Goal: Share content: Distribute website content to other platforms or users

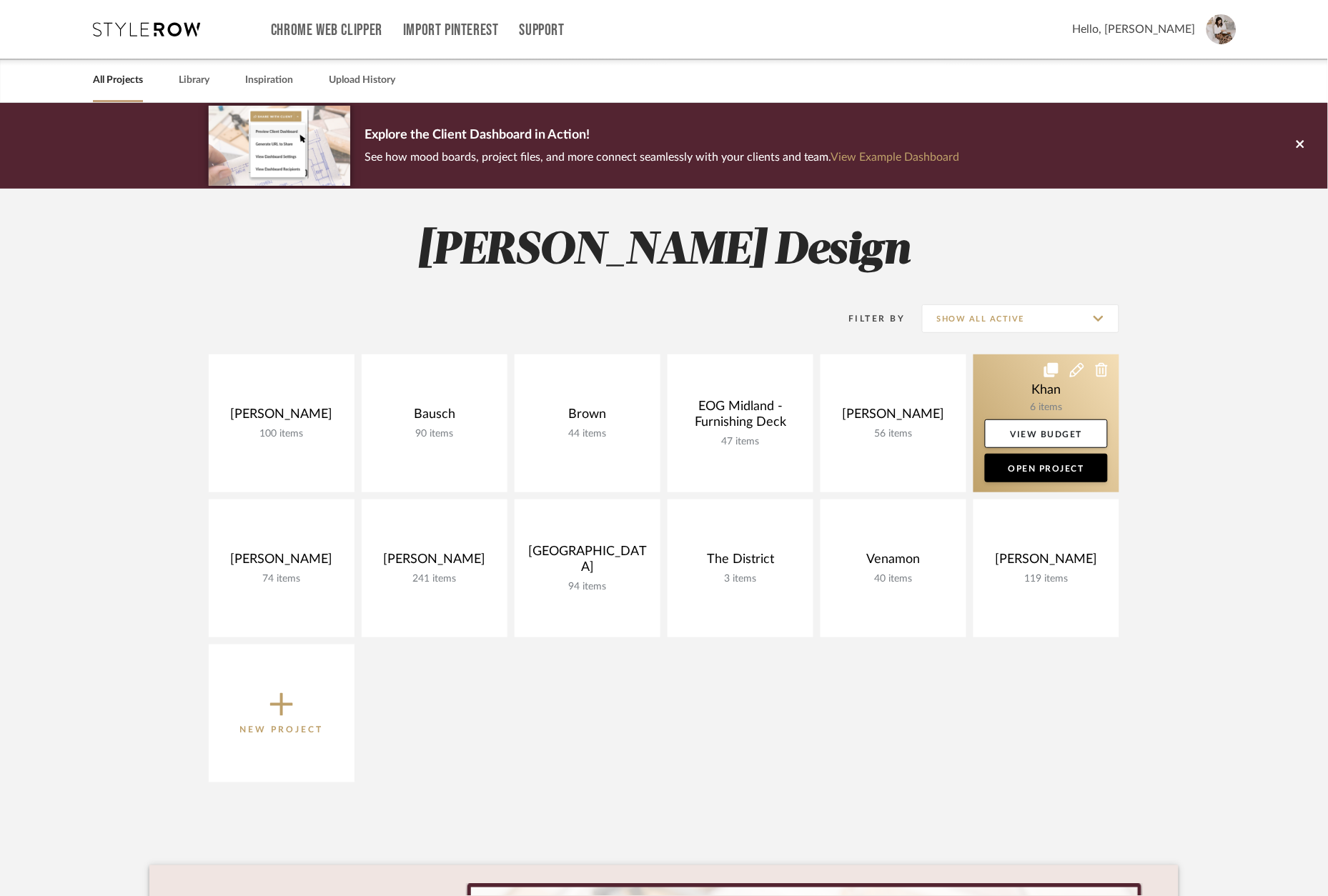
click at [1034, 406] on link at bounding box center [1047, 422] width 146 height 138
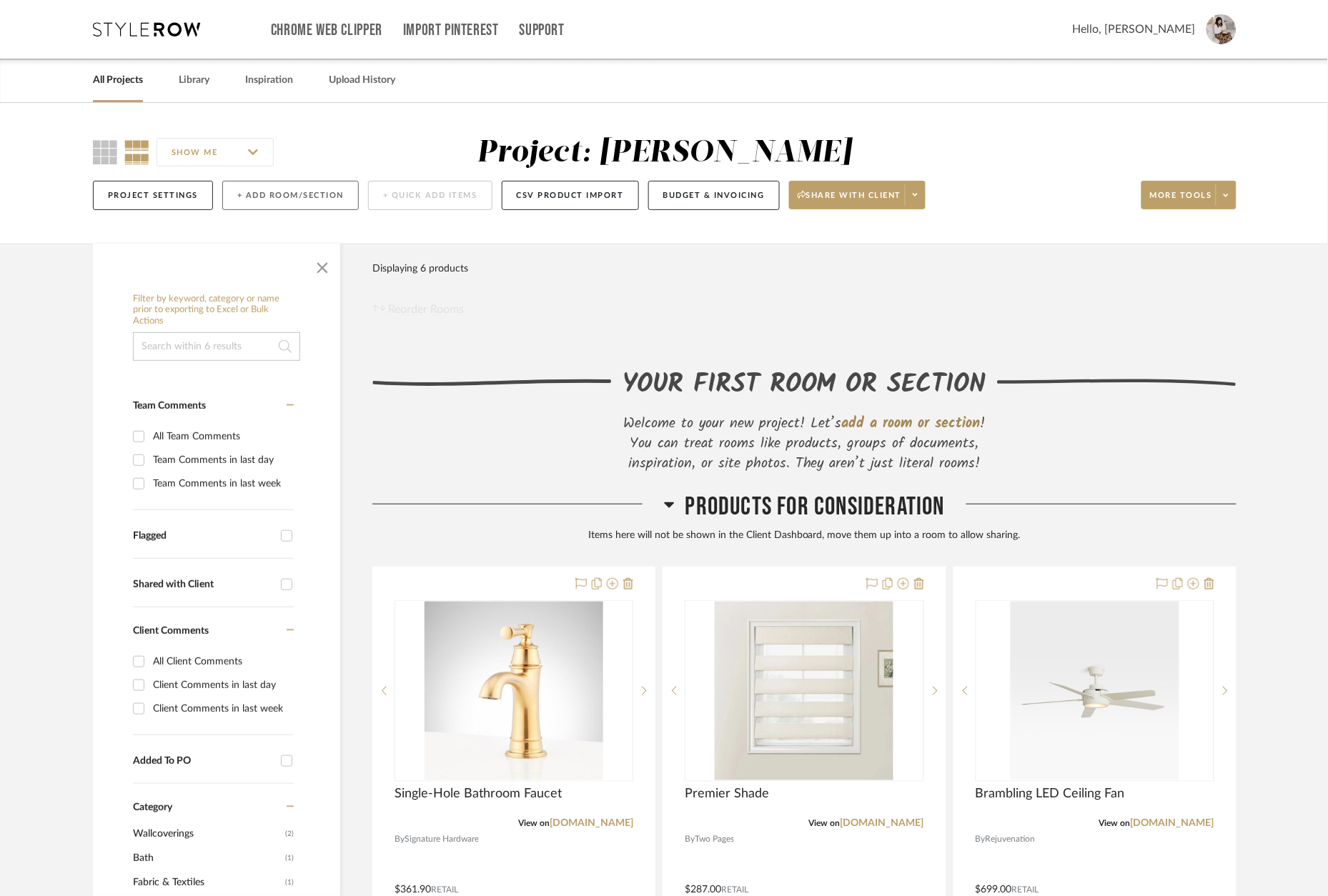
click at [313, 202] on button "+ Add Room/Section" at bounding box center [290, 195] width 137 height 30
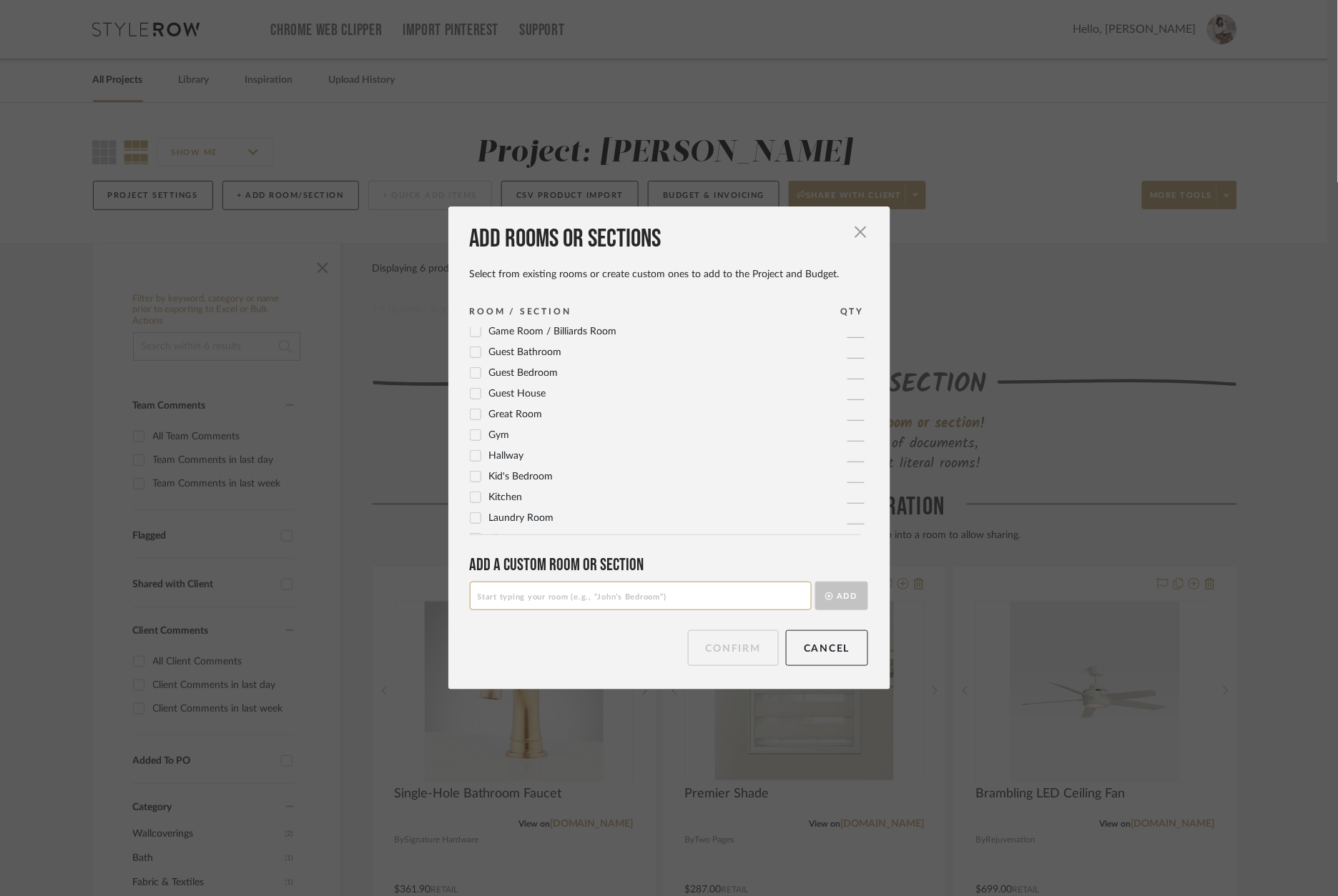
scroll to position [211, 0]
click at [522, 374] on span "Guest Bedroom" at bounding box center [523, 372] width 69 height 10
click at [530, 355] on span "Guest Bathroom" at bounding box center [525, 351] width 73 height 10
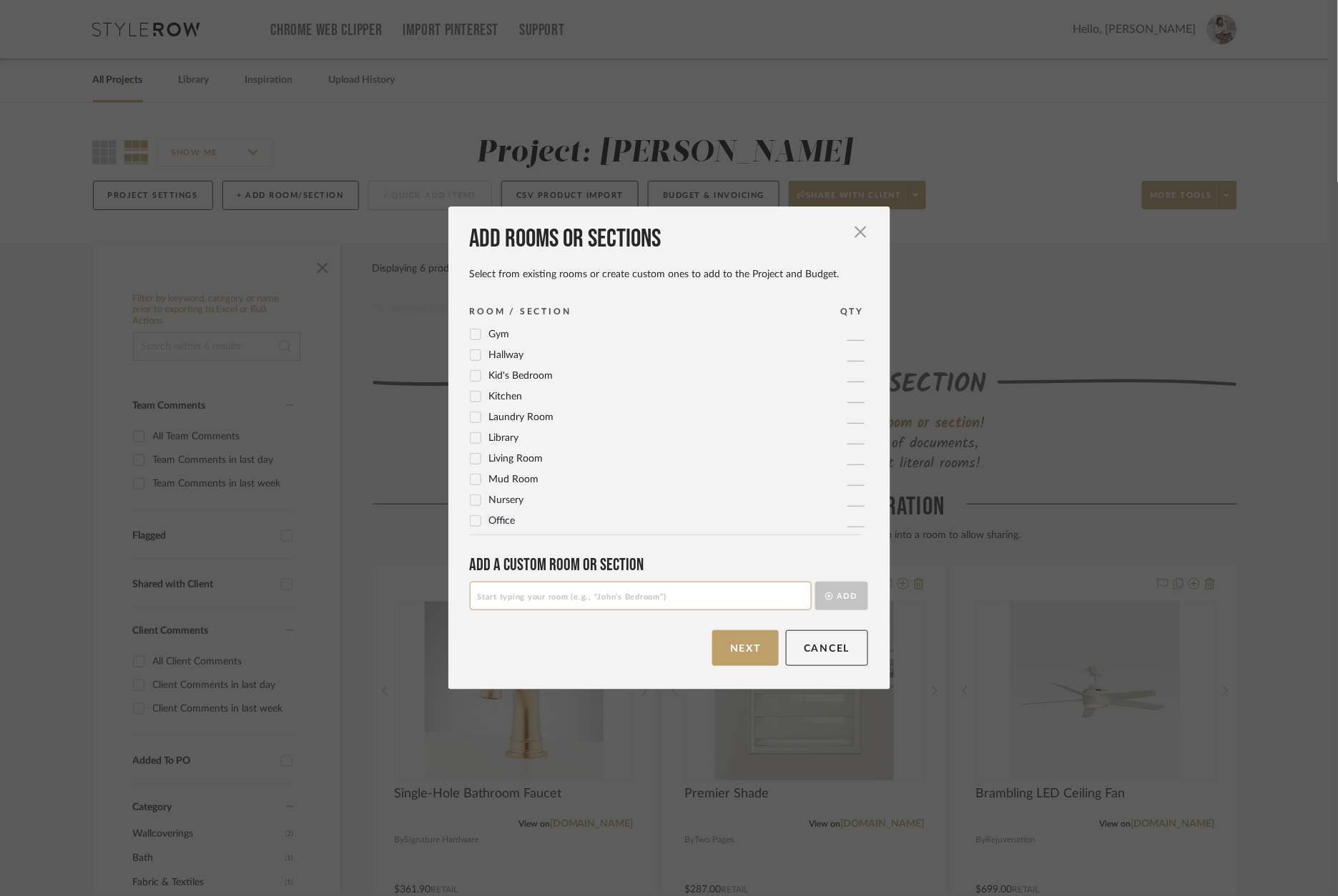
scroll to position [315, 0]
click at [511, 393] on span "Kitchen" at bounding box center [505, 393] width 33 height 10
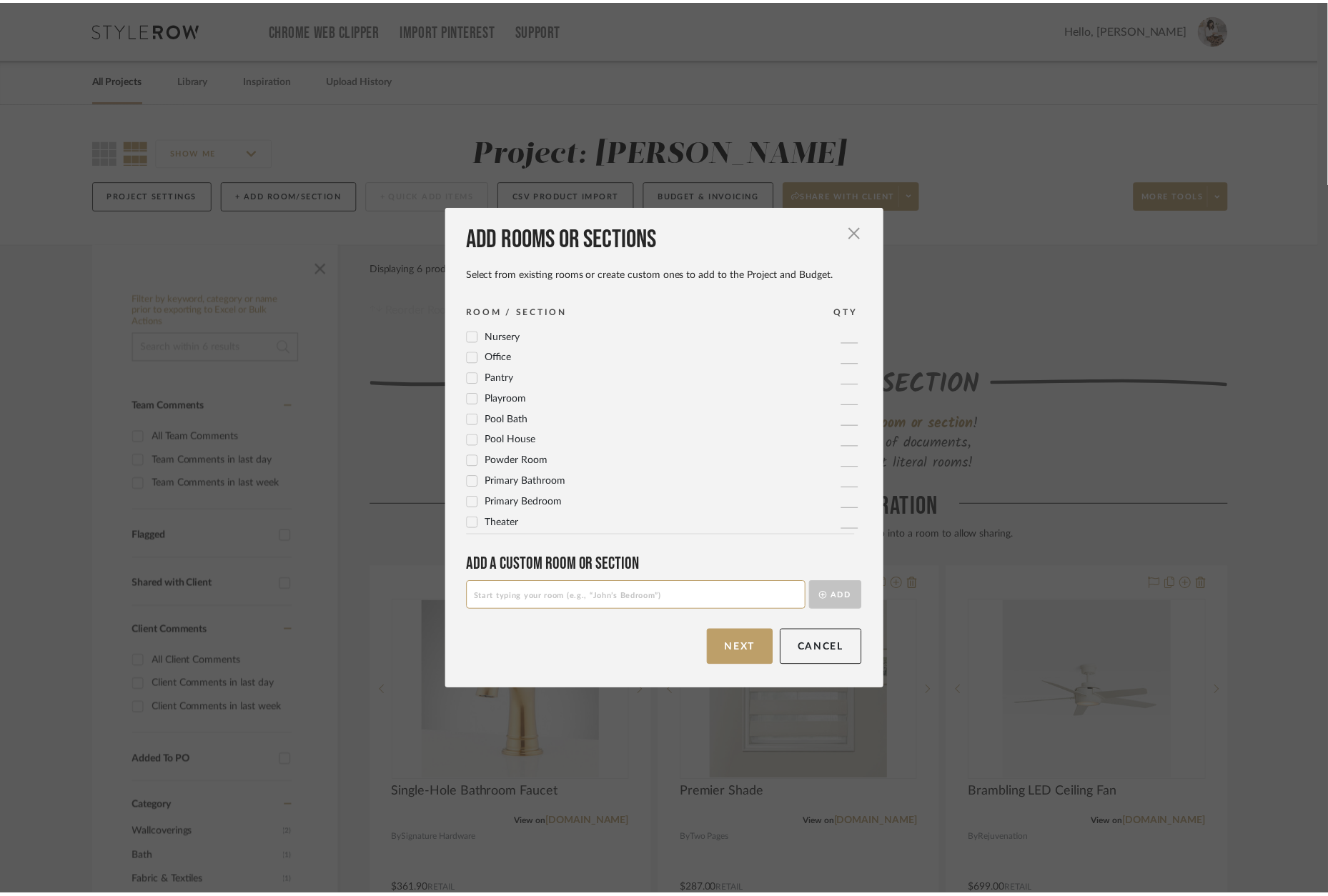
scroll to position [0, 0]
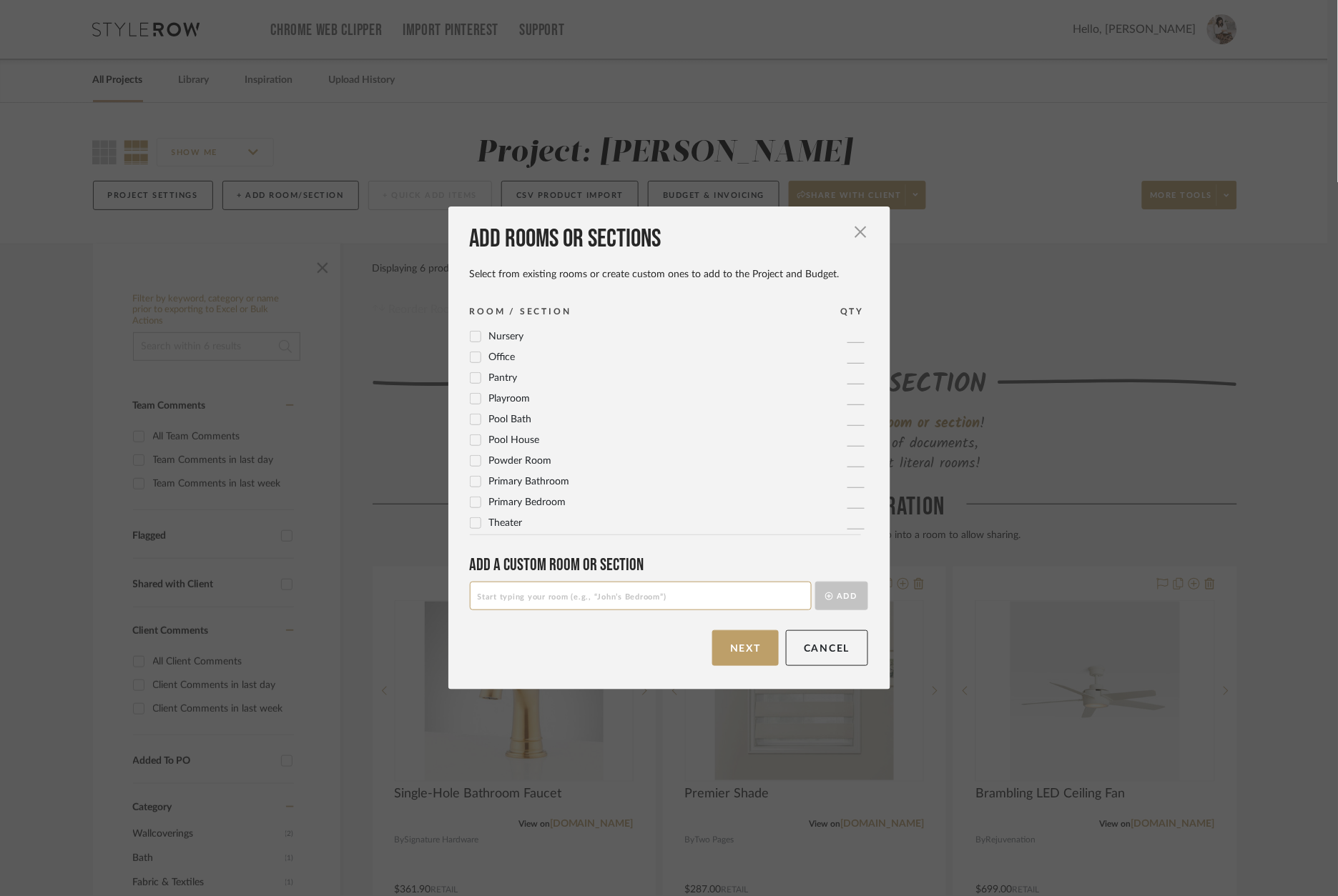
drag, startPoint x: 752, startPoint y: 657, endPoint x: 740, endPoint y: 653, distance: 12.6
click at [748, 655] on button "Next" at bounding box center [745, 648] width 67 height 36
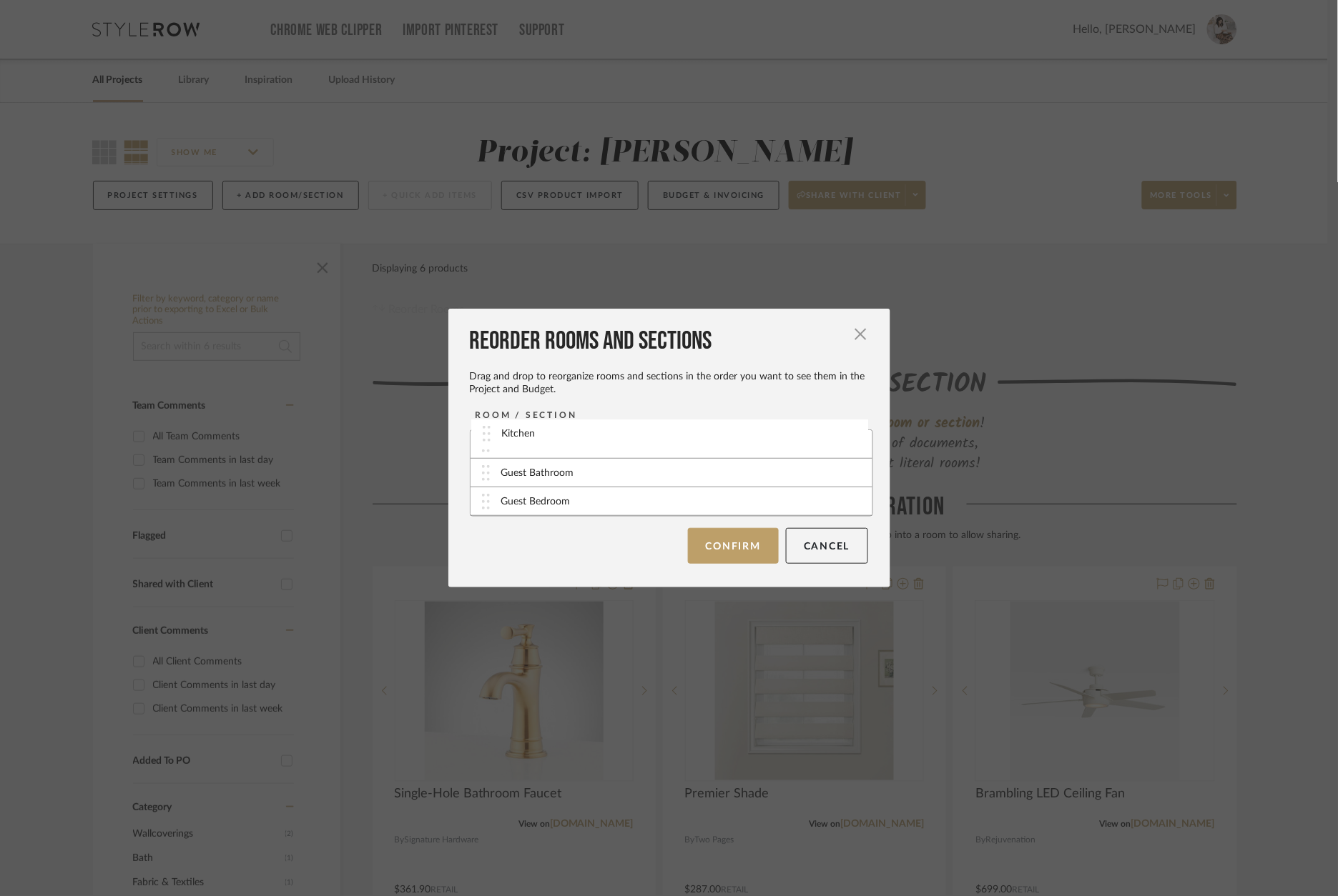
drag, startPoint x: 546, startPoint y: 506, endPoint x: 552, endPoint y: 439, distance: 67.3
click at [731, 549] on button "Confirm" at bounding box center [733, 546] width 91 height 36
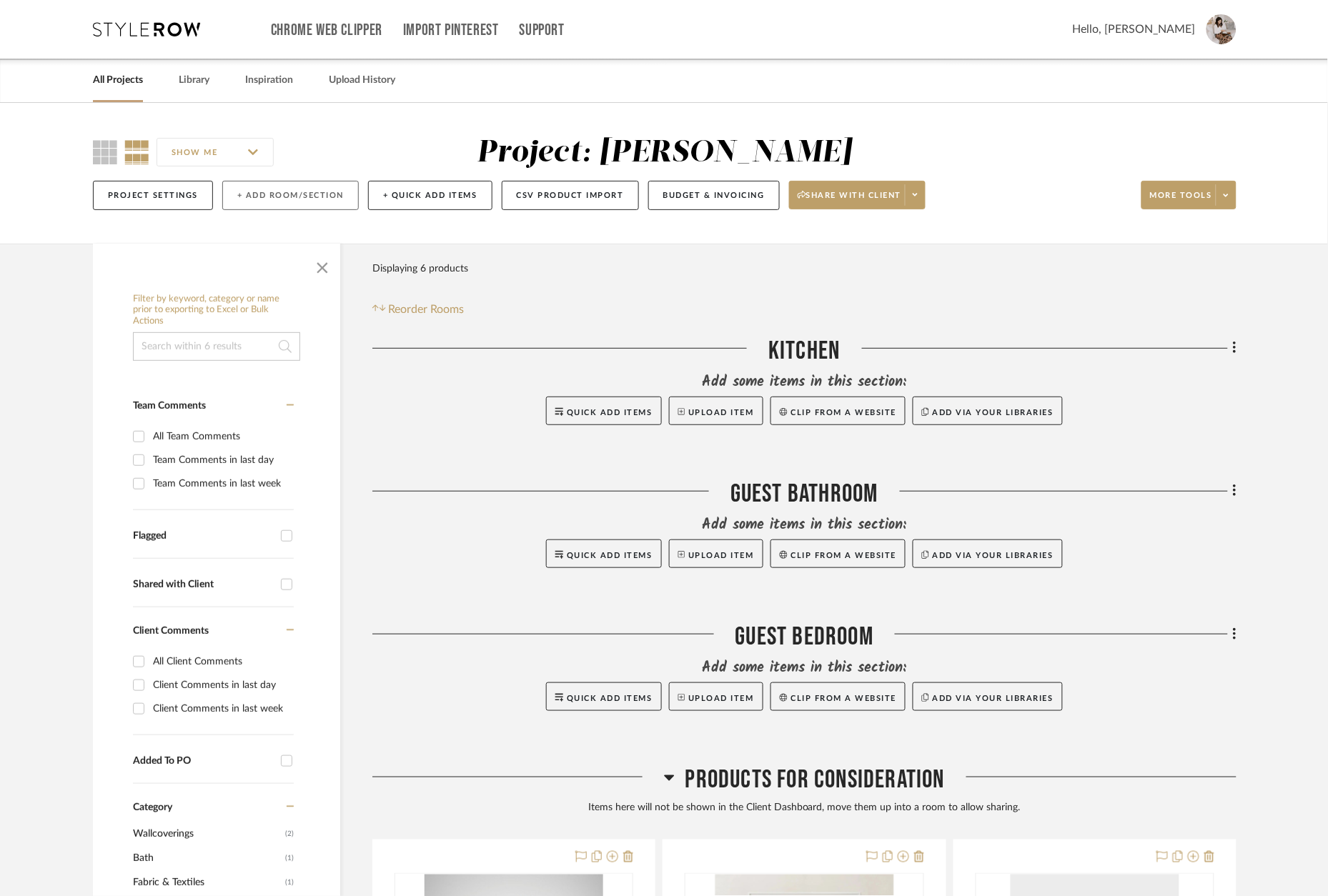
click at [317, 198] on button "+ Add Room/Section" at bounding box center [290, 195] width 137 height 30
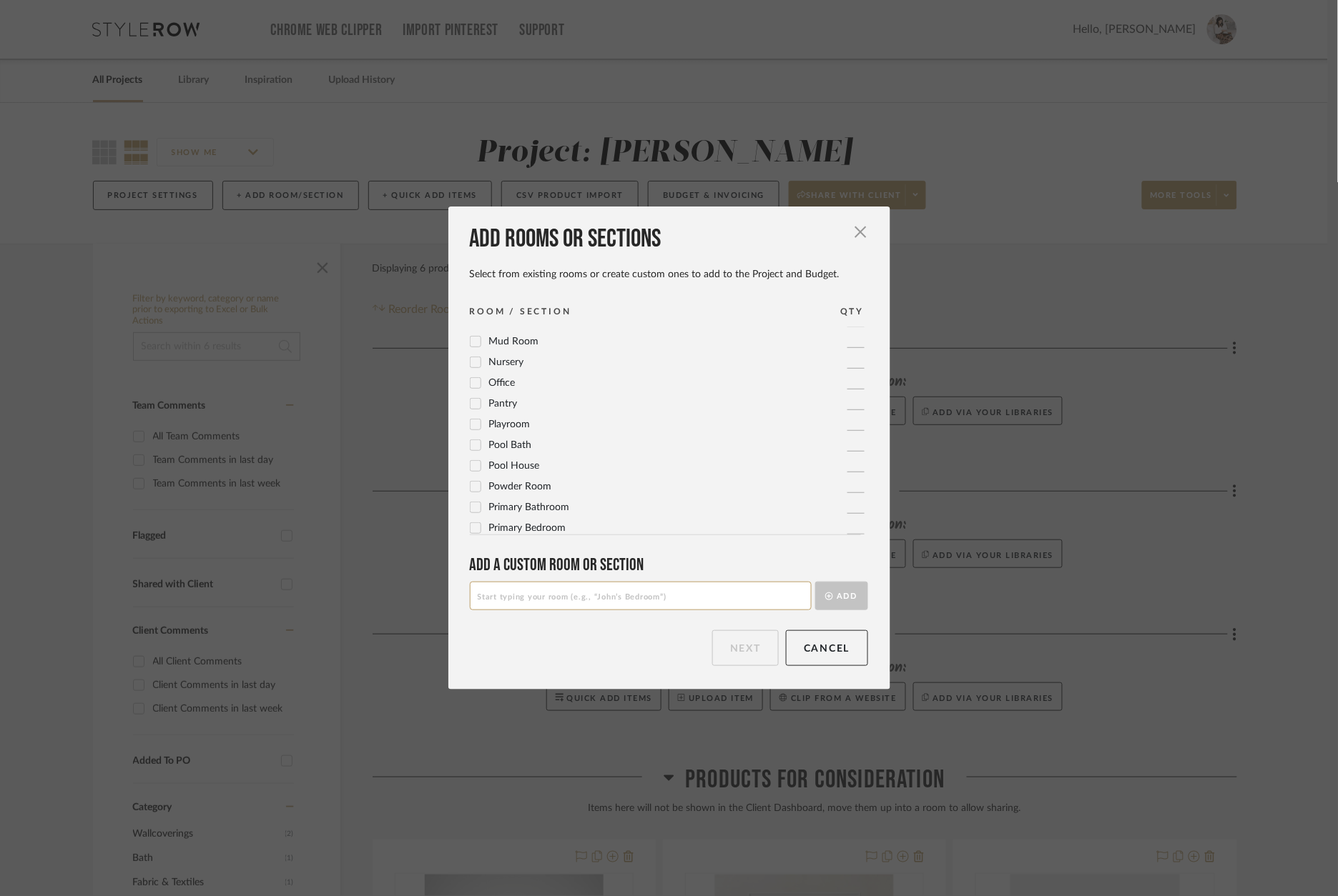
scroll to position [451, 0]
click at [526, 485] on span "Powder Room" at bounding box center [521, 484] width 63 height 10
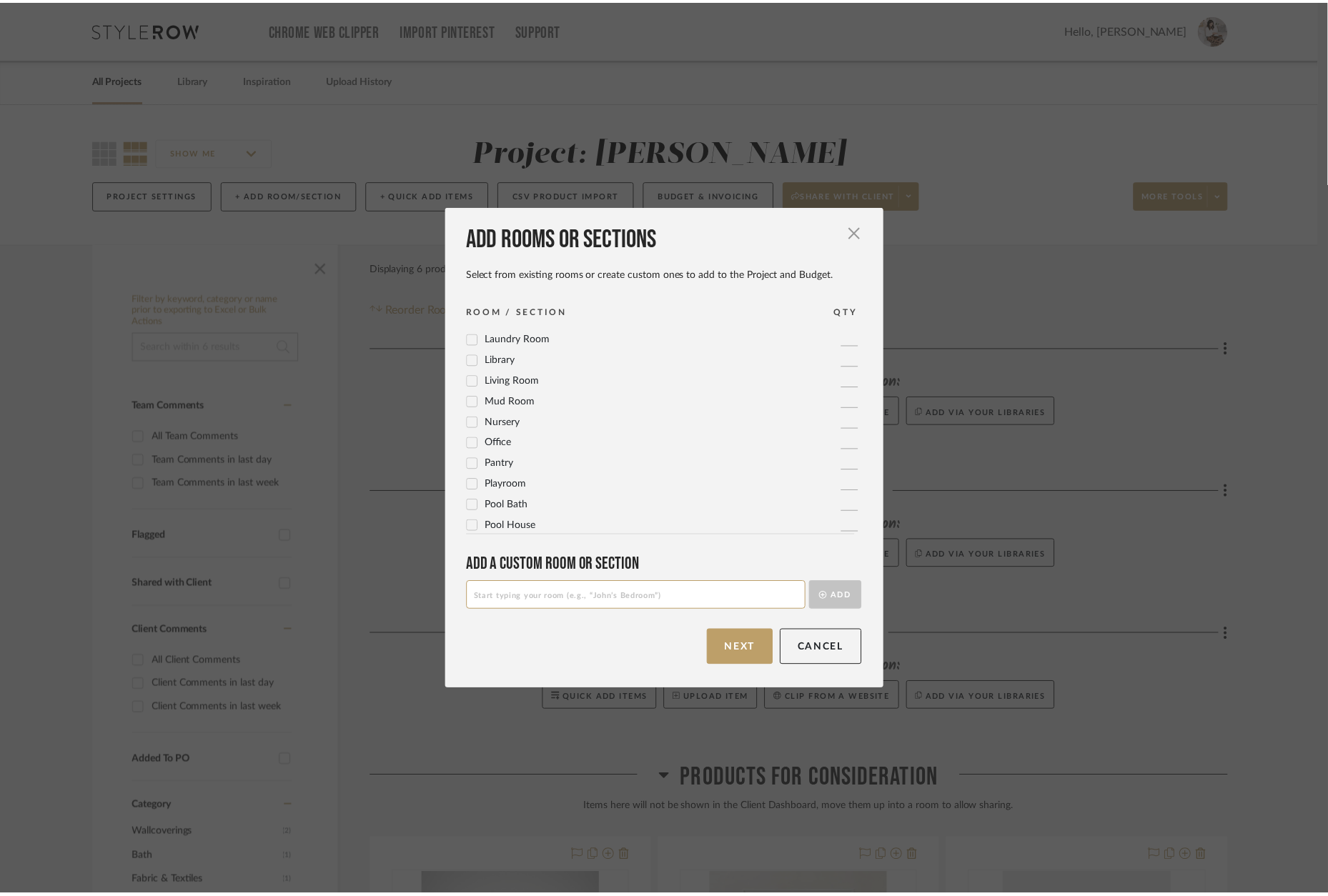
scroll to position [370, 0]
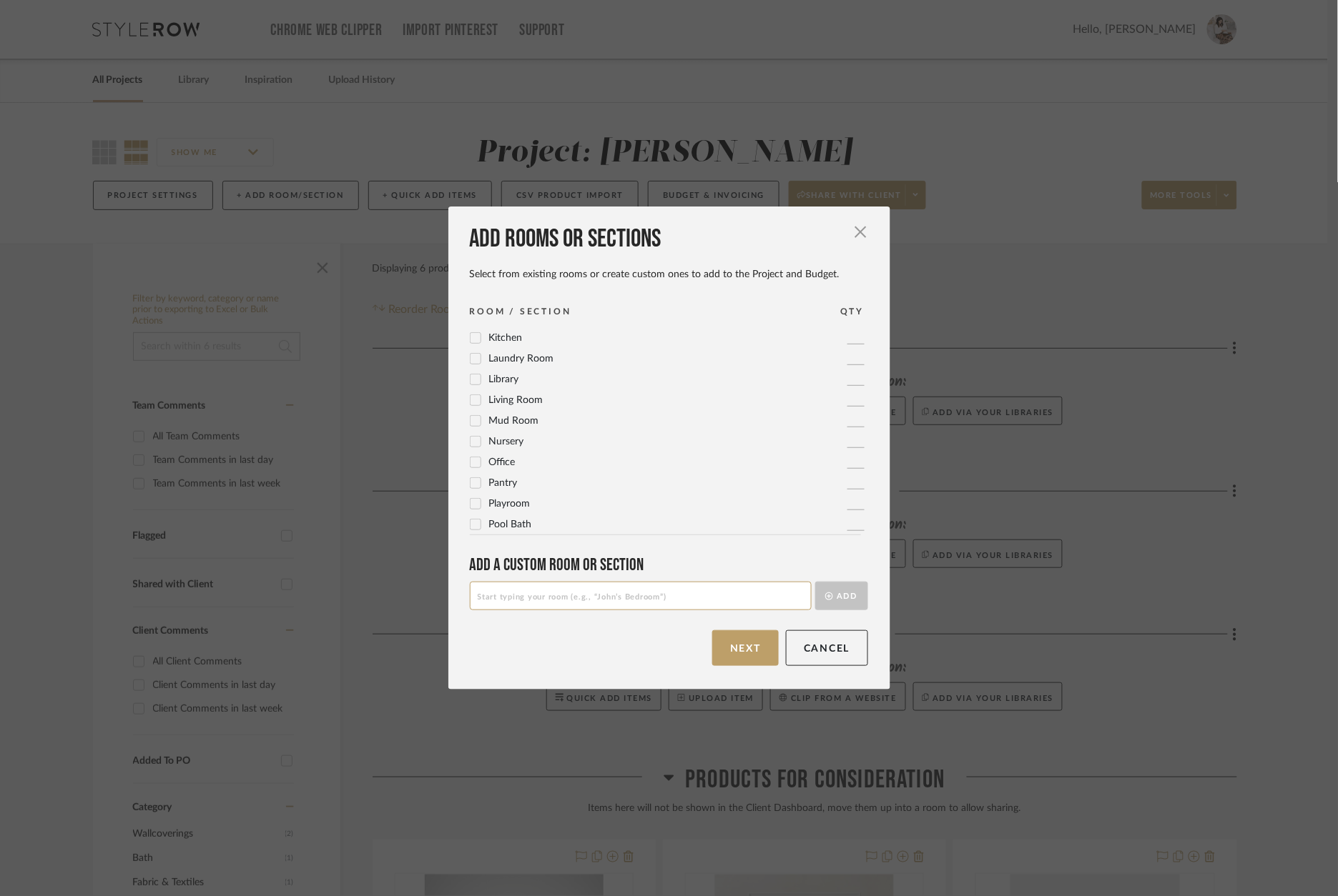
click at [520, 399] on span "Living Room" at bounding box center [516, 400] width 54 height 10
click at [750, 643] on button "Next" at bounding box center [745, 648] width 67 height 36
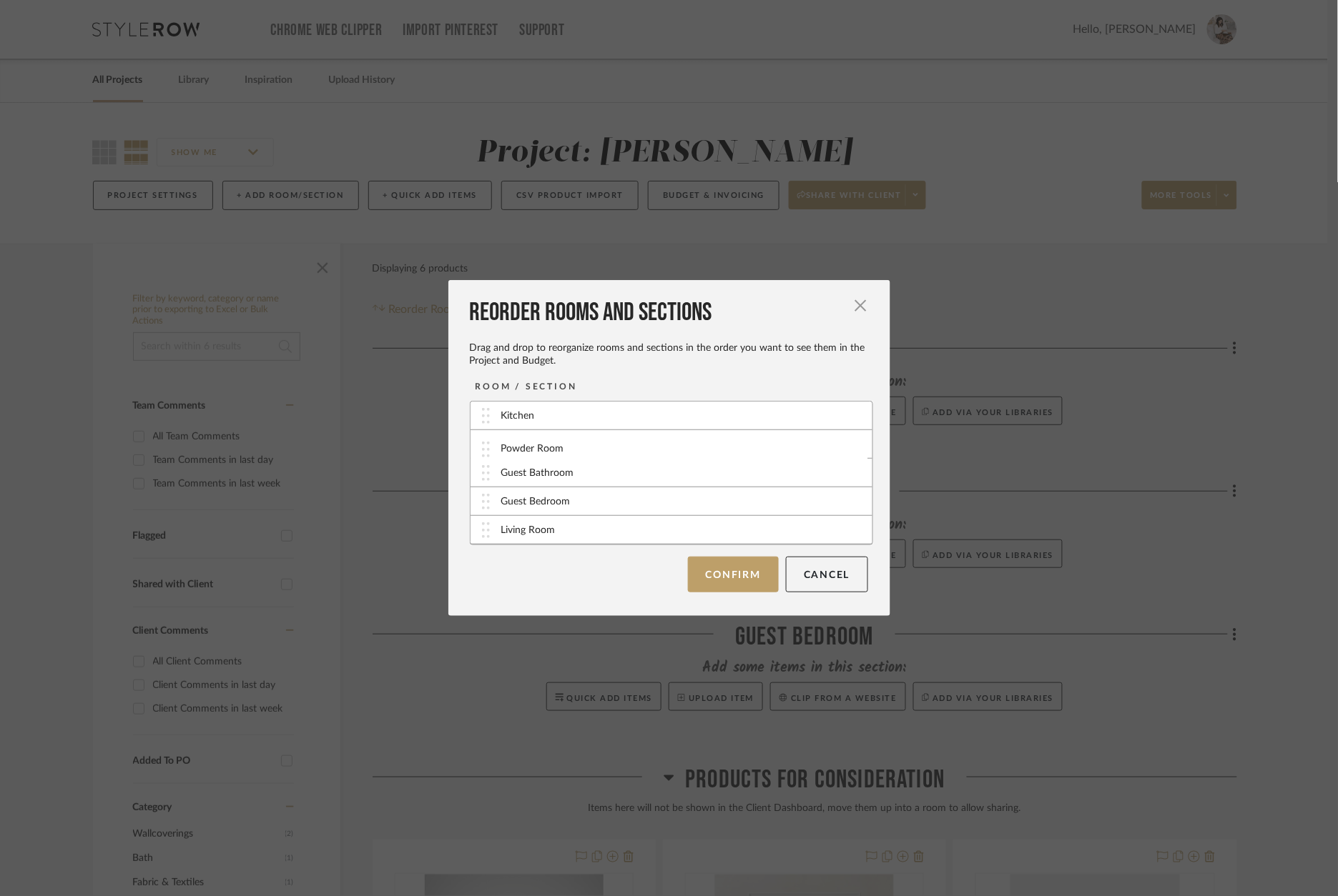
drag, startPoint x: 574, startPoint y: 528, endPoint x: 577, endPoint y: 445, distance: 83.1
drag, startPoint x: 564, startPoint y: 537, endPoint x: 574, endPoint y: 475, distance: 62.8
click at [716, 579] on button "Confirm" at bounding box center [733, 574] width 91 height 36
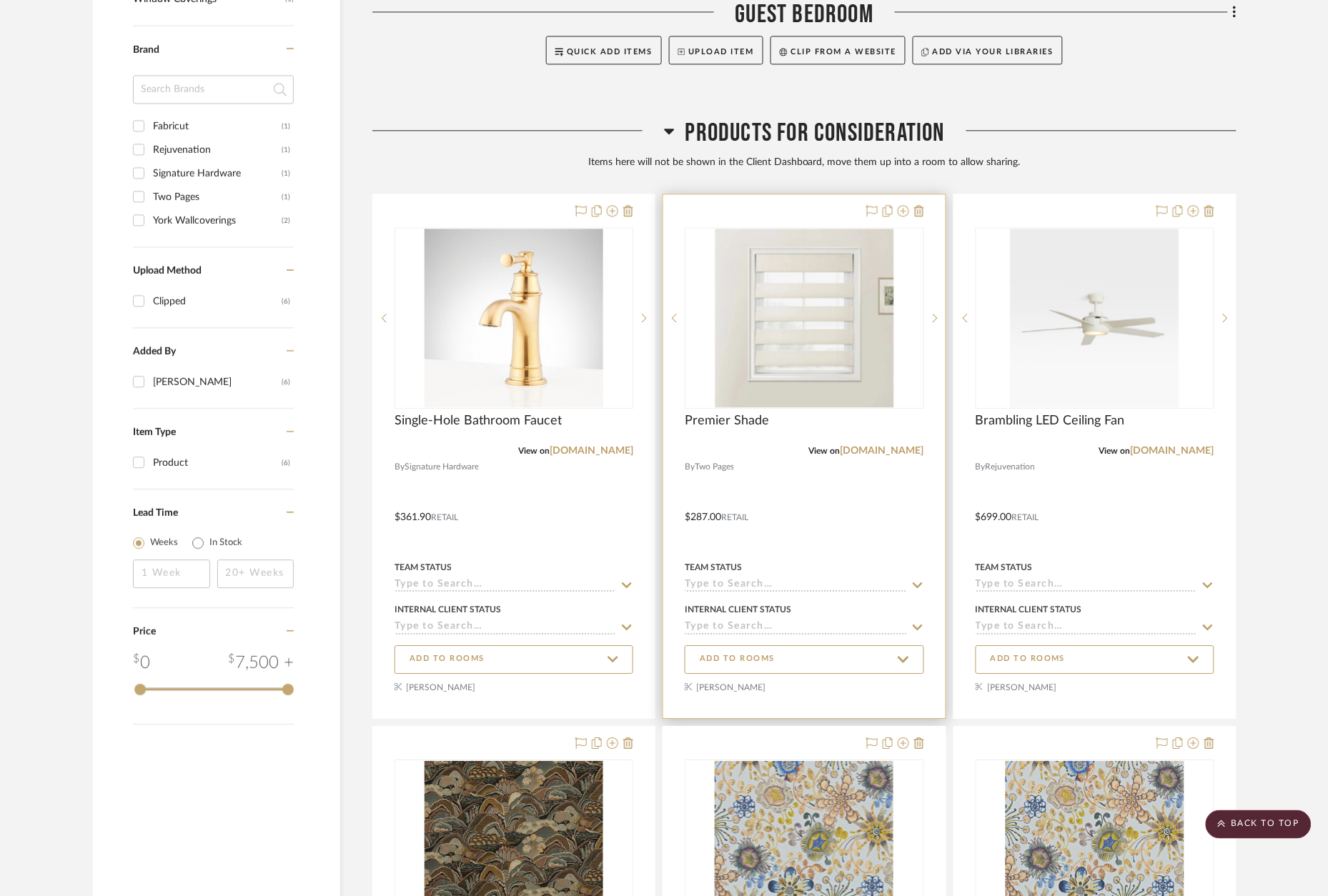
scroll to position [936, 0]
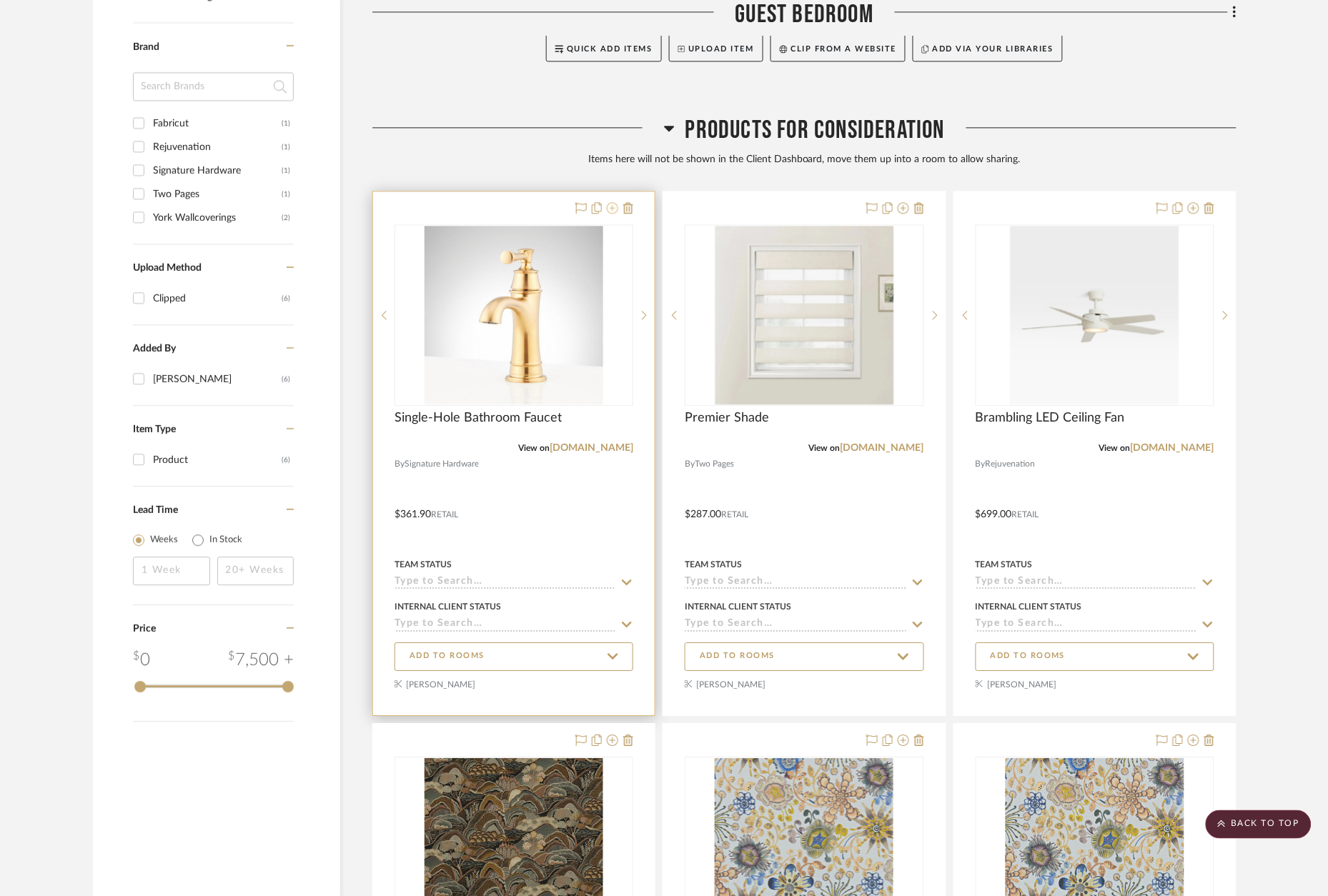
click at [617, 207] on icon at bounding box center [612, 208] width 12 height 12
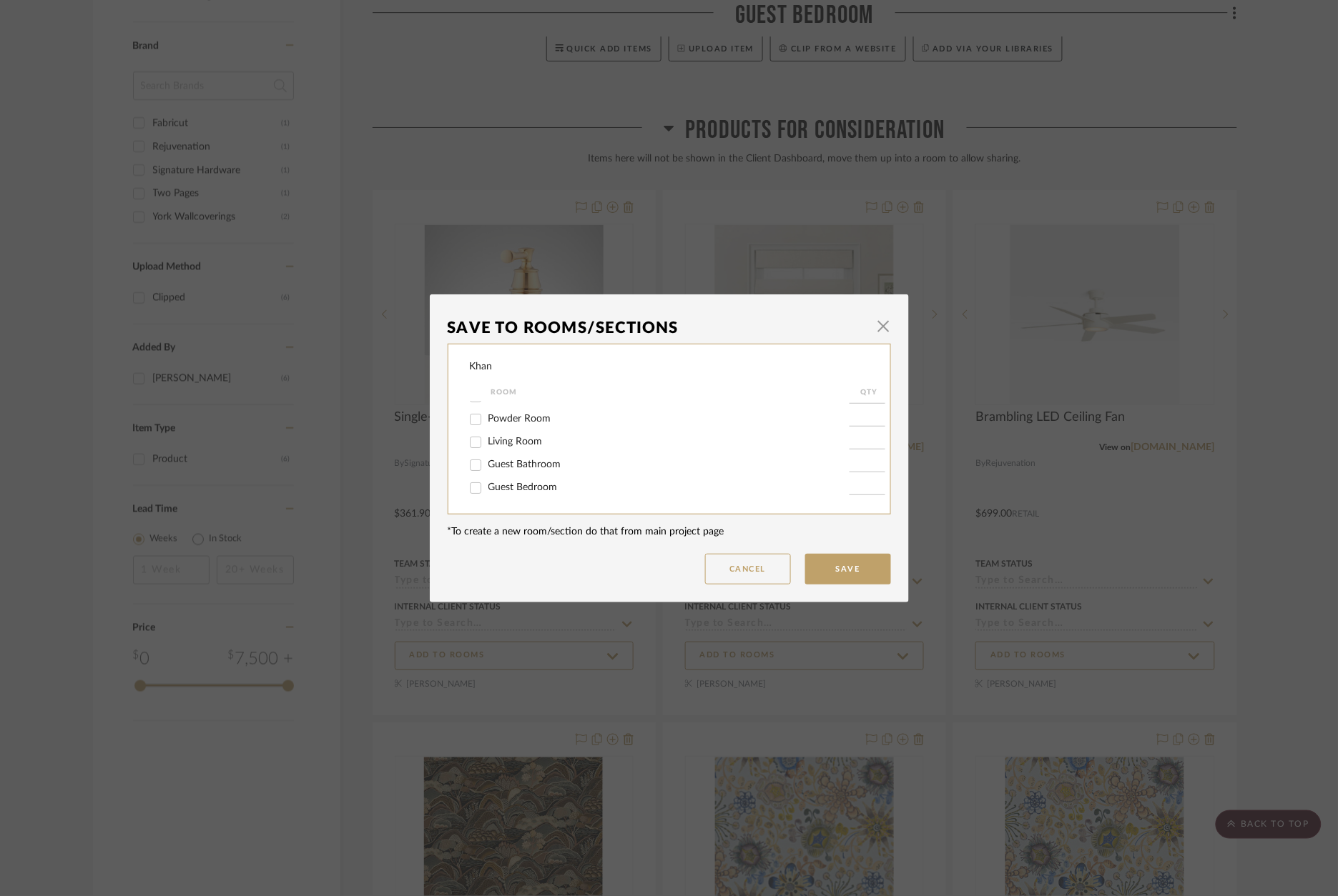
scroll to position [16, 0]
drag, startPoint x: 538, startPoint y: 463, endPoint x: 564, endPoint y: 470, distance: 26.9
click at [538, 463] on span "Guest Bathroom" at bounding box center [524, 464] width 73 height 10
click at [486, 463] on input "Guest Bathroom" at bounding box center [475, 465] width 22 height 22
checkbox input "true"
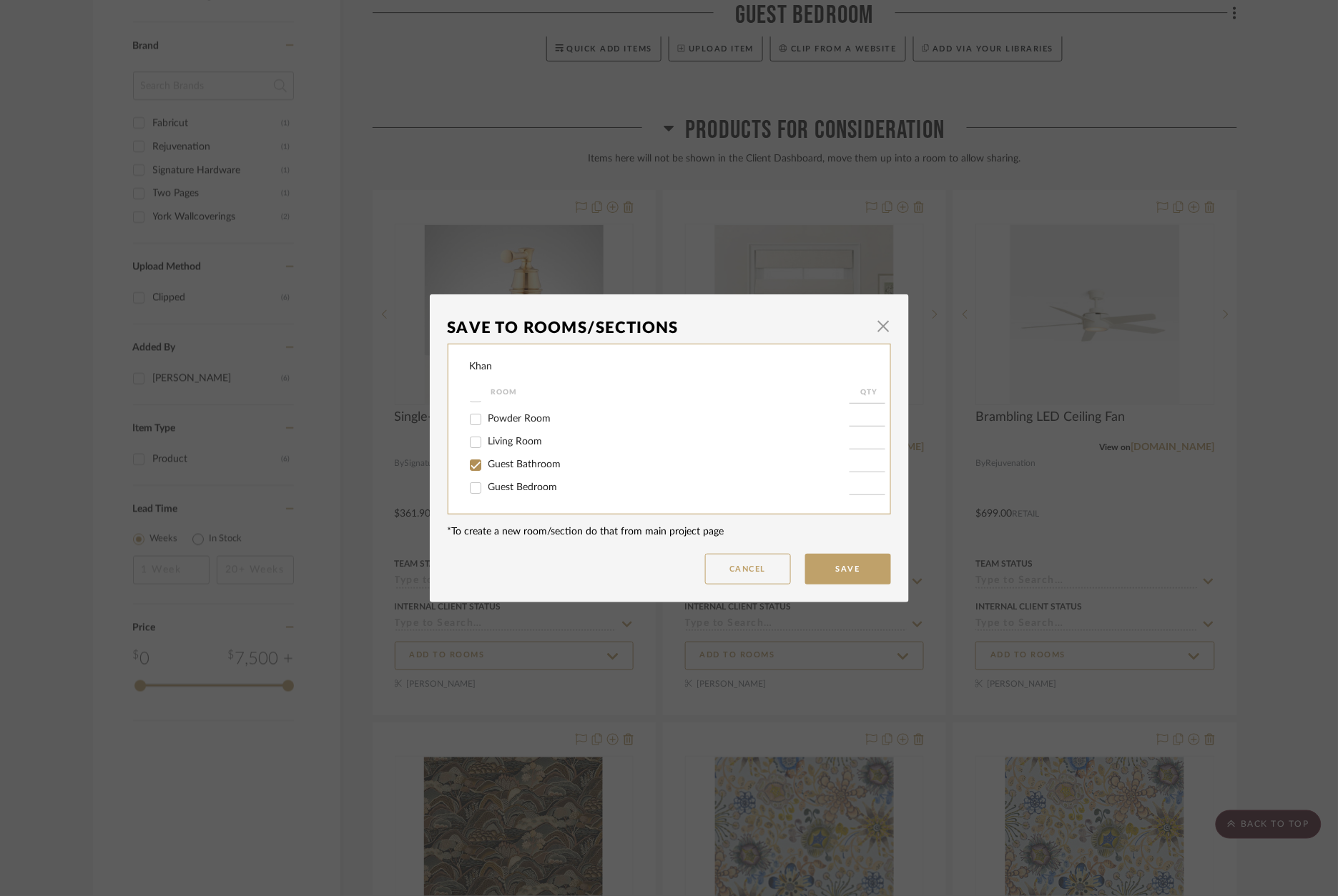
type input "1"
click at [857, 570] on button "Save" at bounding box center [847, 569] width 85 height 31
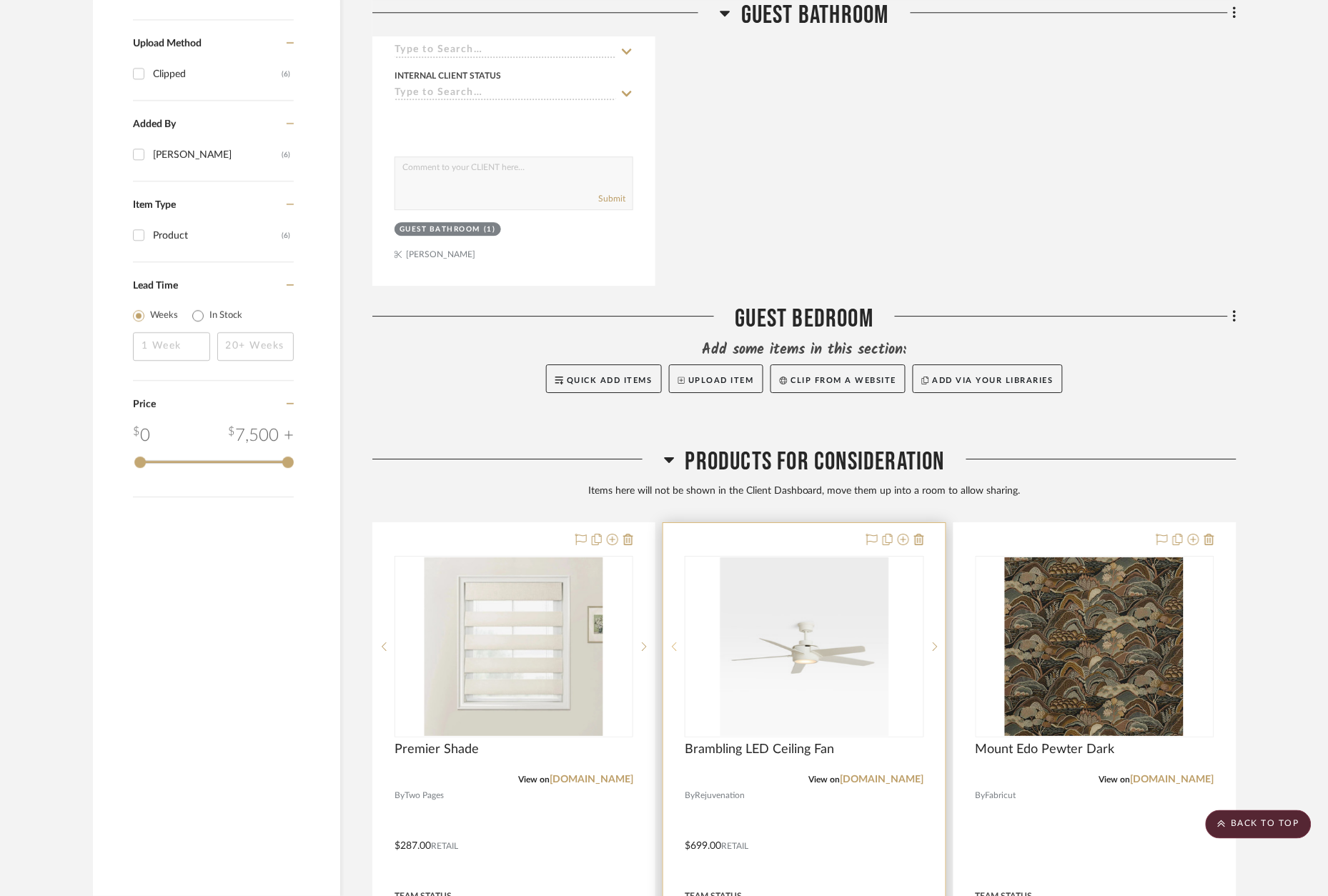
scroll to position [1279, 0]
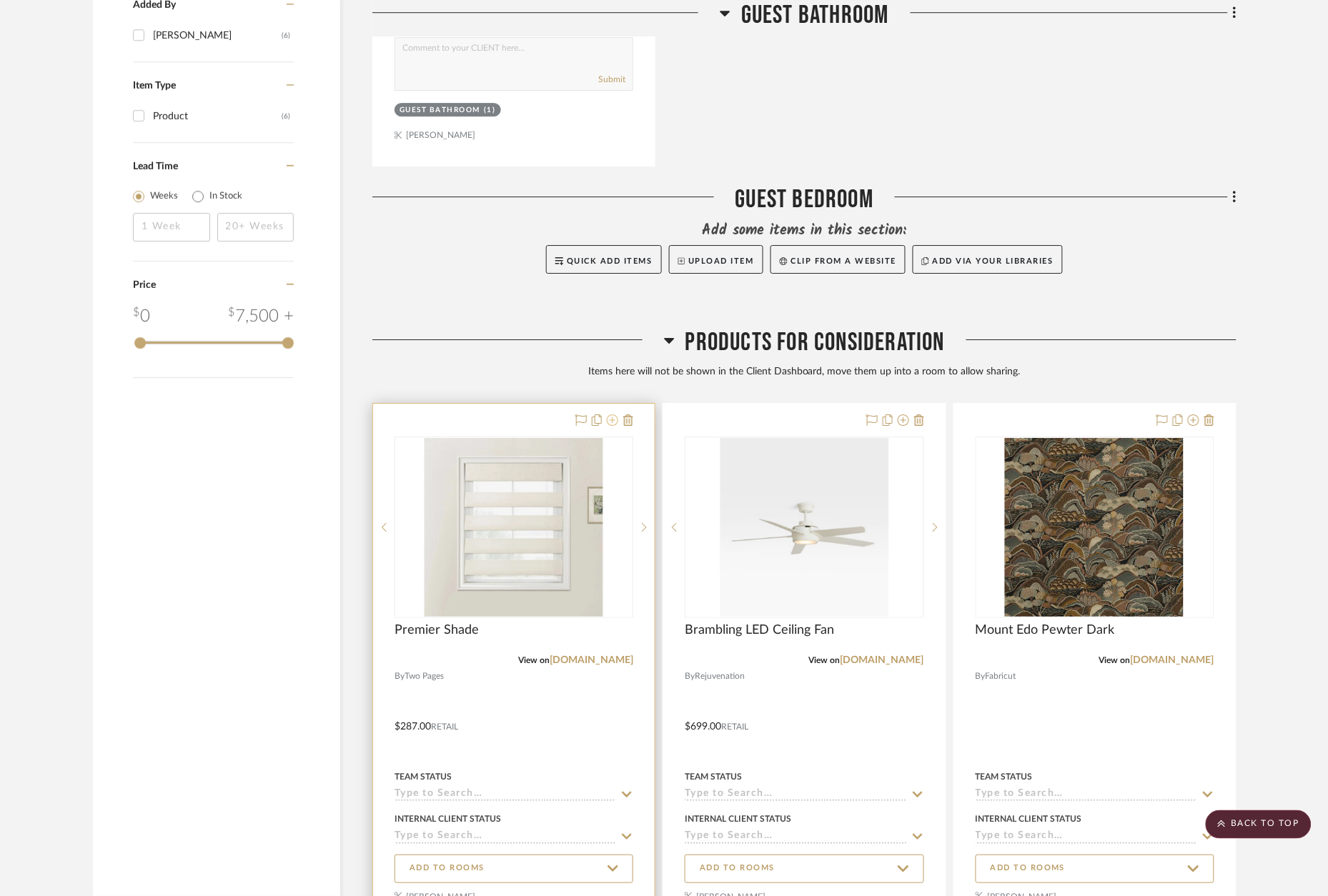
click at [616, 415] on icon at bounding box center [612, 420] width 12 height 12
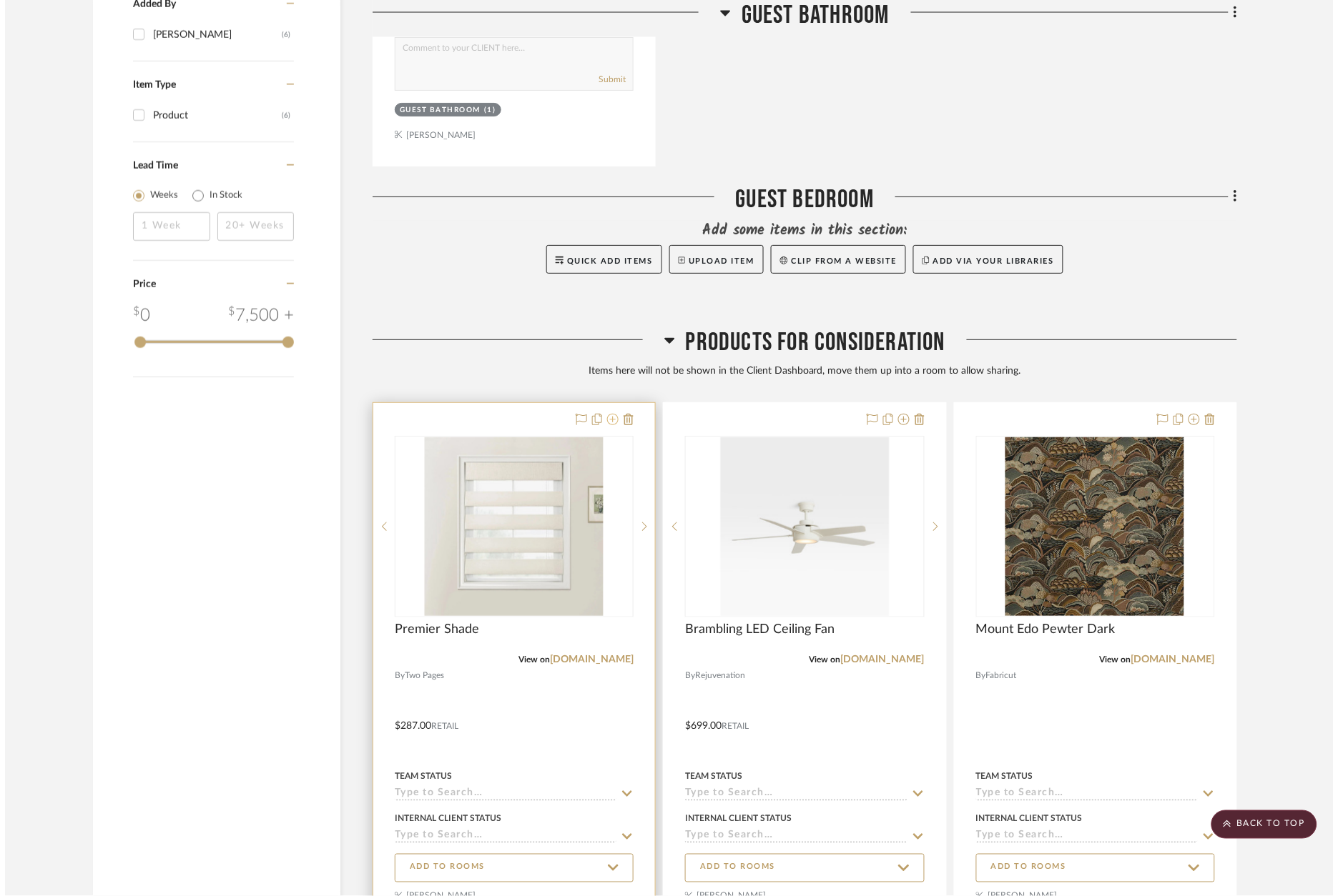
scroll to position [0, 0]
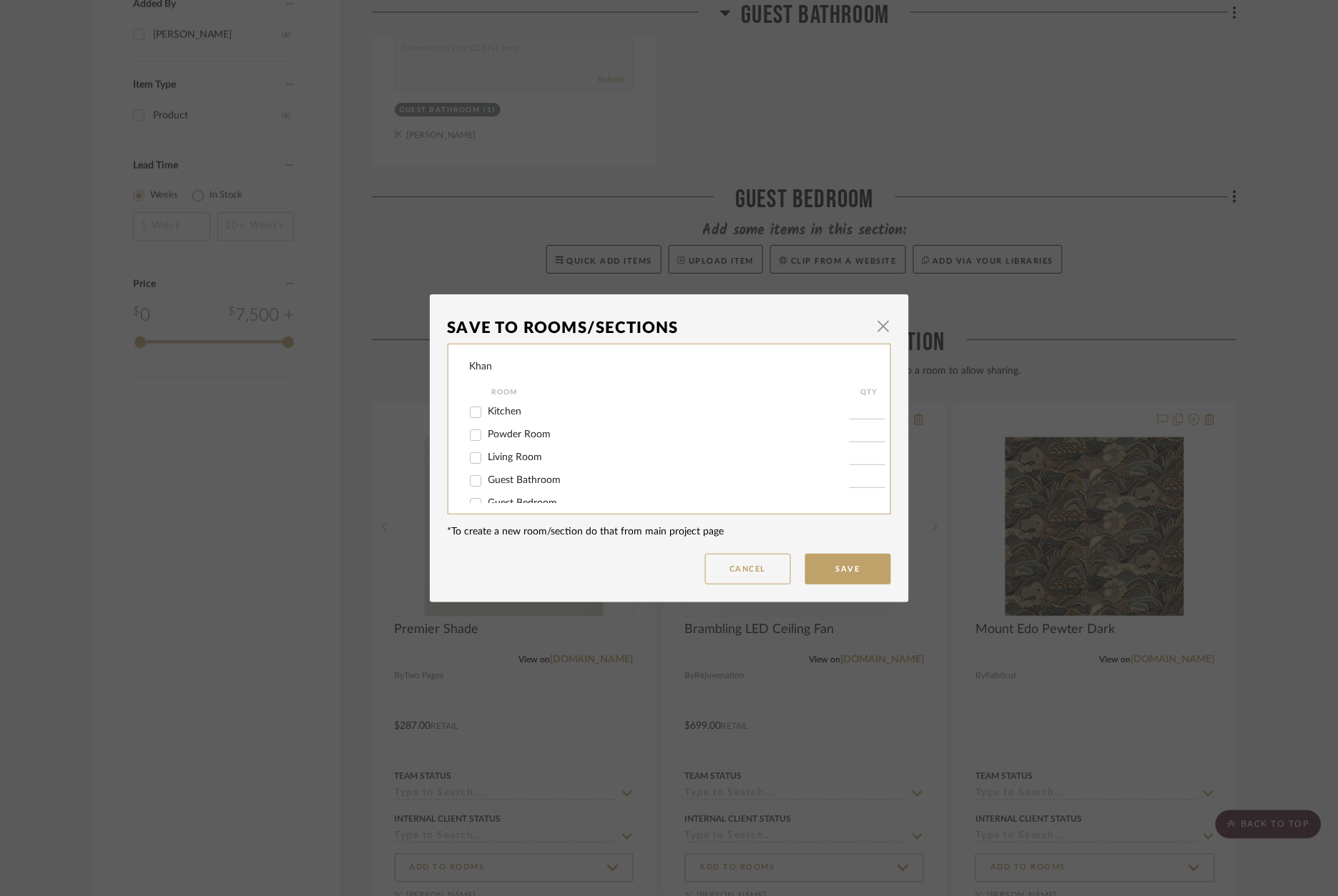
drag, startPoint x: 499, startPoint y: 410, endPoint x: 566, endPoint y: 441, distance: 73.8
click at [500, 410] on span "Kitchen" at bounding box center [504, 411] width 33 height 10
click at [486, 410] on input "Kitchen" at bounding box center [475, 412] width 22 height 22
checkbox input "true"
type input "1"
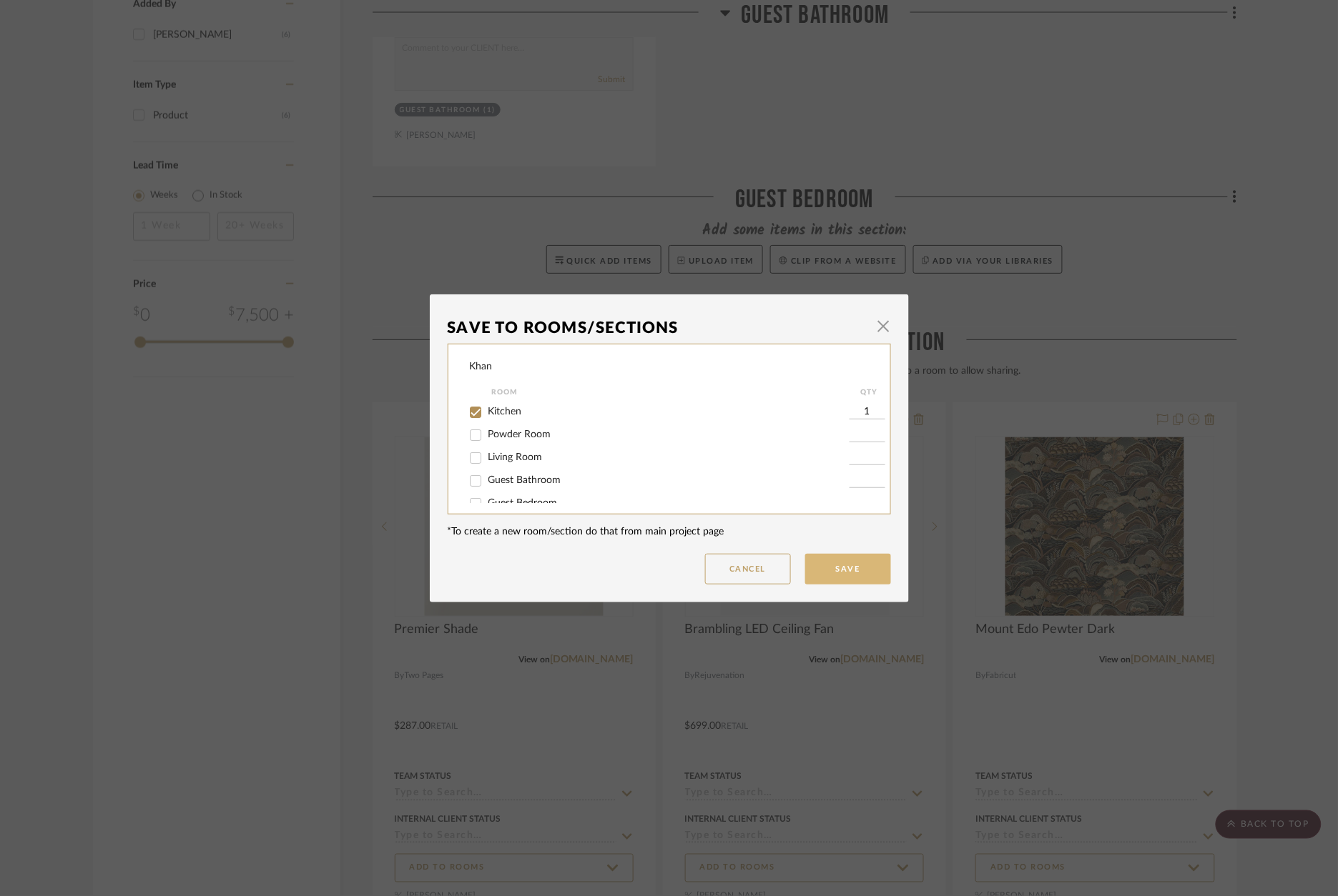
click at [829, 569] on button "Save" at bounding box center [847, 569] width 85 height 31
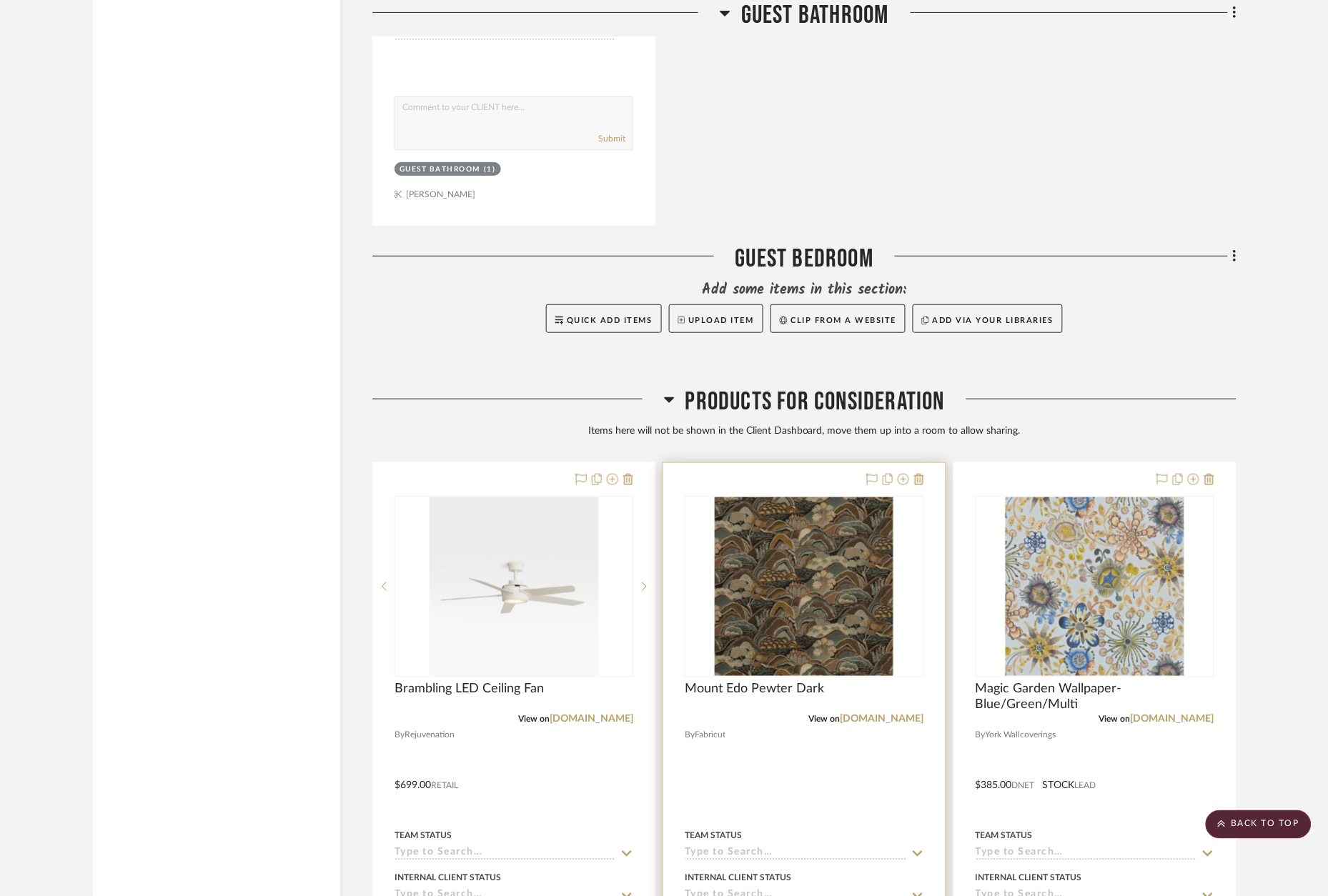
scroll to position [1773, 0]
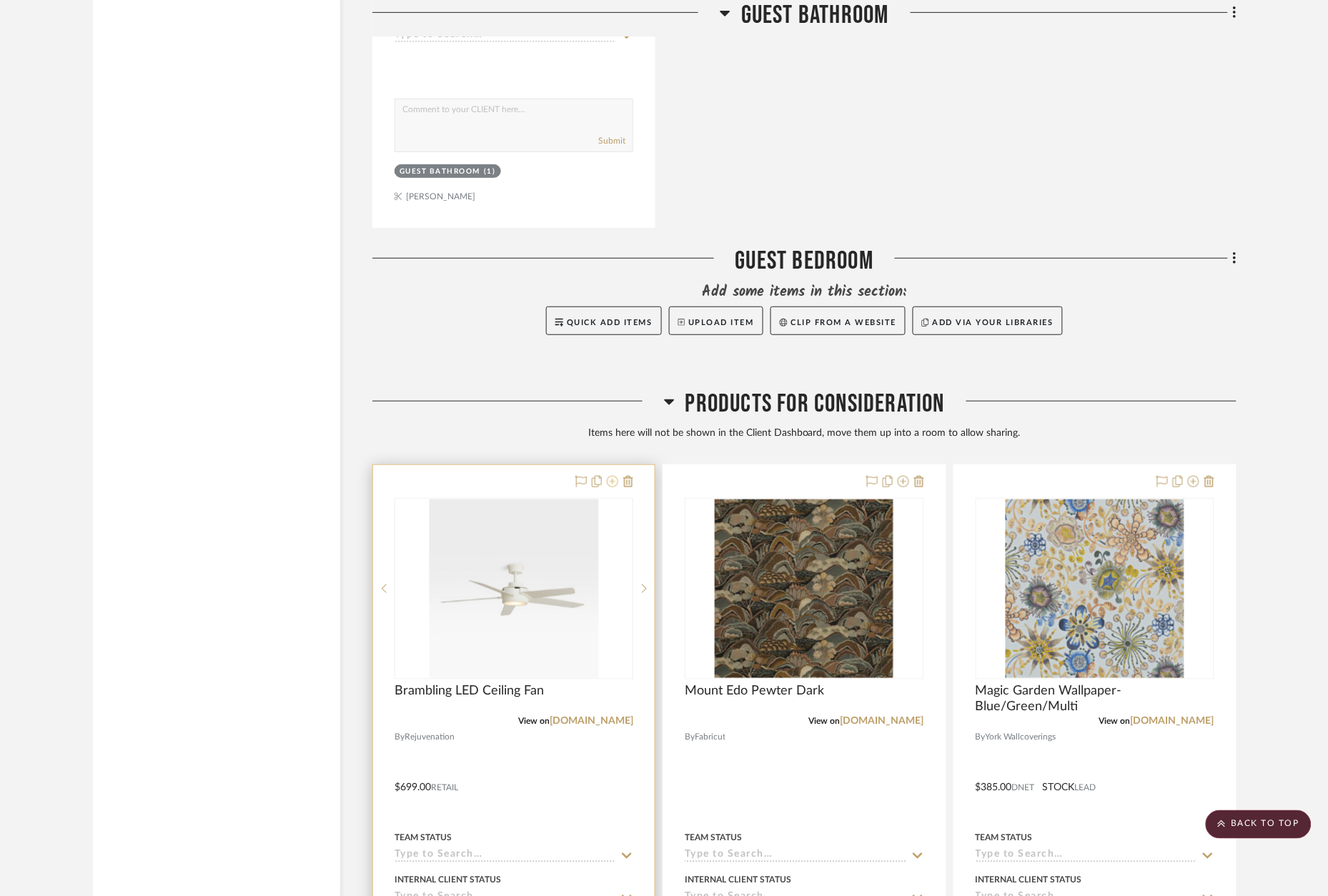
click at [611, 476] on icon at bounding box center [612, 482] width 12 height 12
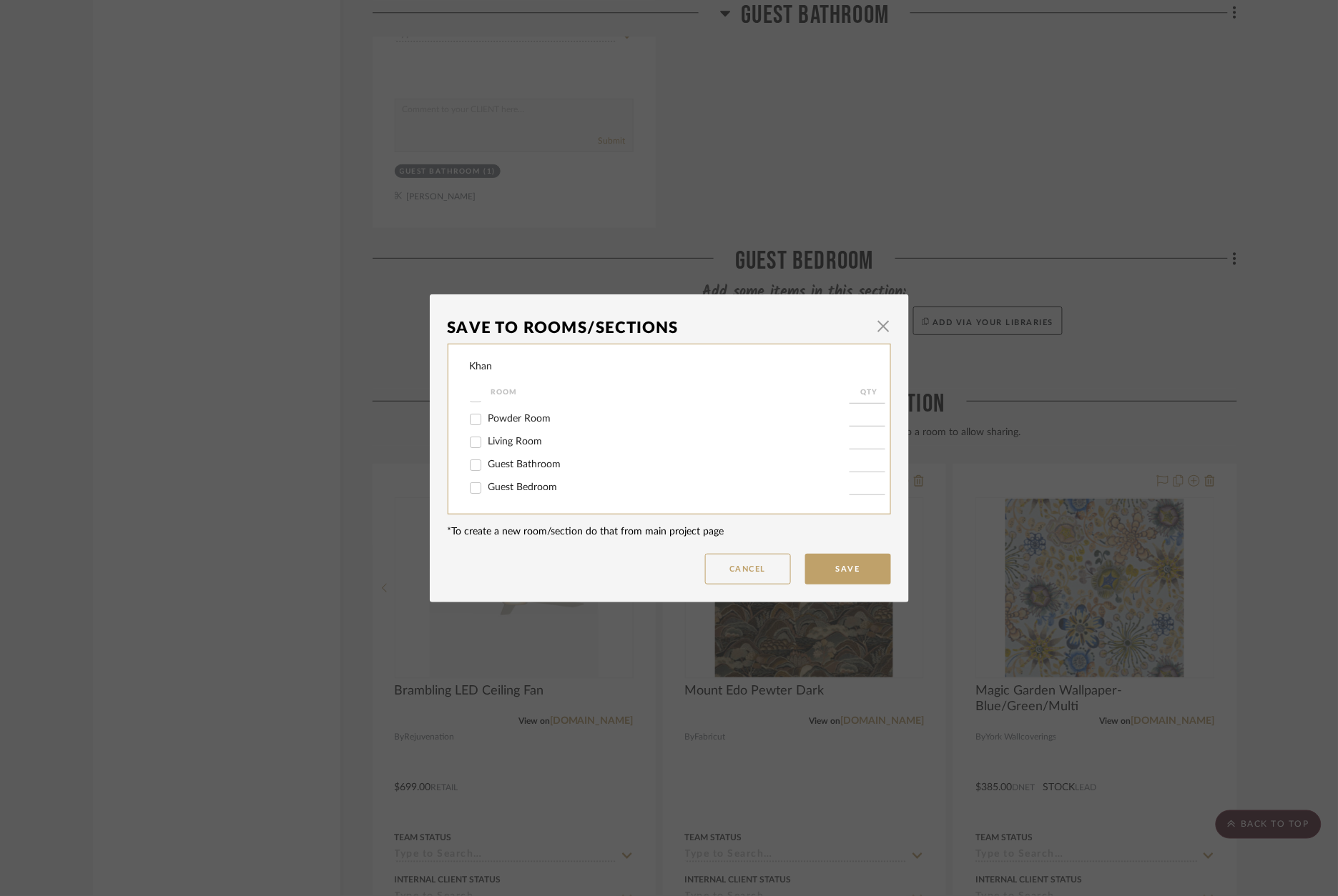
scroll to position [16, 0]
drag, startPoint x: 536, startPoint y: 484, endPoint x: 566, endPoint y: 496, distance: 32.3
click at [536, 484] on span "Guest Bedroom" at bounding box center [522, 487] width 69 height 10
click at [486, 484] on input "Guest Bedroom" at bounding box center [475, 487] width 22 height 22
checkbox input "true"
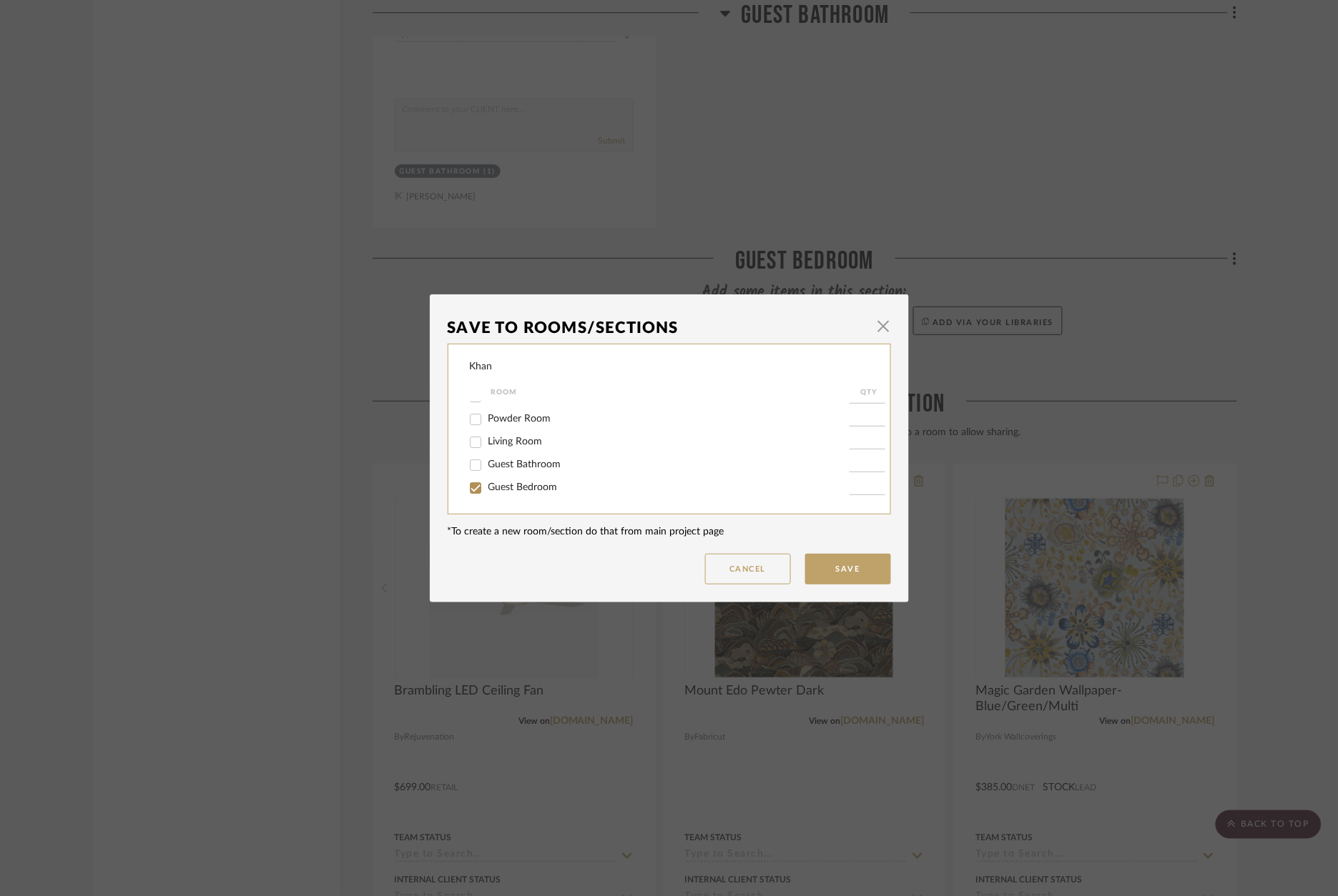
type input "1"
click at [846, 569] on button "Save" at bounding box center [847, 569] width 85 height 31
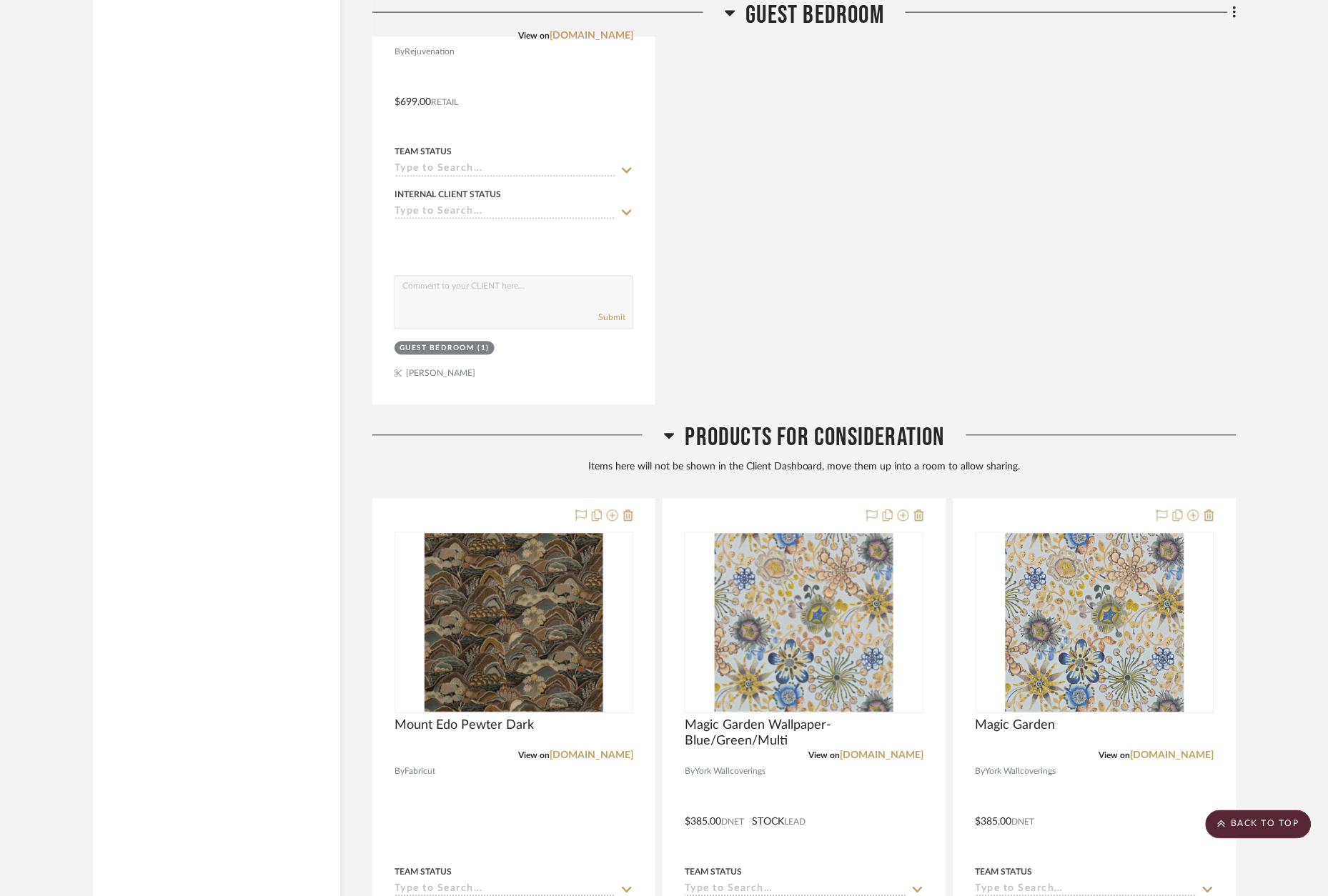
scroll to position [2467, 0]
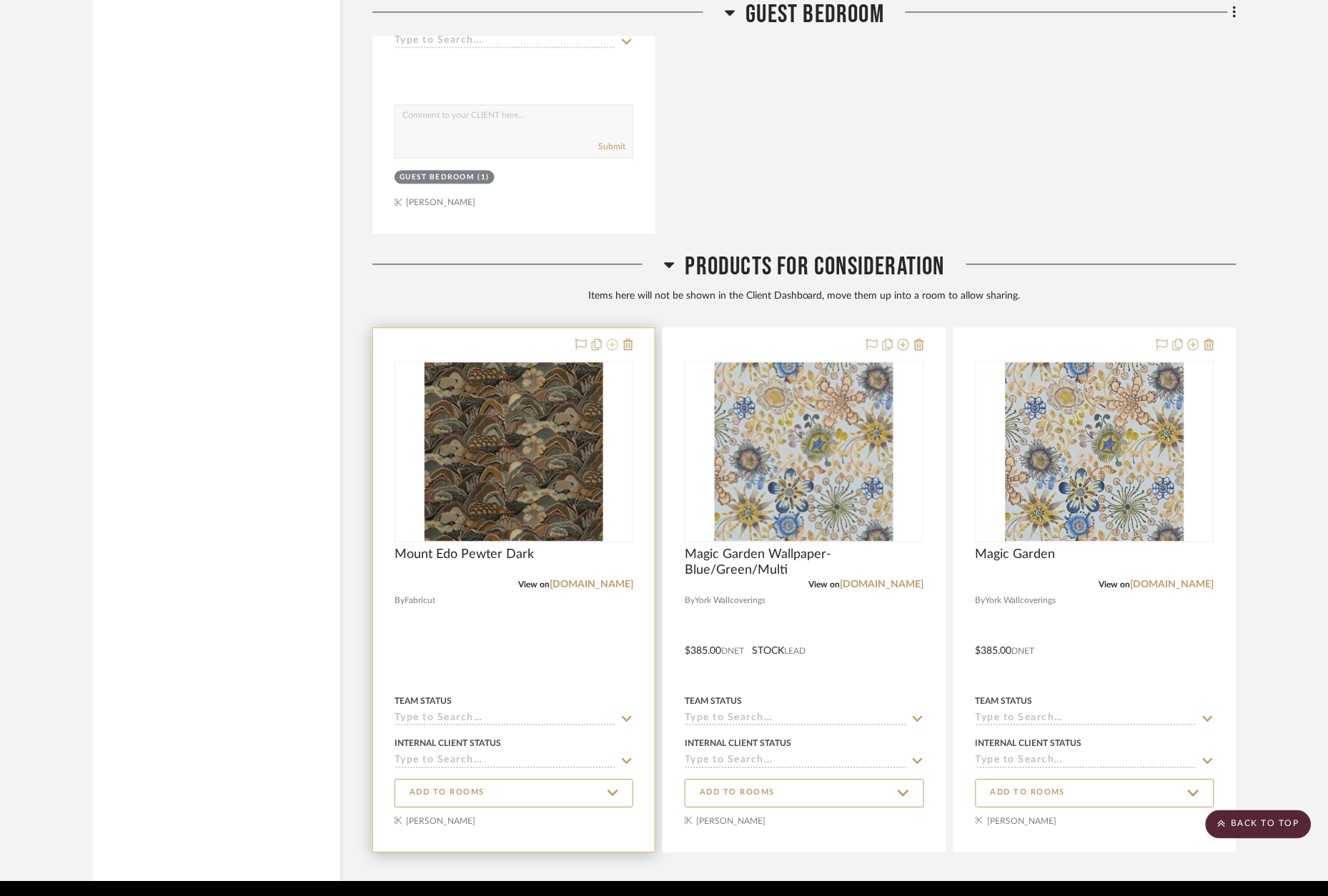
click at [613, 339] on icon at bounding box center [612, 344] width 12 height 12
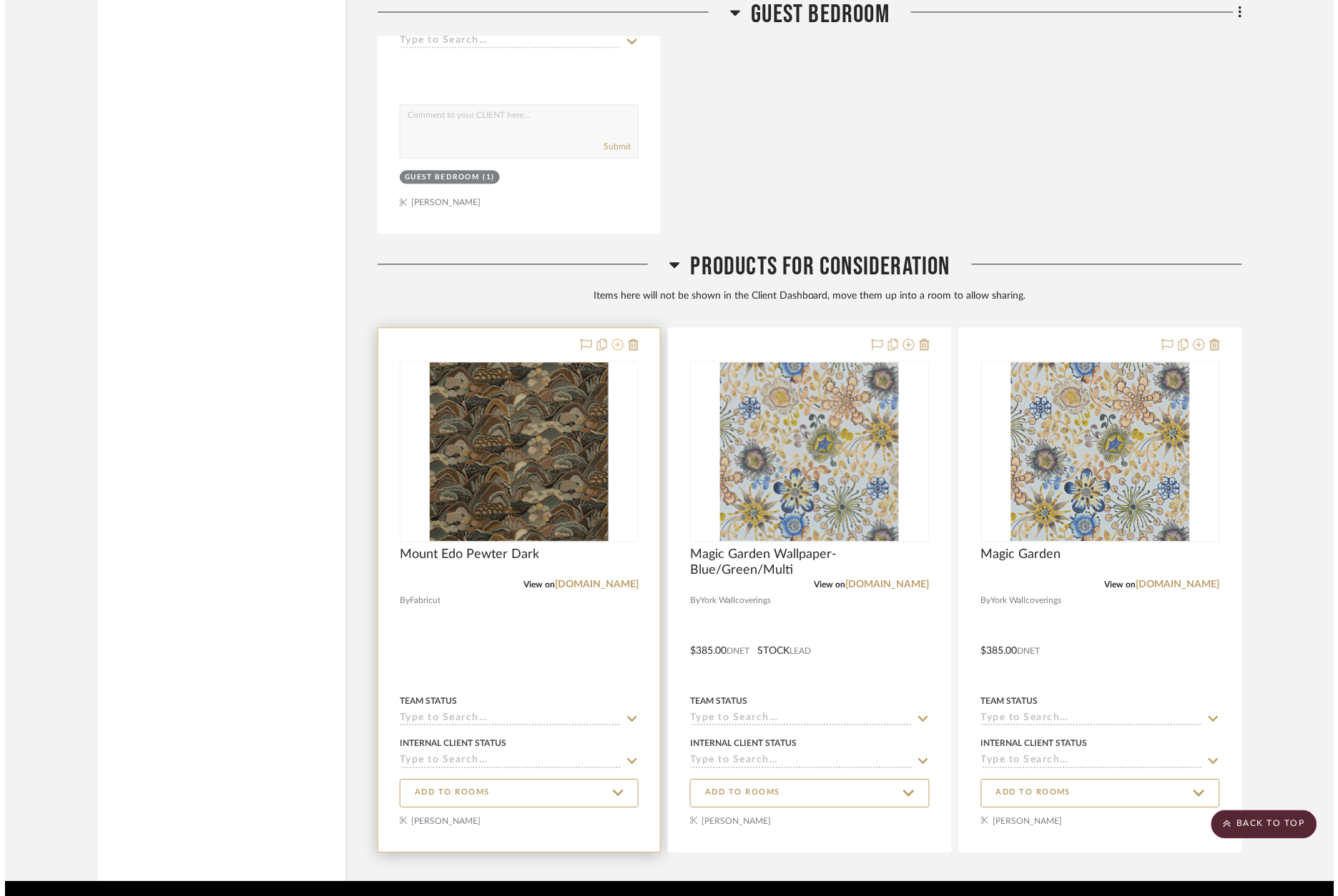
scroll to position [0, 0]
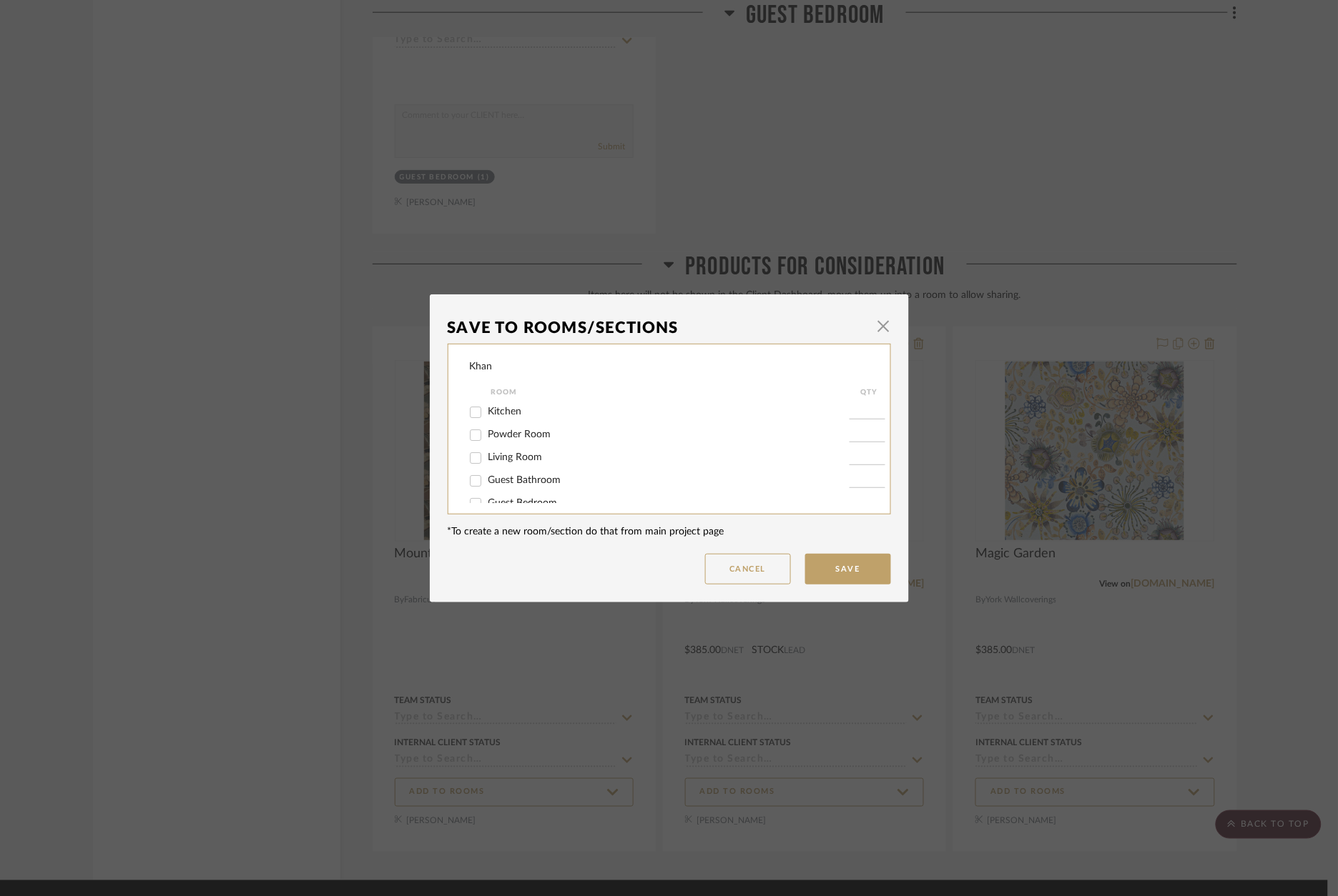
drag, startPoint x: 514, startPoint y: 458, endPoint x: 595, endPoint y: 479, distance: 83.7
click at [515, 458] on span "Living Room" at bounding box center [515, 457] width 54 height 10
click at [486, 458] on input "Living Room" at bounding box center [475, 457] width 22 height 22
checkbox input "true"
type input "1"
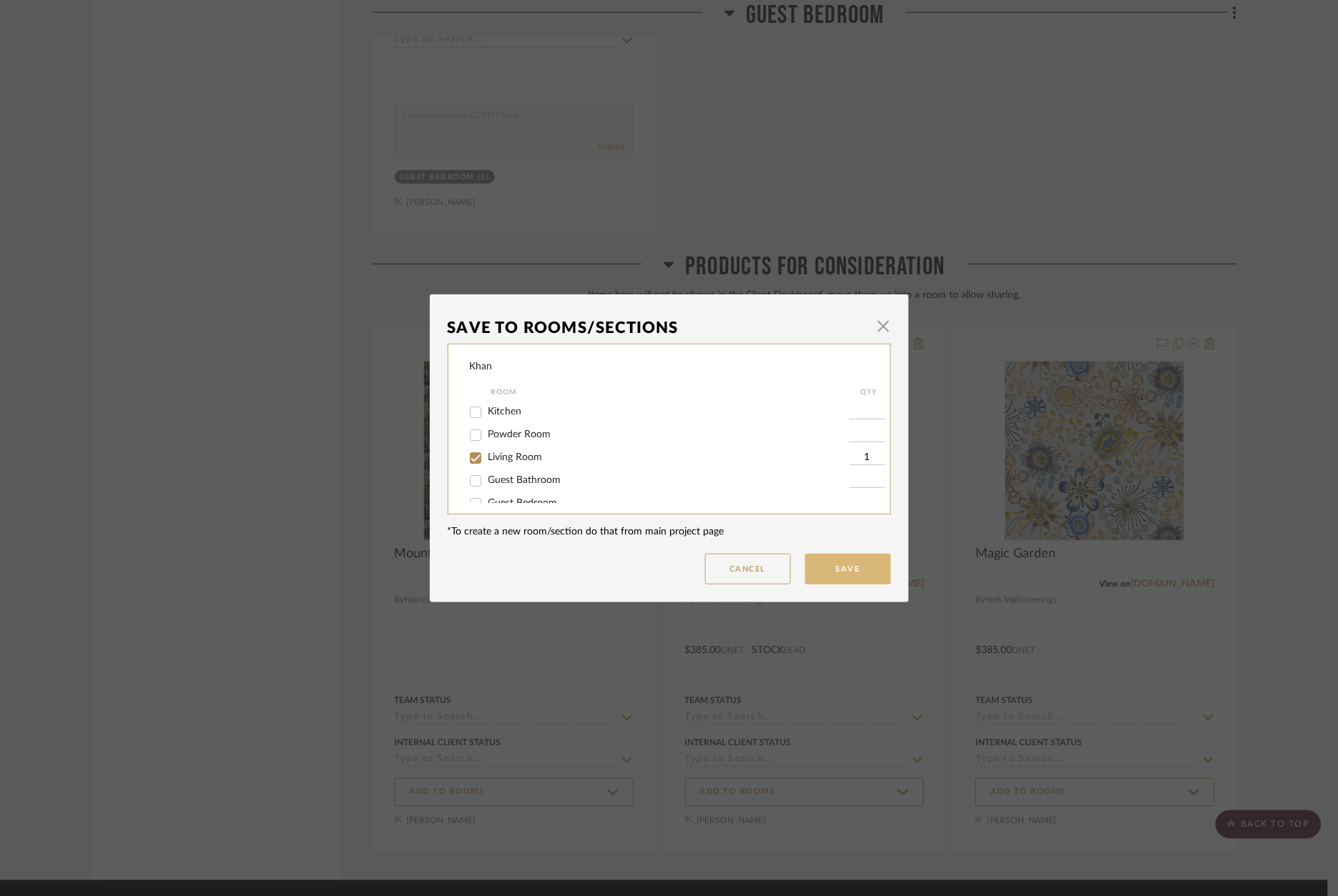
click at [828, 563] on button "Save" at bounding box center [847, 569] width 85 height 31
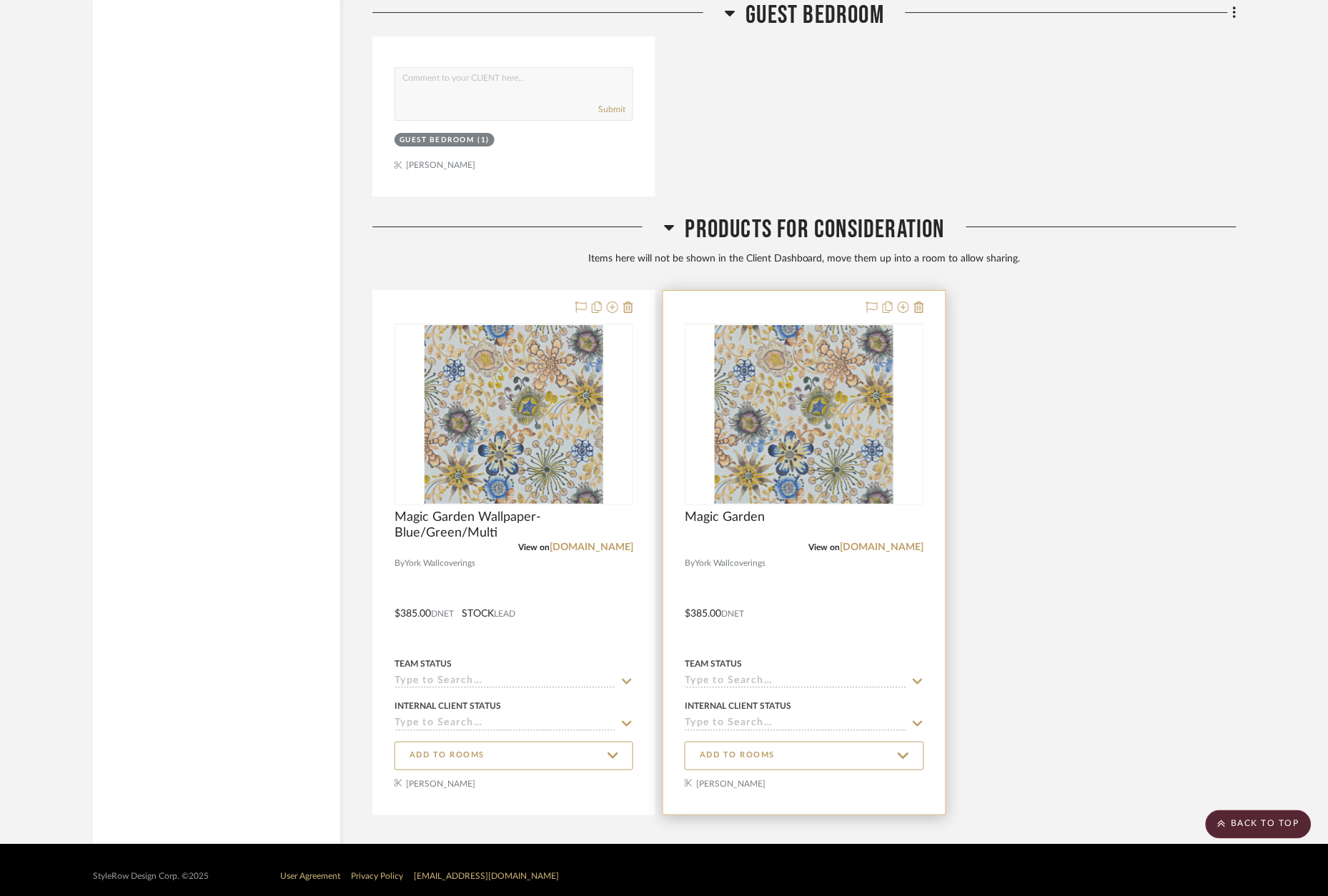
scroll to position [3059, 0]
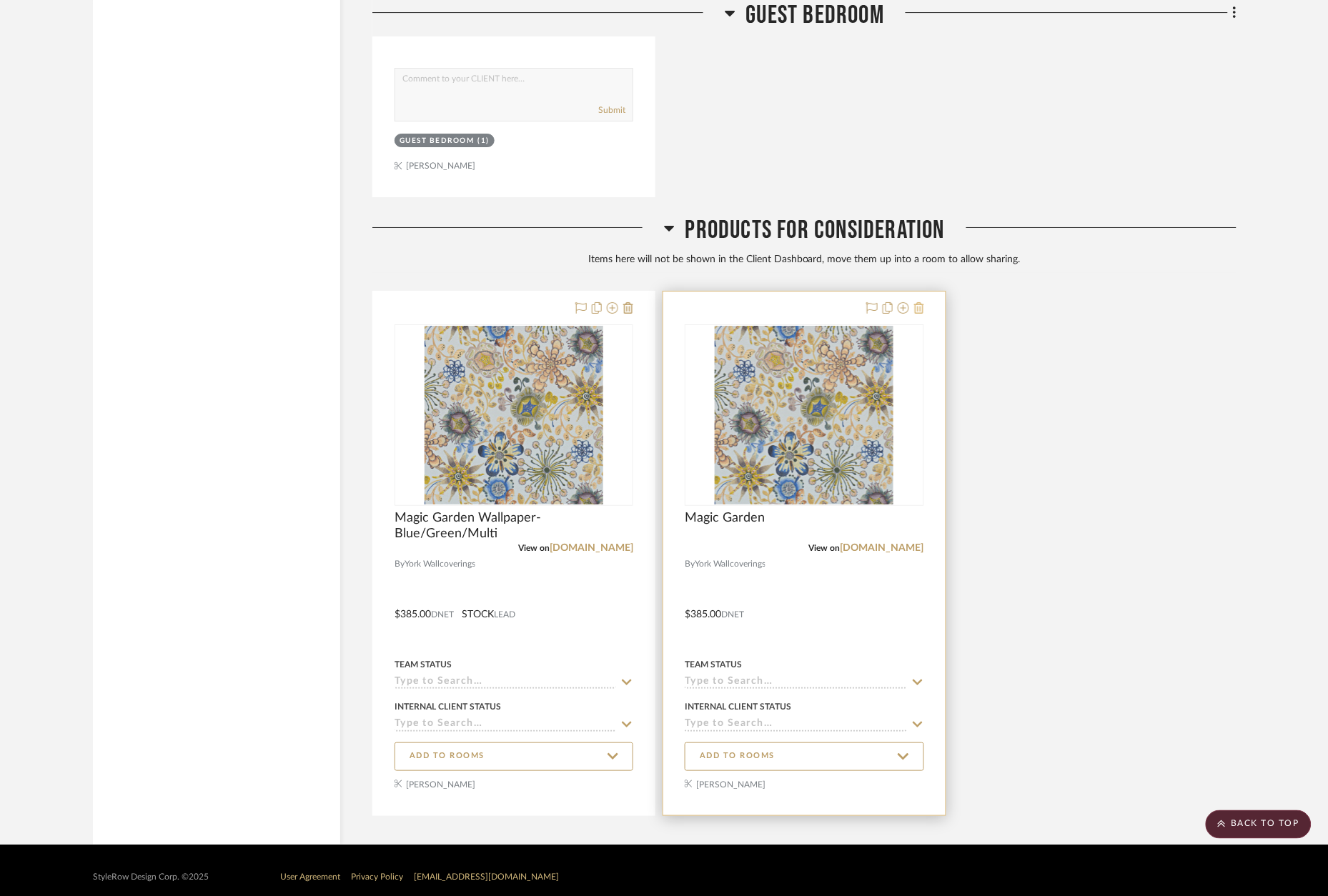
click at [919, 302] on icon at bounding box center [919, 307] width 10 height 12
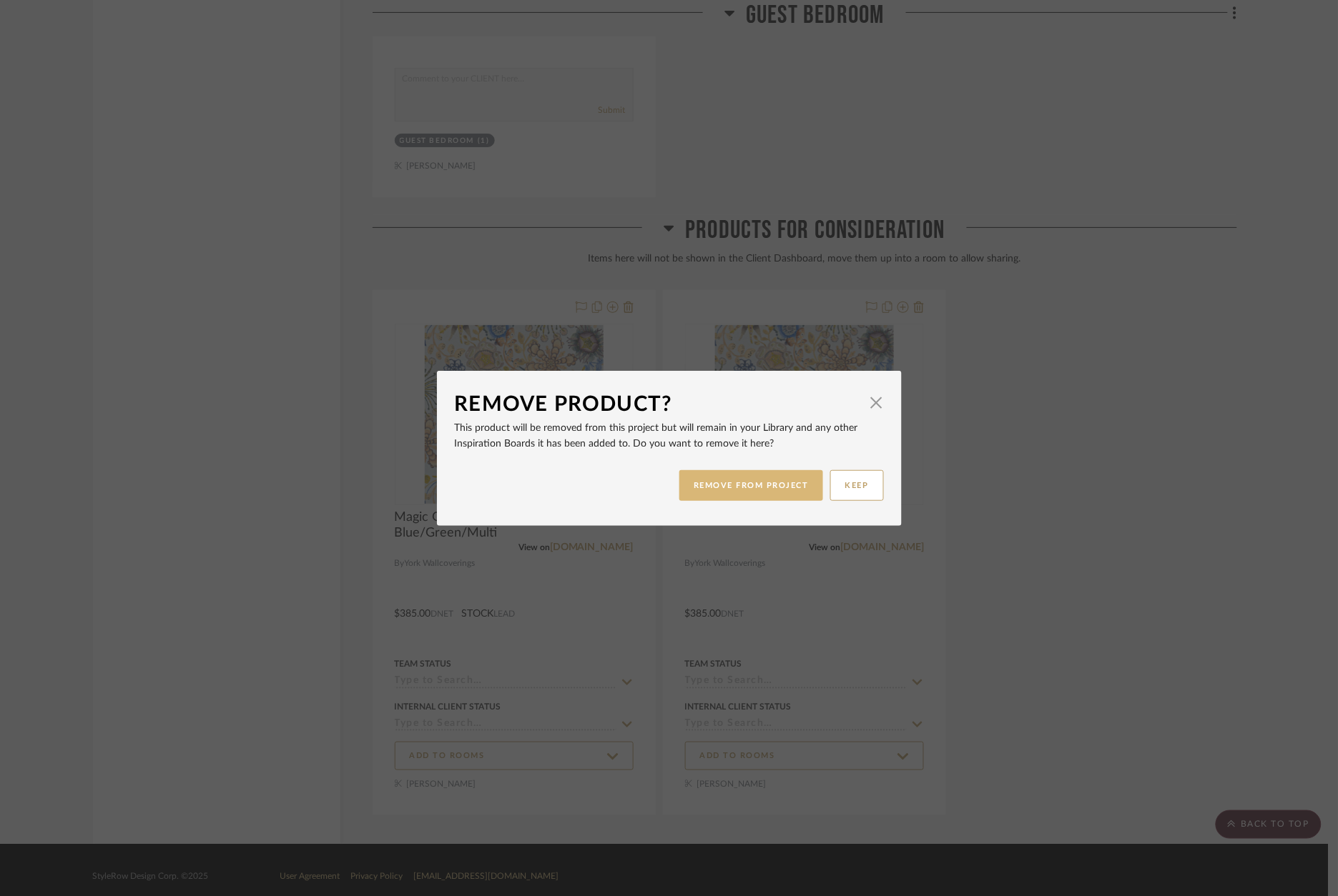
scroll to position [0, 0]
click at [770, 483] on button "REMOVE FROM PROJECT" at bounding box center [751, 485] width 144 height 31
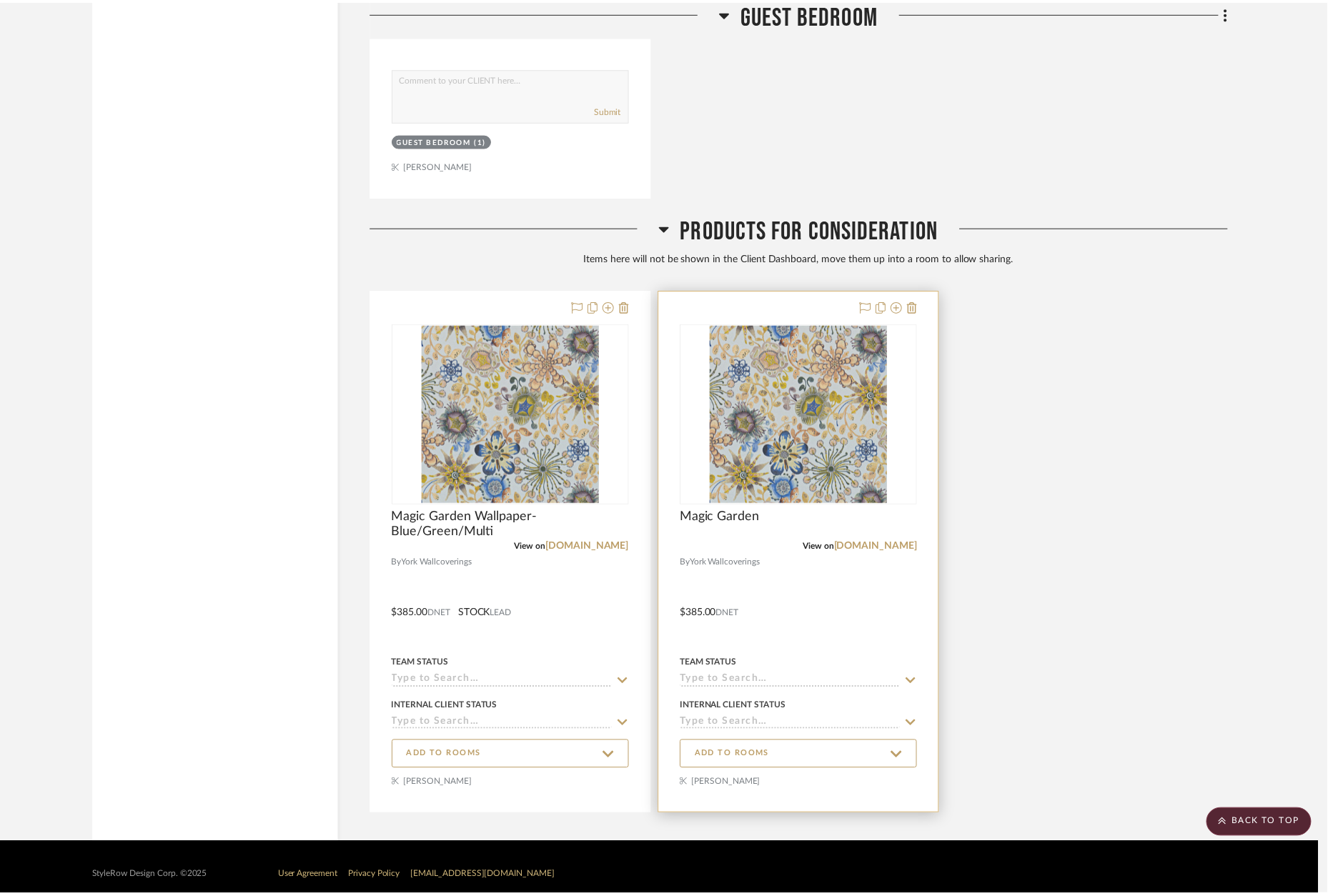
scroll to position [3058, 0]
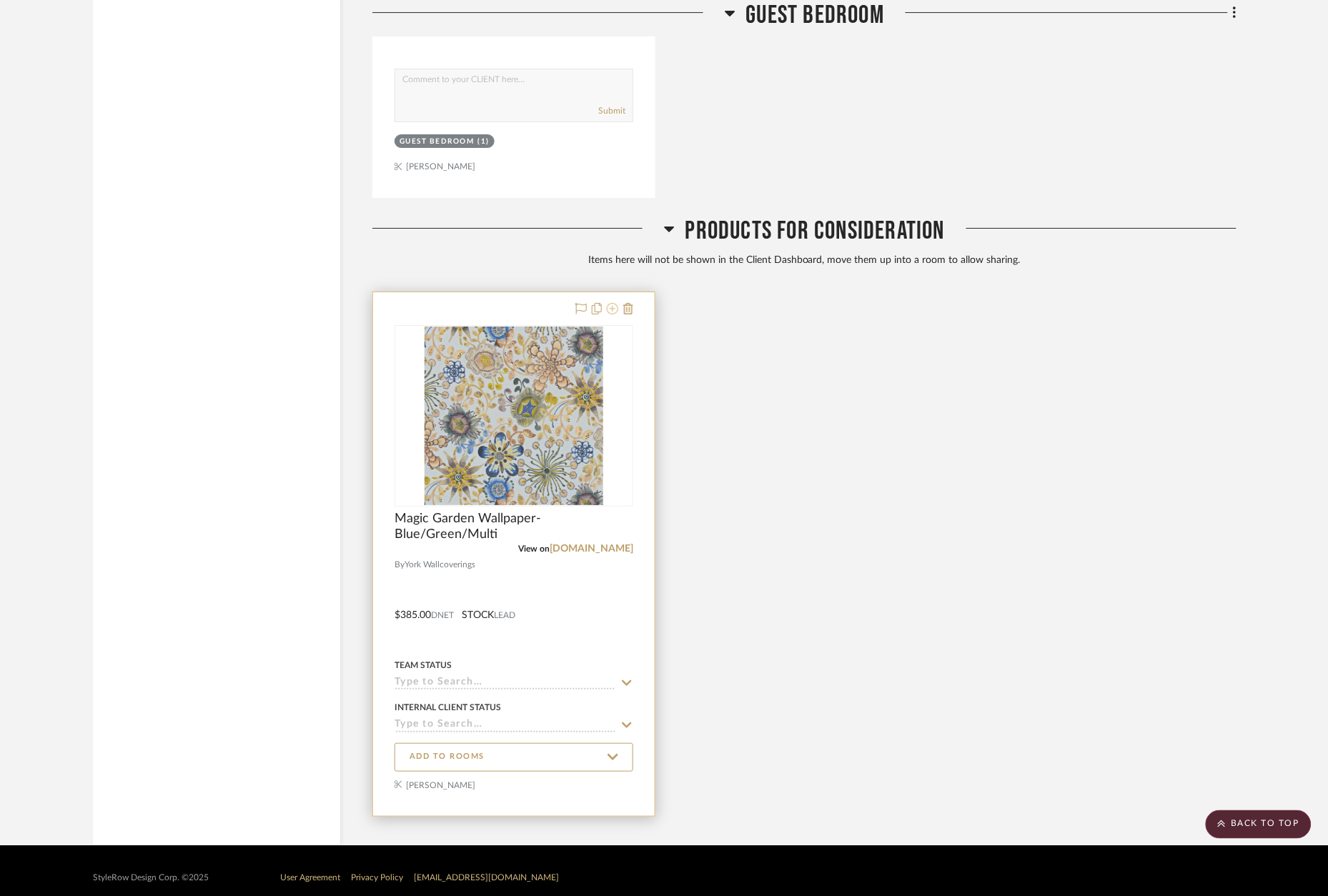
click at [611, 303] on icon at bounding box center [612, 308] width 12 height 12
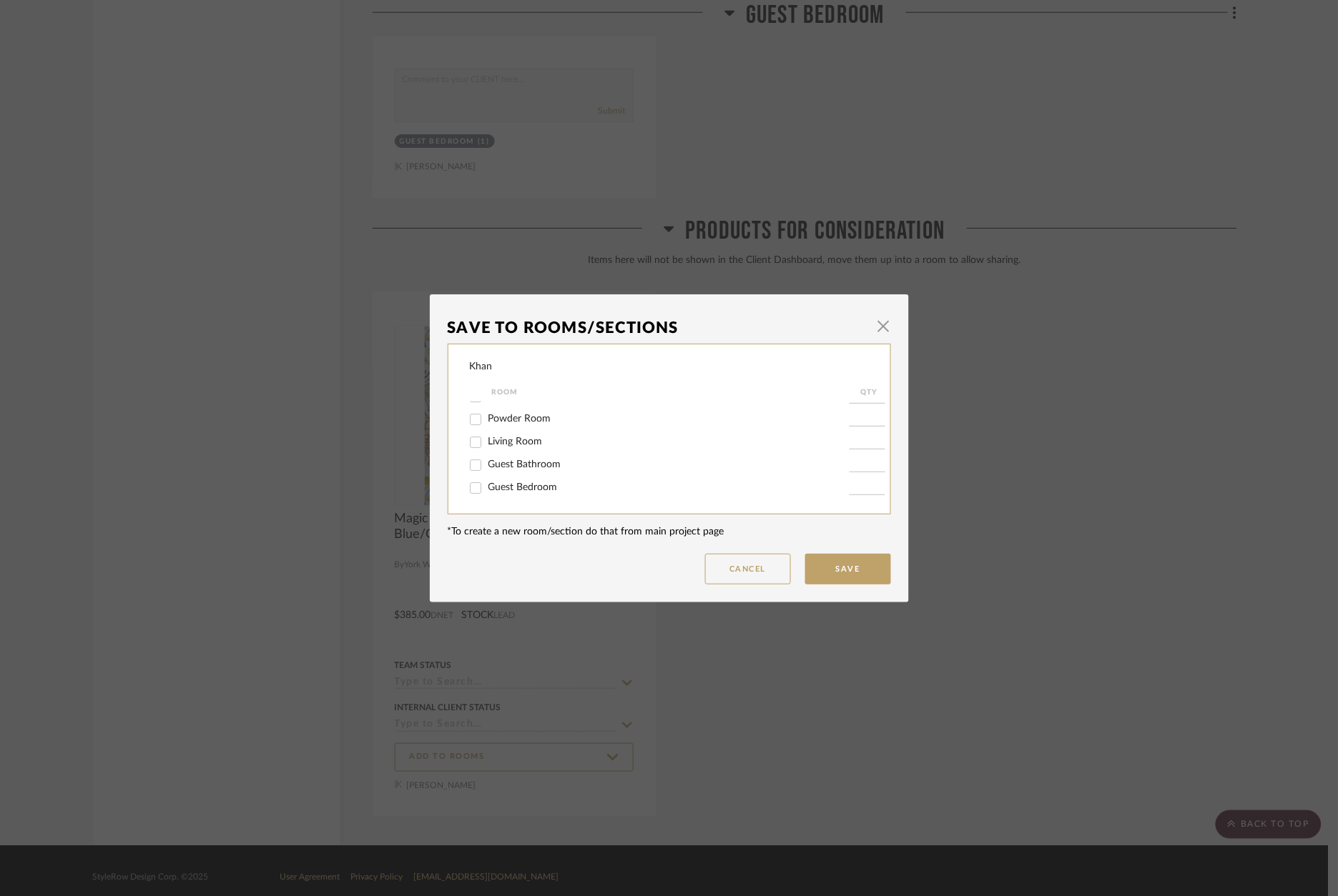
scroll to position [16, 0]
click at [516, 421] on span "Powder Room" at bounding box center [520, 418] width 63 height 10
click at [486, 421] on input "Powder Room" at bounding box center [475, 419] width 22 height 22
checkbox input "true"
type input "1"
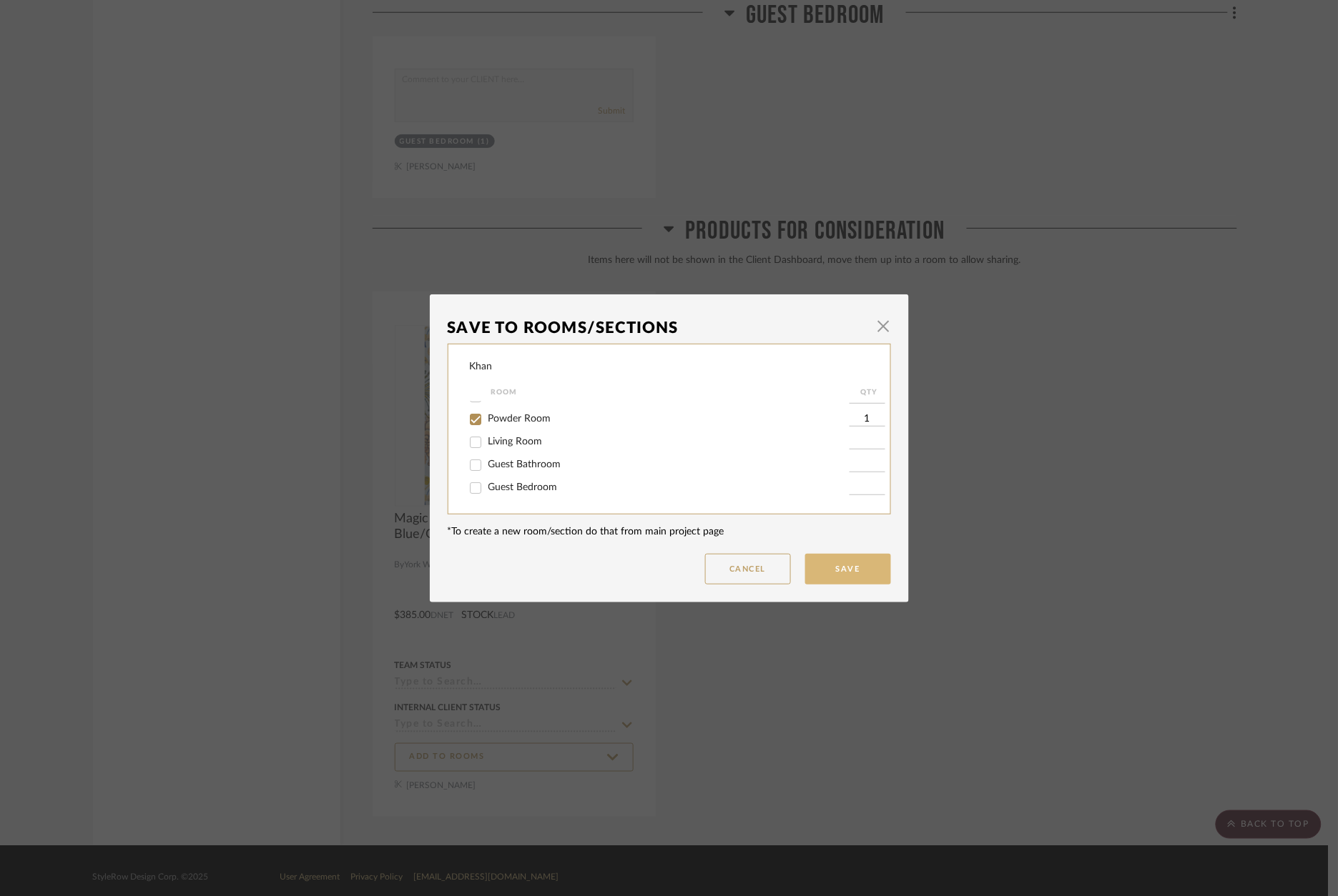
click at [854, 575] on button "Save" at bounding box center [847, 569] width 85 height 31
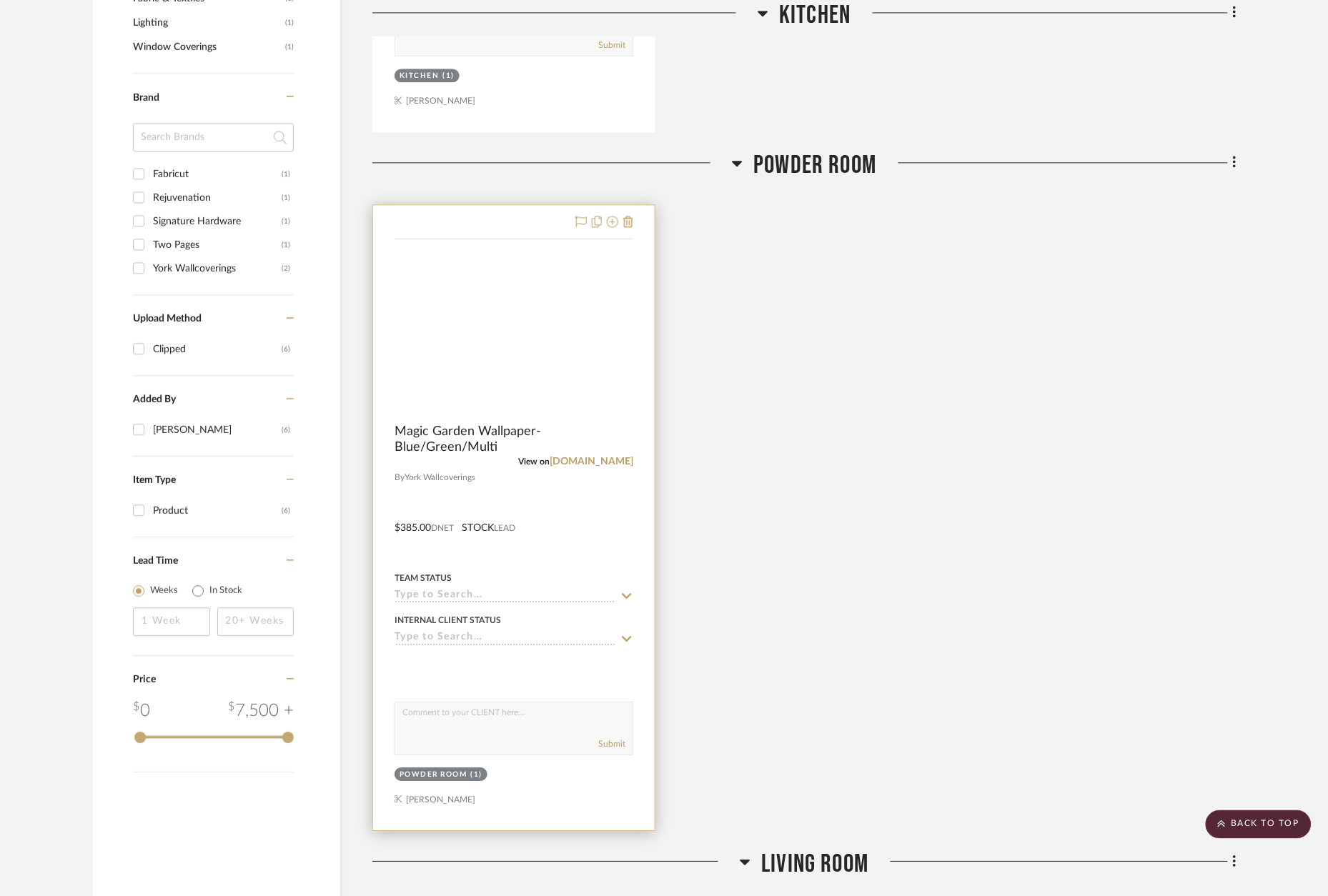
scroll to position [892, 0]
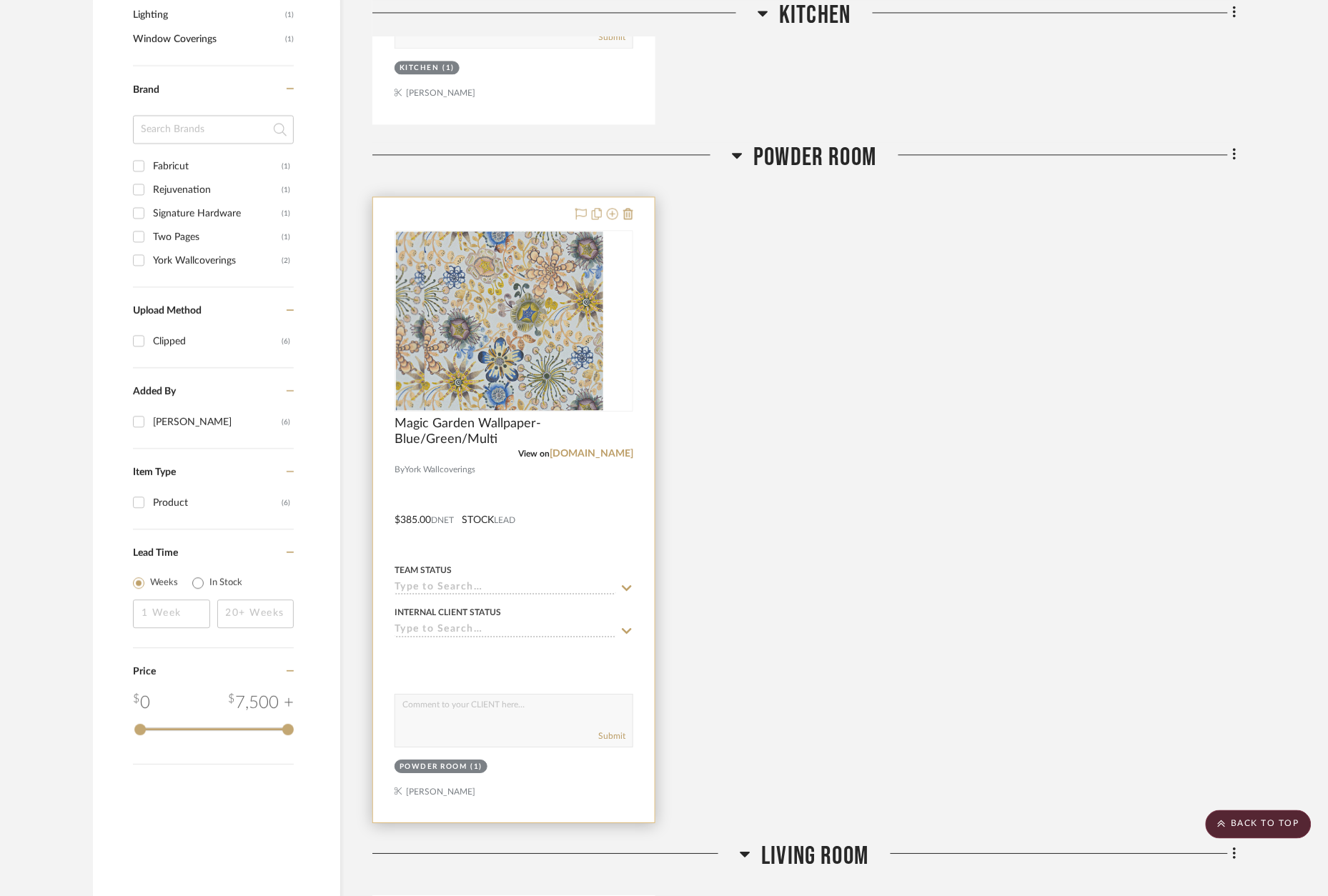
click at [495, 208] on div at bounding box center [513, 510] width 281 height 625
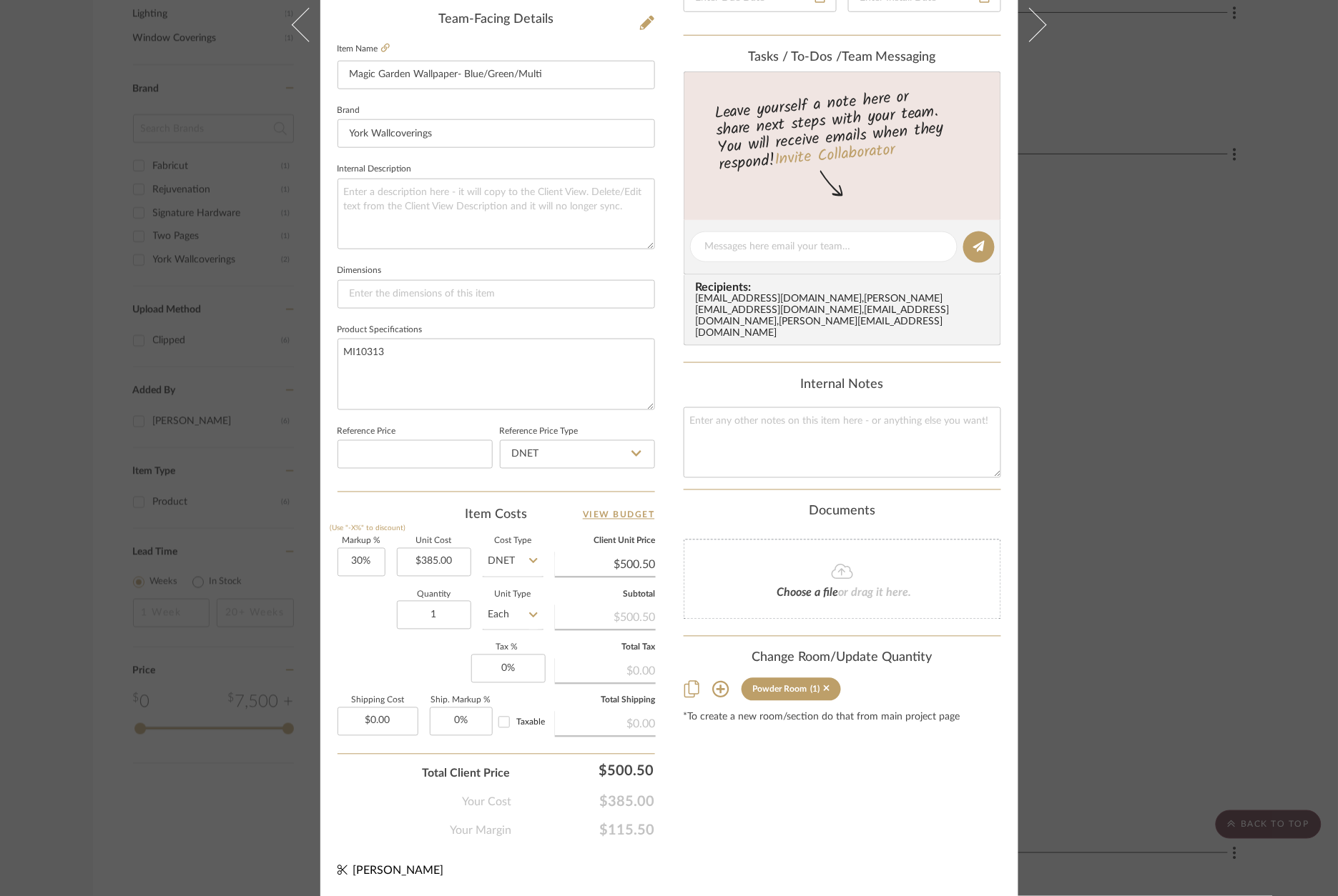
scroll to position [432, 0]
drag, startPoint x: 439, startPoint y: 612, endPoint x: 398, endPoint y: 612, distance: 41.0
click at [398, 612] on input "1" at bounding box center [433, 617] width 75 height 29
type input "2"
drag, startPoint x: 399, startPoint y: 671, endPoint x: 447, endPoint y: 671, distance: 48.0
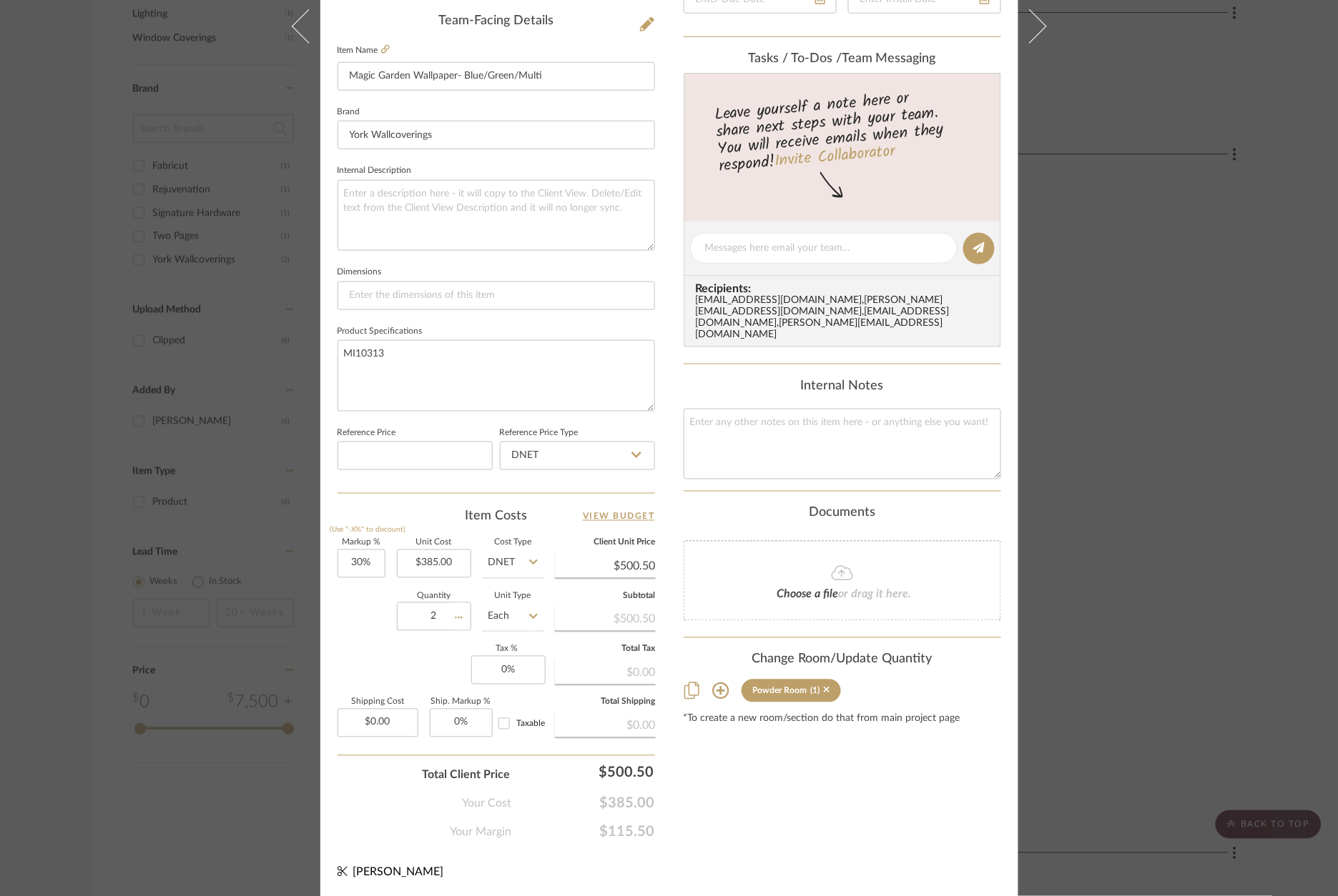
click at [399, 671] on div "Markup % (Use "-X%" to discount) 30% Unit Cost $385.00 Cost Type DNET Client Un…" at bounding box center [495, 643] width 317 height 208
click at [530, 678] on input "0" at bounding box center [508, 670] width 75 height 29
type input "8.9%"
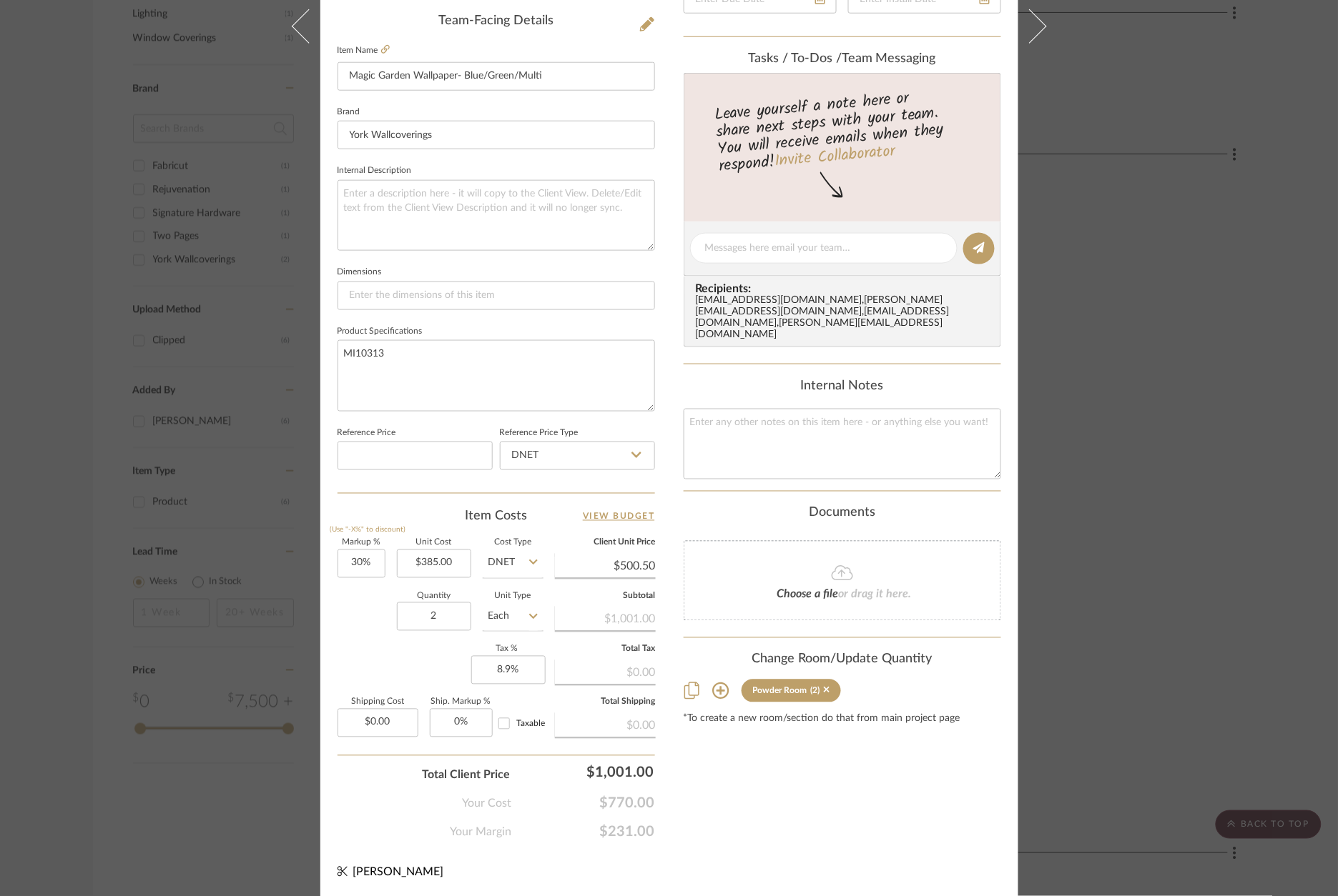
click at [683, 748] on div "Content here copies to Client View - confirm visibility there. Show in Client D…" at bounding box center [842, 253] width 317 height 1176
click at [358, 559] on input "30" at bounding box center [361, 563] width 48 height 29
type input "0%"
click at [355, 595] on div "Quantity 2 Unit Type Each" at bounding box center [440, 618] width 206 height 50
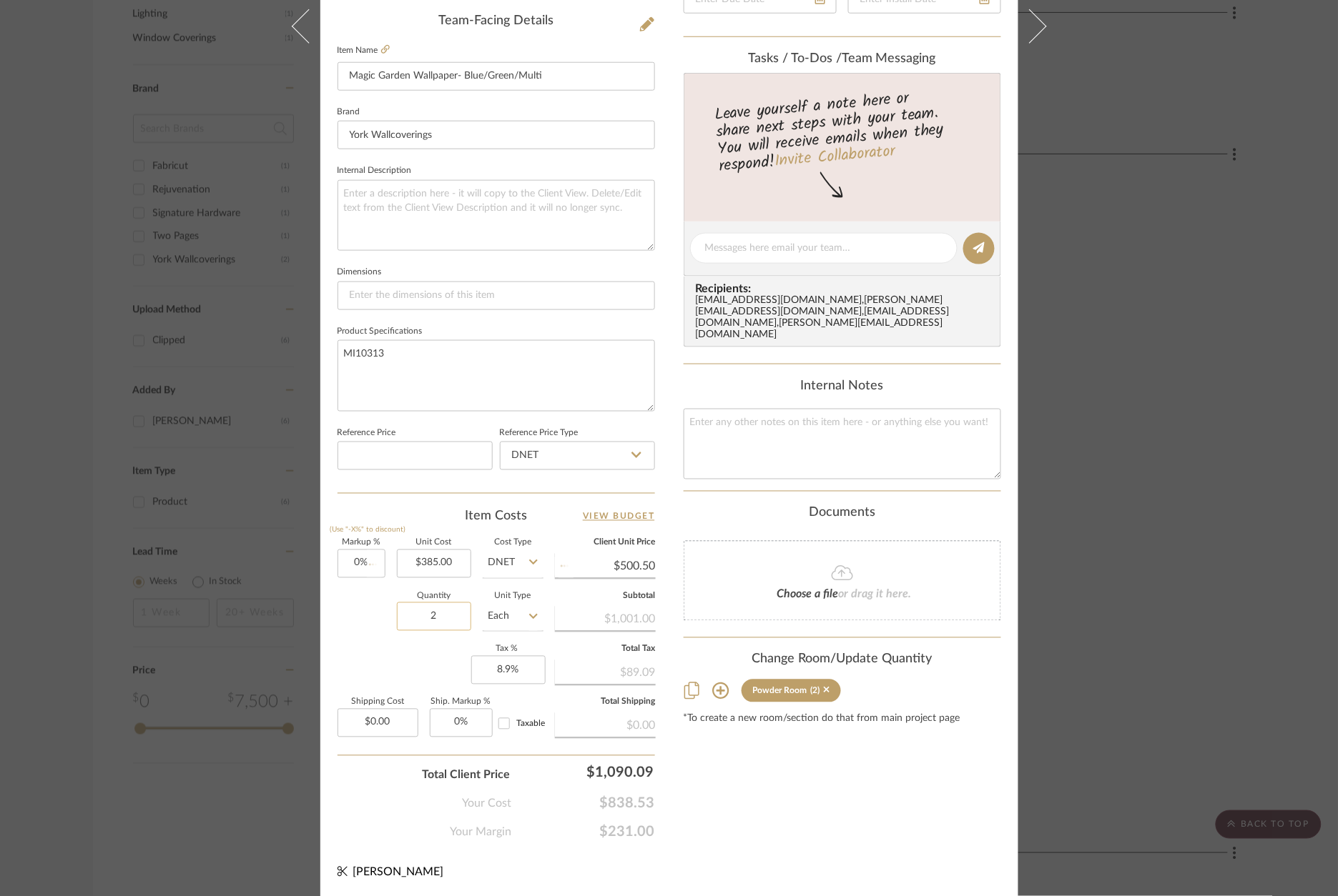
type input "$385.00"
click at [1152, 732] on div "Khan Powder Room Magic Garden Wallpaper- Blue/Green/Multi Team View Client View…" at bounding box center [669, 448] width 1338 height 896
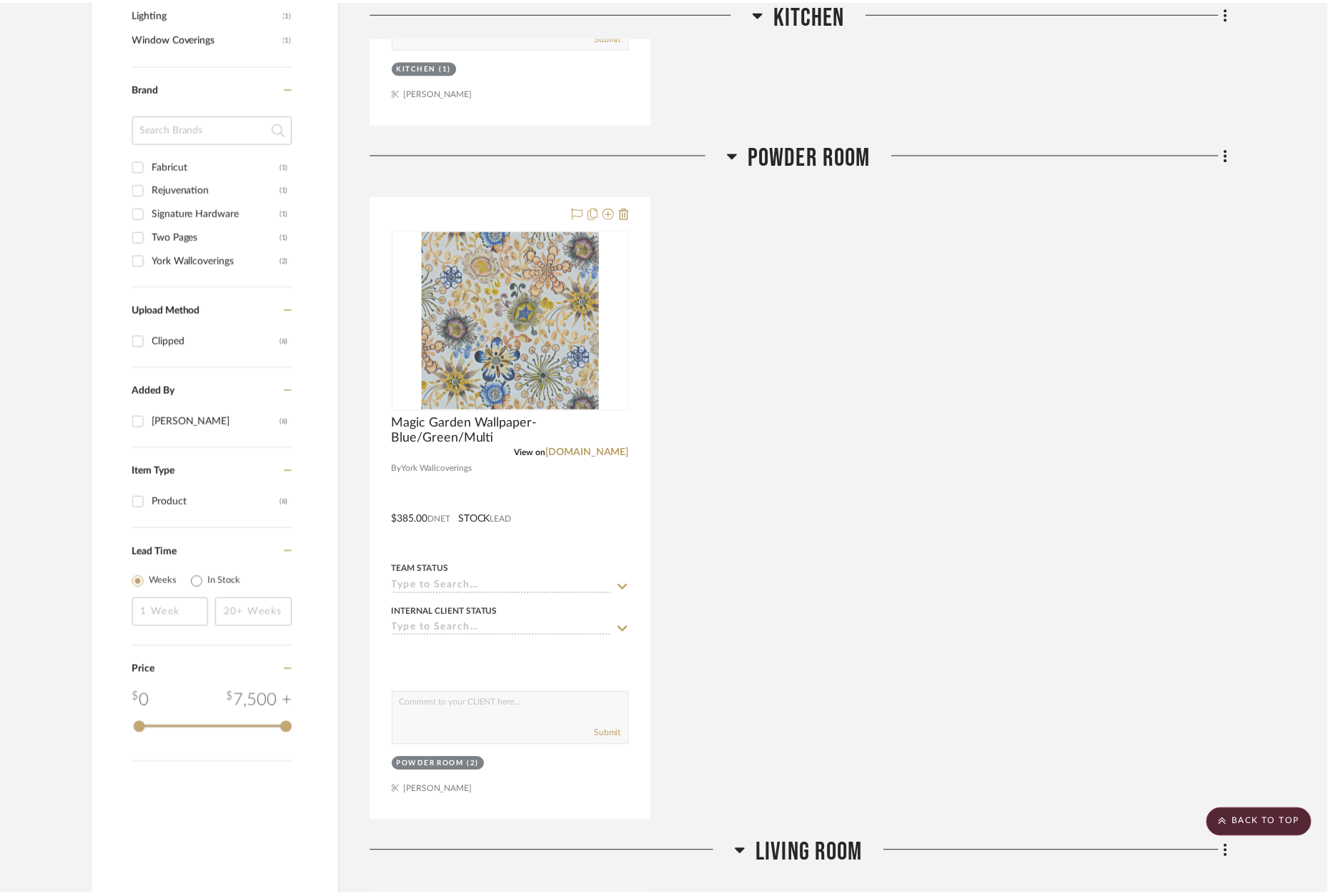
scroll to position [892, 0]
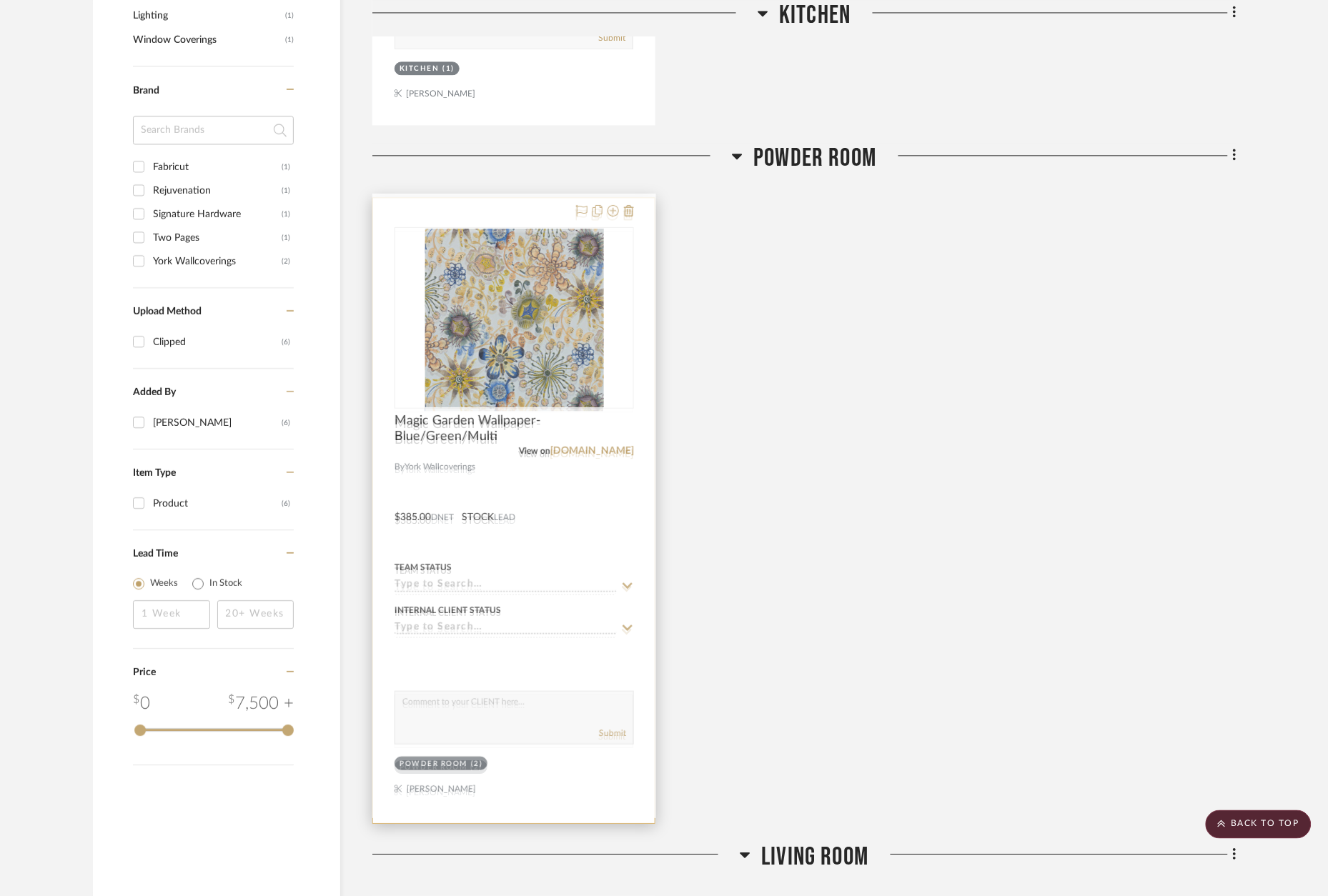
drag, startPoint x: 529, startPoint y: 210, endPoint x: 538, endPoint y: 211, distance: 9.1
click at [529, 210] on div at bounding box center [513, 510] width 281 height 625
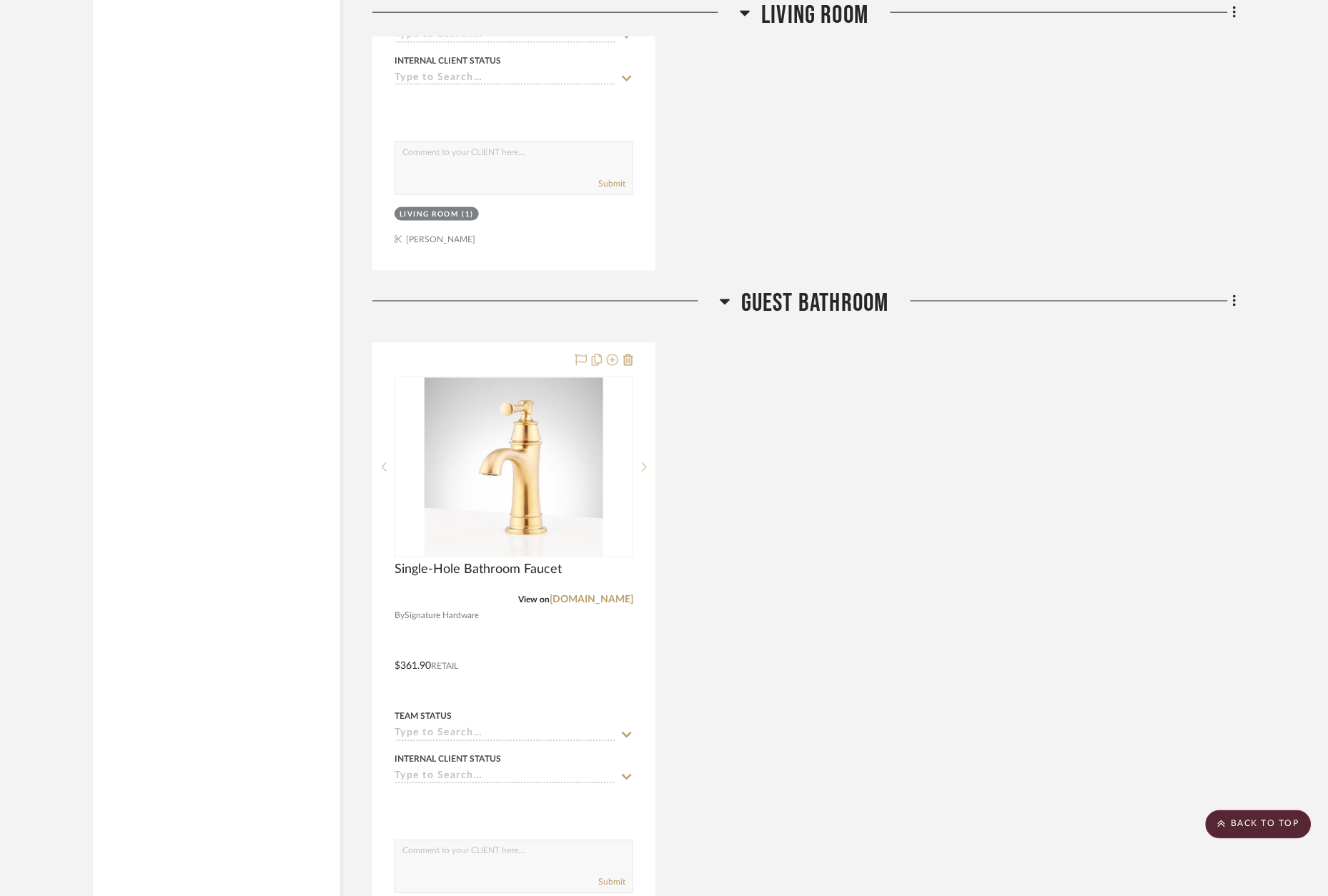
scroll to position [2091, 0]
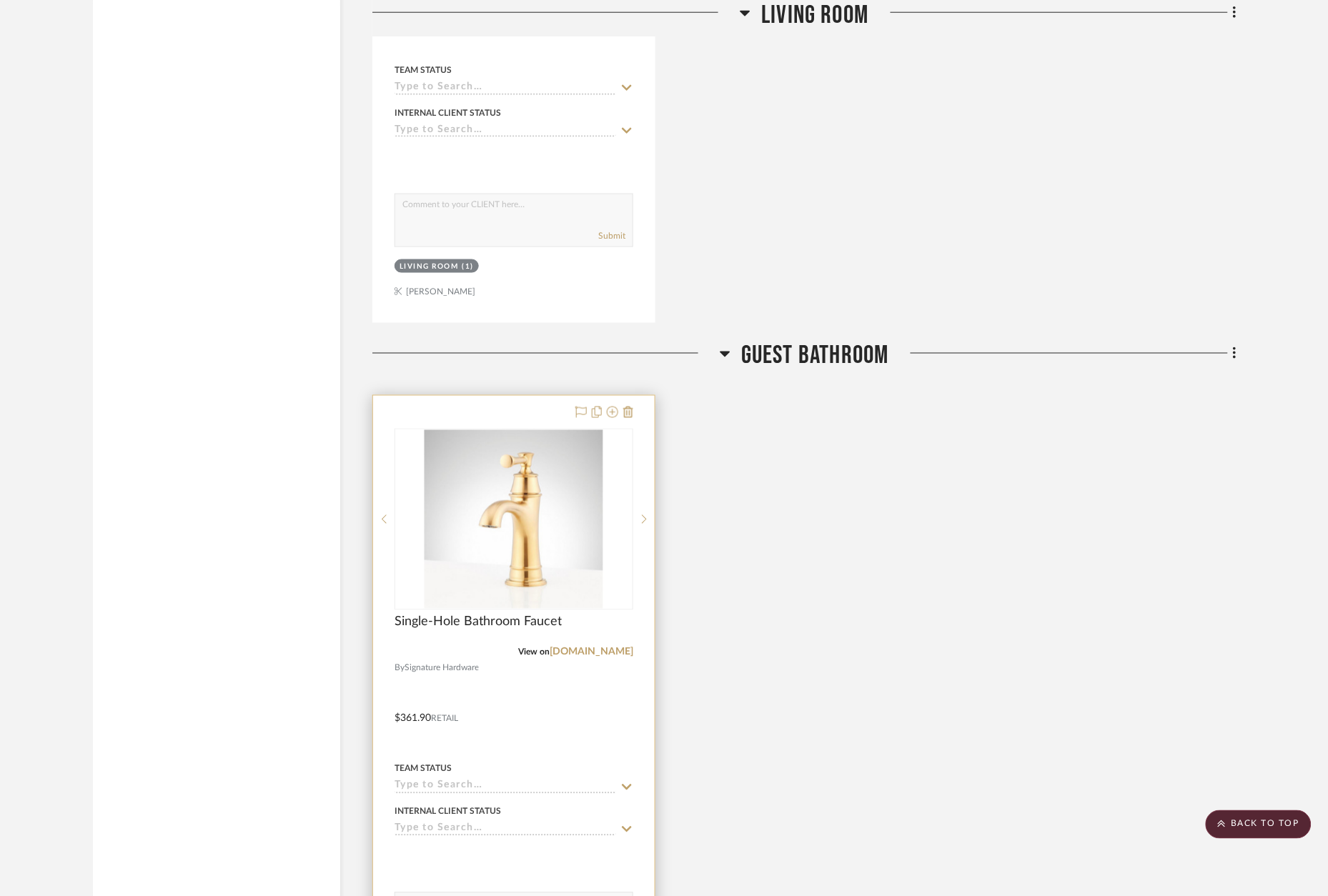
click at [528, 408] on div at bounding box center [513, 708] width 281 height 625
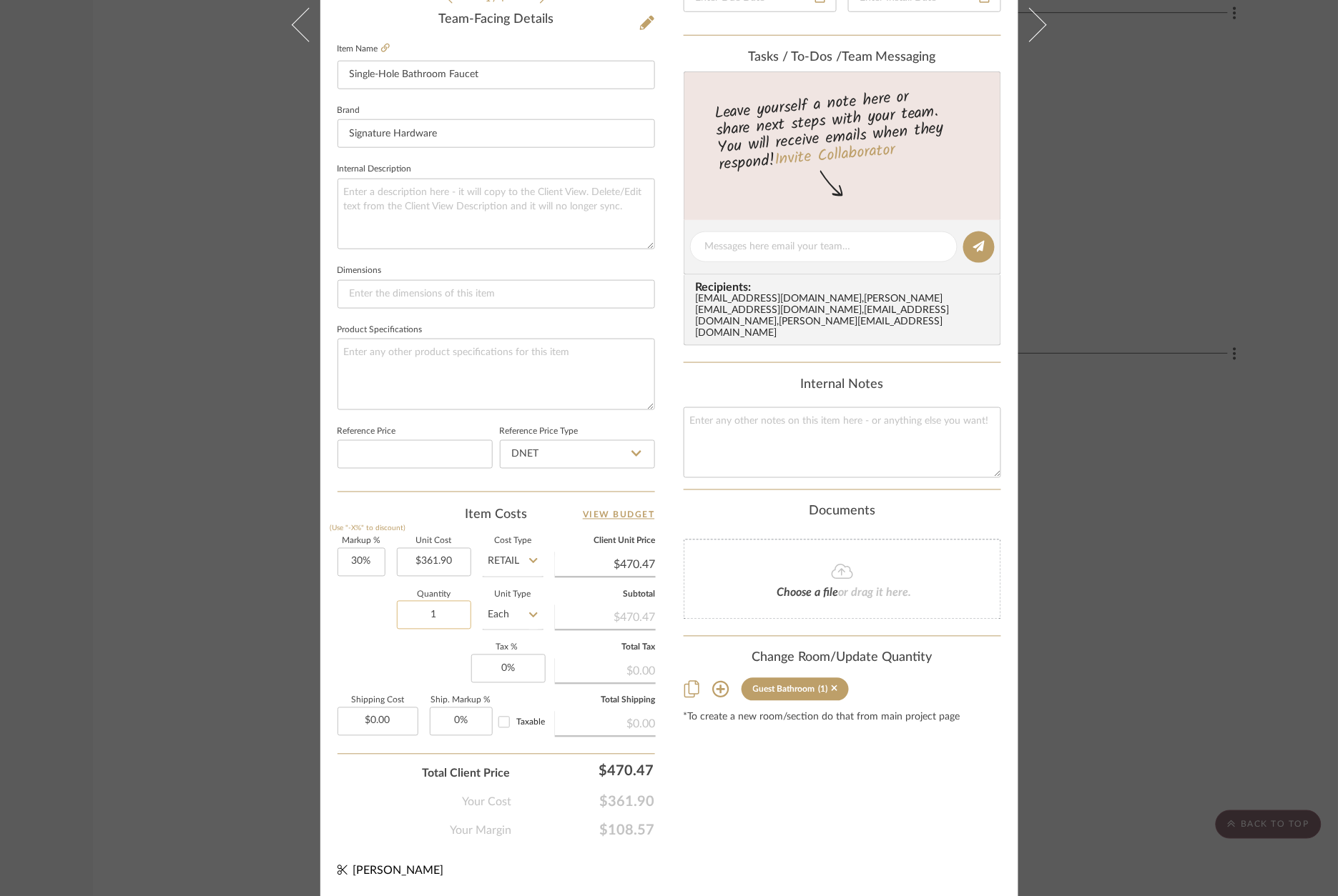
scroll to position [432, 0]
drag, startPoint x: 428, startPoint y: 608, endPoint x: 403, endPoint y: 608, distance: 25.0
click at [403, 608] on input "1" at bounding box center [433, 617] width 75 height 29
drag, startPoint x: 409, startPoint y: 610, endPoint x: 450, endPoint y: 612, distance: 41.0
click at [450, 612] on input "1" at bounding box center [433, 617] width 75 height 29
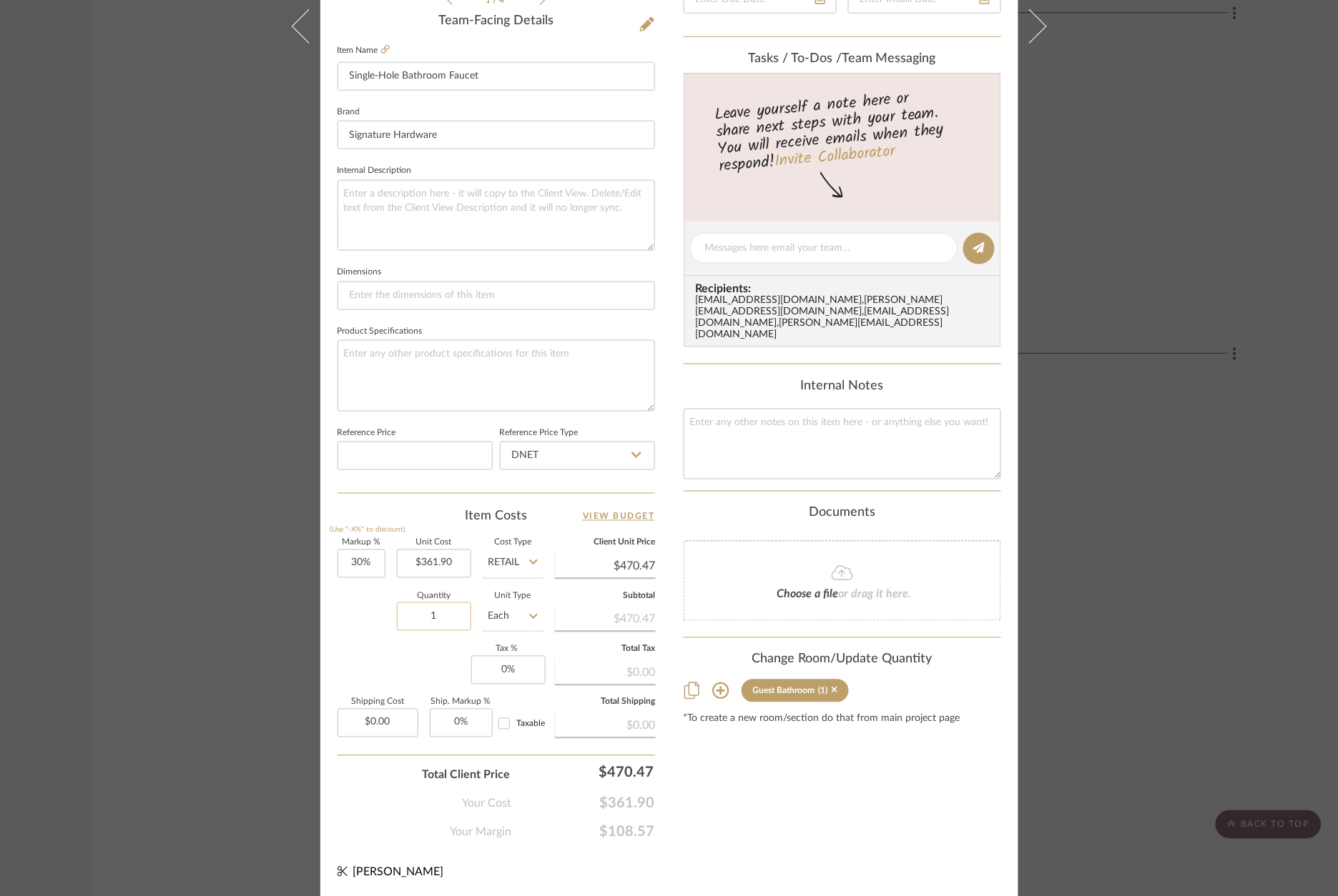
type input "2"
drag, startPoint x: 438, startPoint y: 605, endPoint x: 414, endPoint y: 606, distance: 24.0
click at [414, 606] on input "2" at bounding box center [433, 617] width 75 height 29
type input "1"
click at [770, 779] on div "Content here copies to Client View - confirm visibility there. Show in Client D…" at bounding box center [842, 253] width 317 height 1176
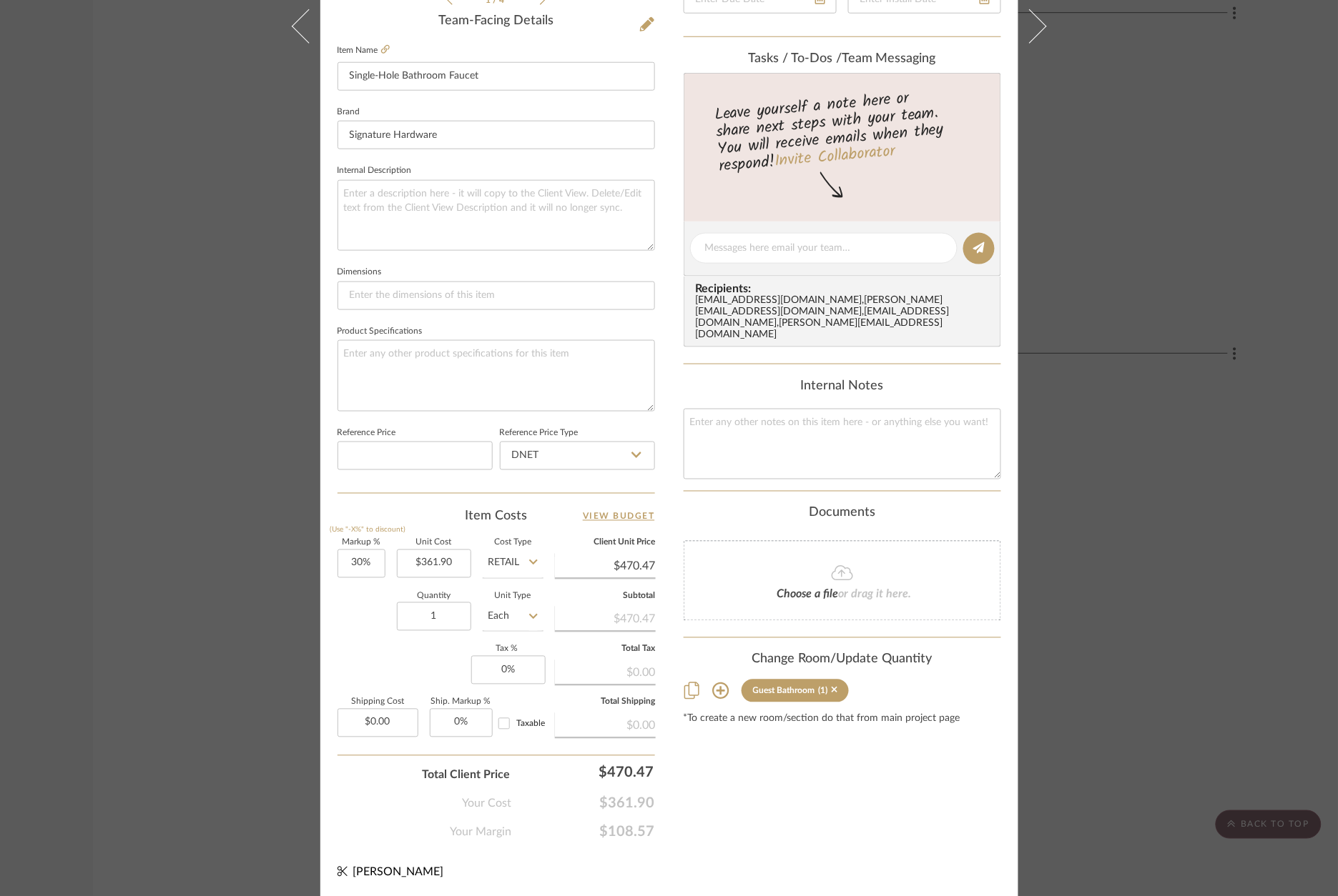
click at [1203, 723] on div "Khan Guest Bathroom Single-Hole Bathroom Faucet Team View Client View Orders 1 …" at bounding box center [669, 448] width 1338 height 896
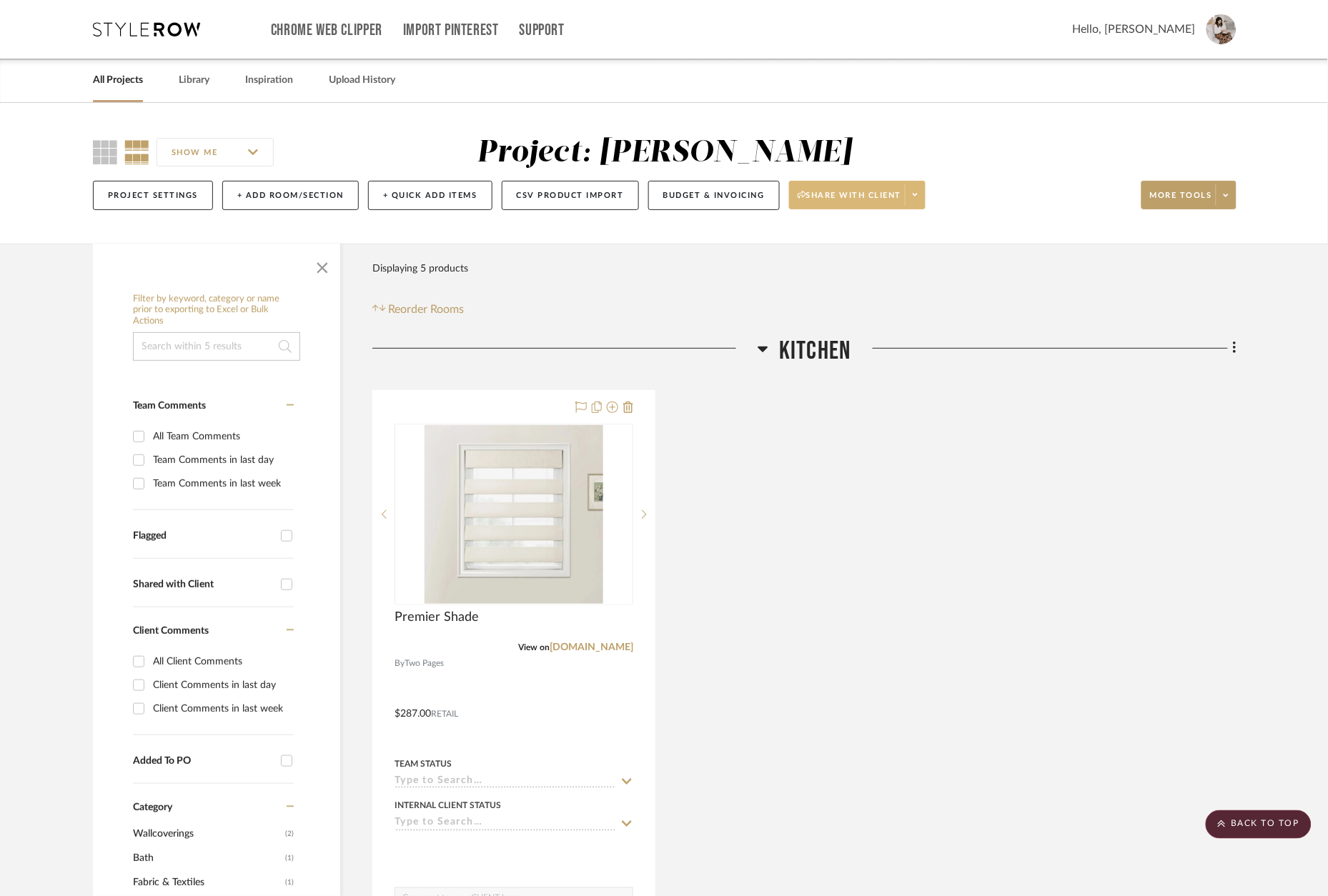
scroll to position [0, 0]
click at [1226, 200] on icon at bounding box center [1226, 195] width 5 height 8
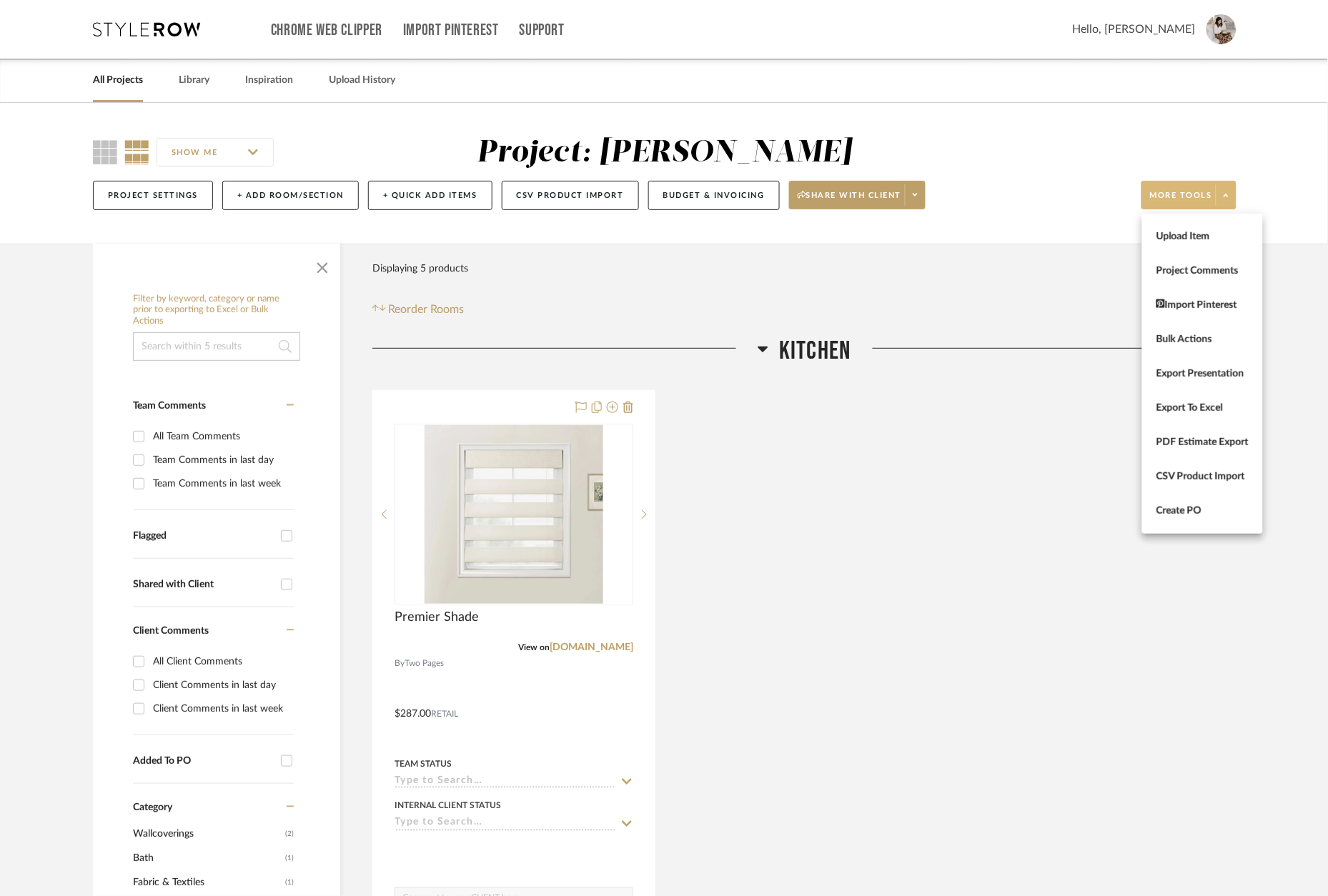
drag, startPoint x: 1006, startPoint y: 343, endPoint x: 853, endPoint y: 227, distance: 192.0
click at [1003, 342] on div at bounding box center [664, 448] width 1328 height 896
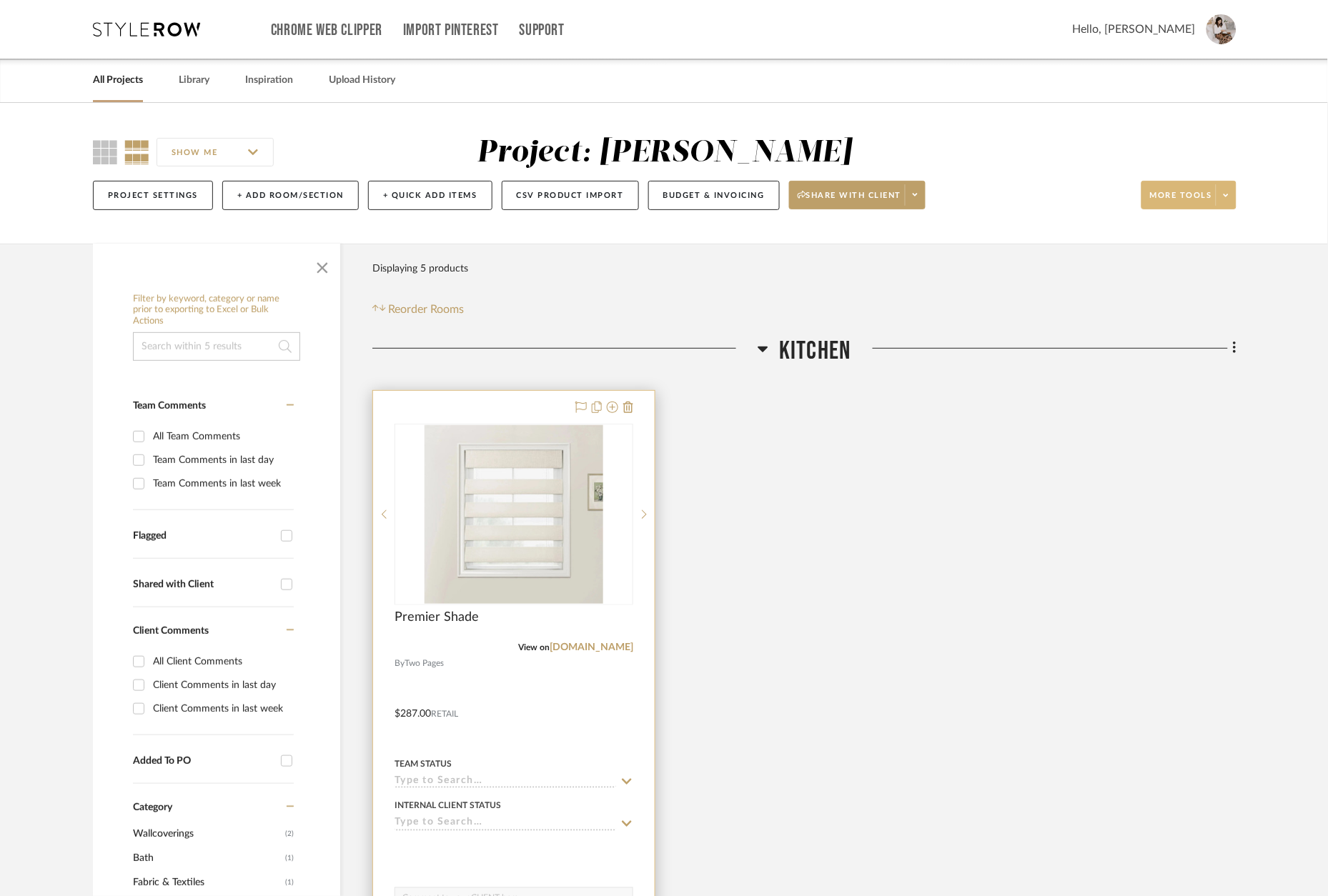
drag, startPoint x: 529, startPoint y: 412, endPoint x: 547, endPoint y: 410, distance: 18.1
click at [529, 412] on div at bounding box center [513, 704] width 281 height 625
click at [511, 407] on div at bounding box center [513, 704] width 281 height 625
click at [508, 413] on div at bounding box center [513, 704] width 281 height 625
click at [506, 410] on div at bounding box center [513, 704] width 281 height 625
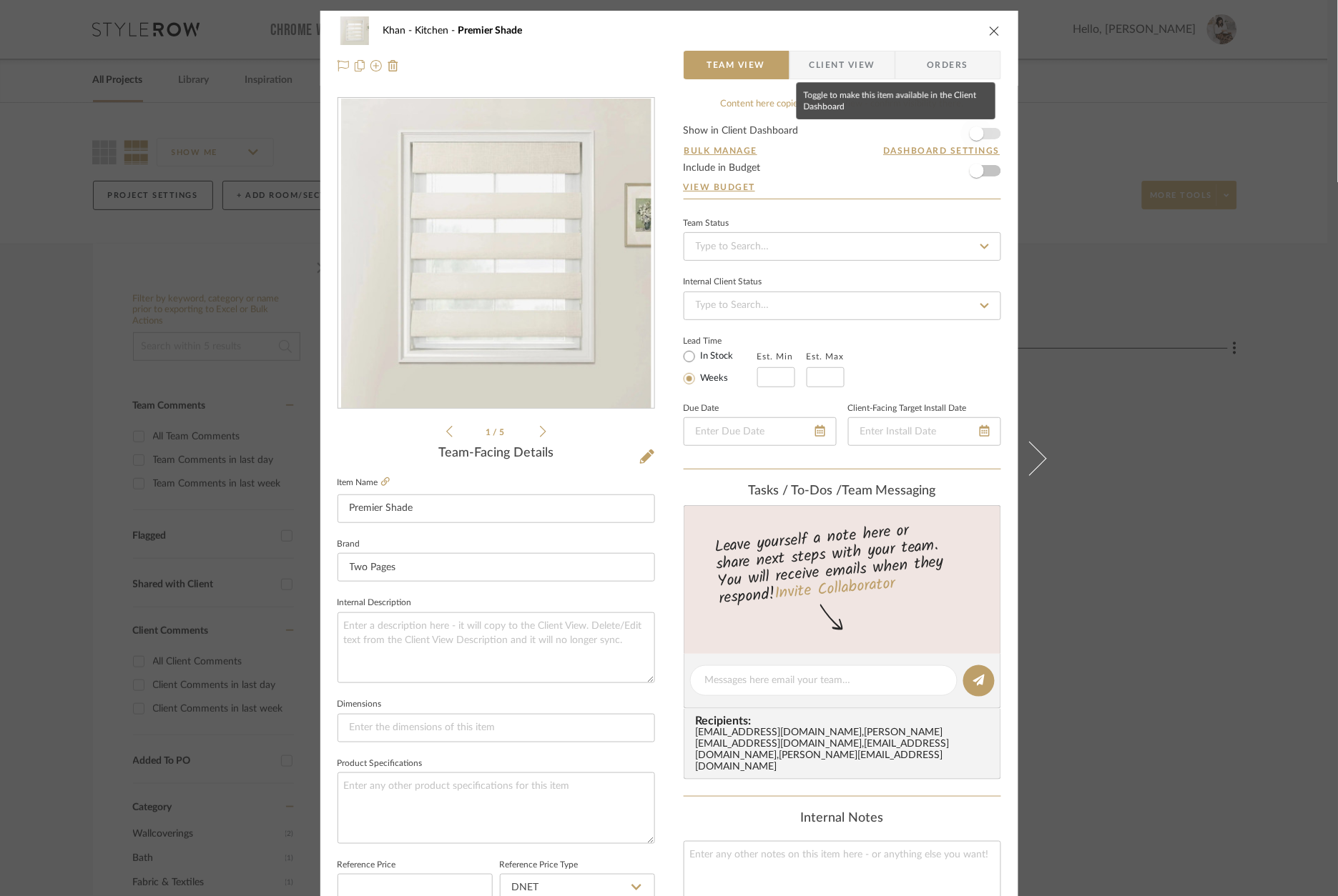
click at [974, 136] on span "button" at bounding box center [977, 134] width 14 height 14
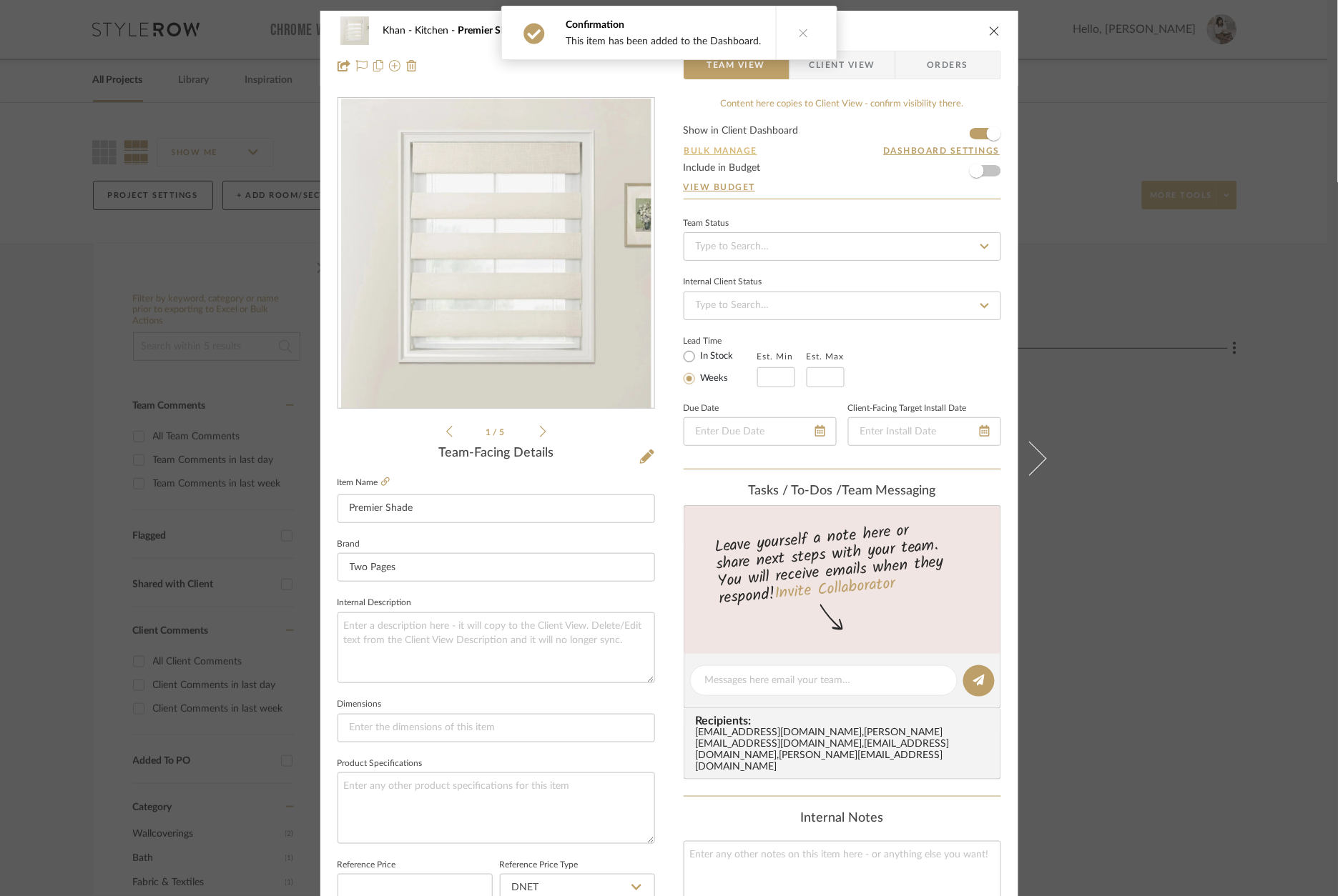
click at [697, 151] on button "Bulk Manage" at bounding box center [720, 151] width 75 height 13
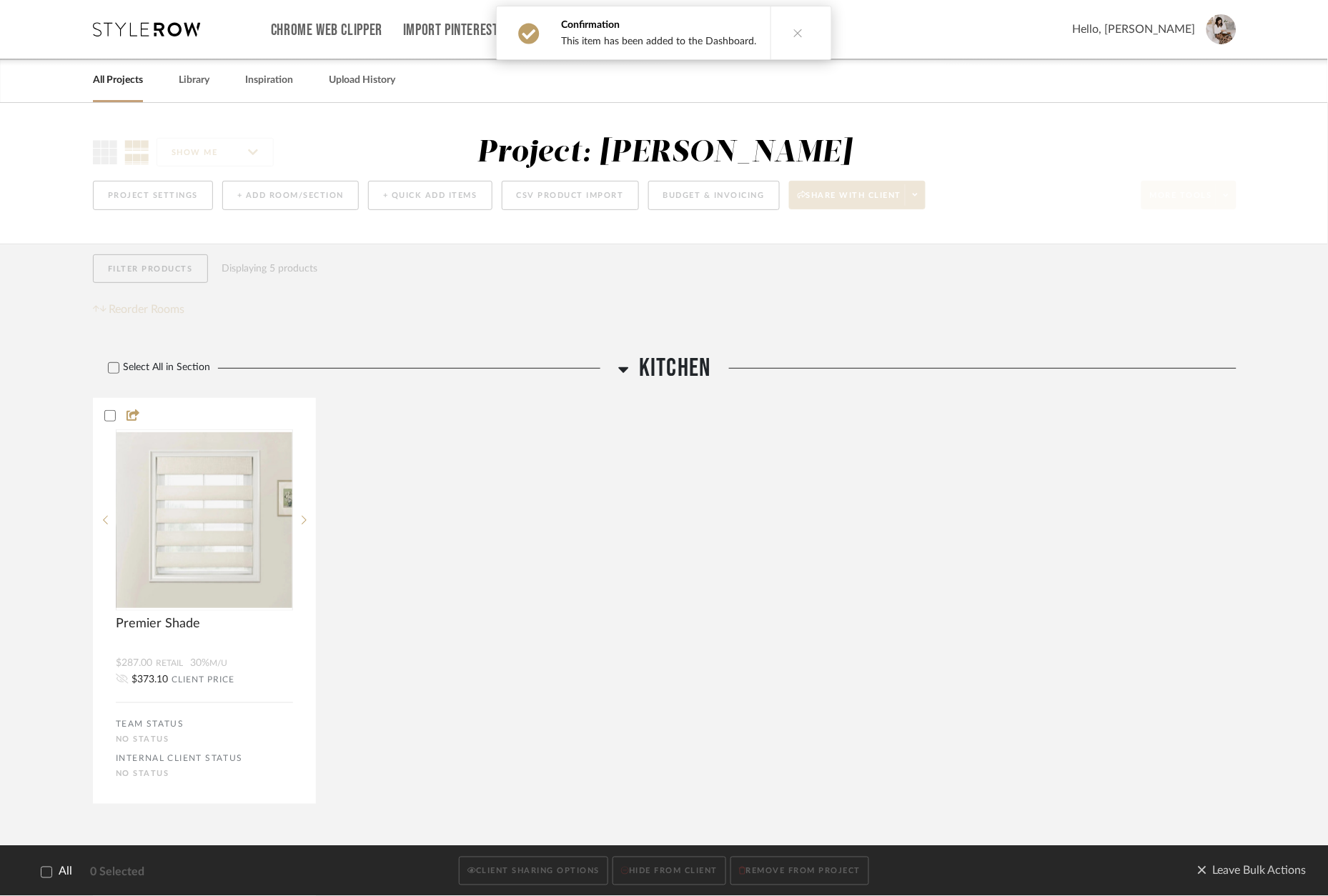
click at [49, 870] on icon at bounding box center [46, 871] width 10 height 10
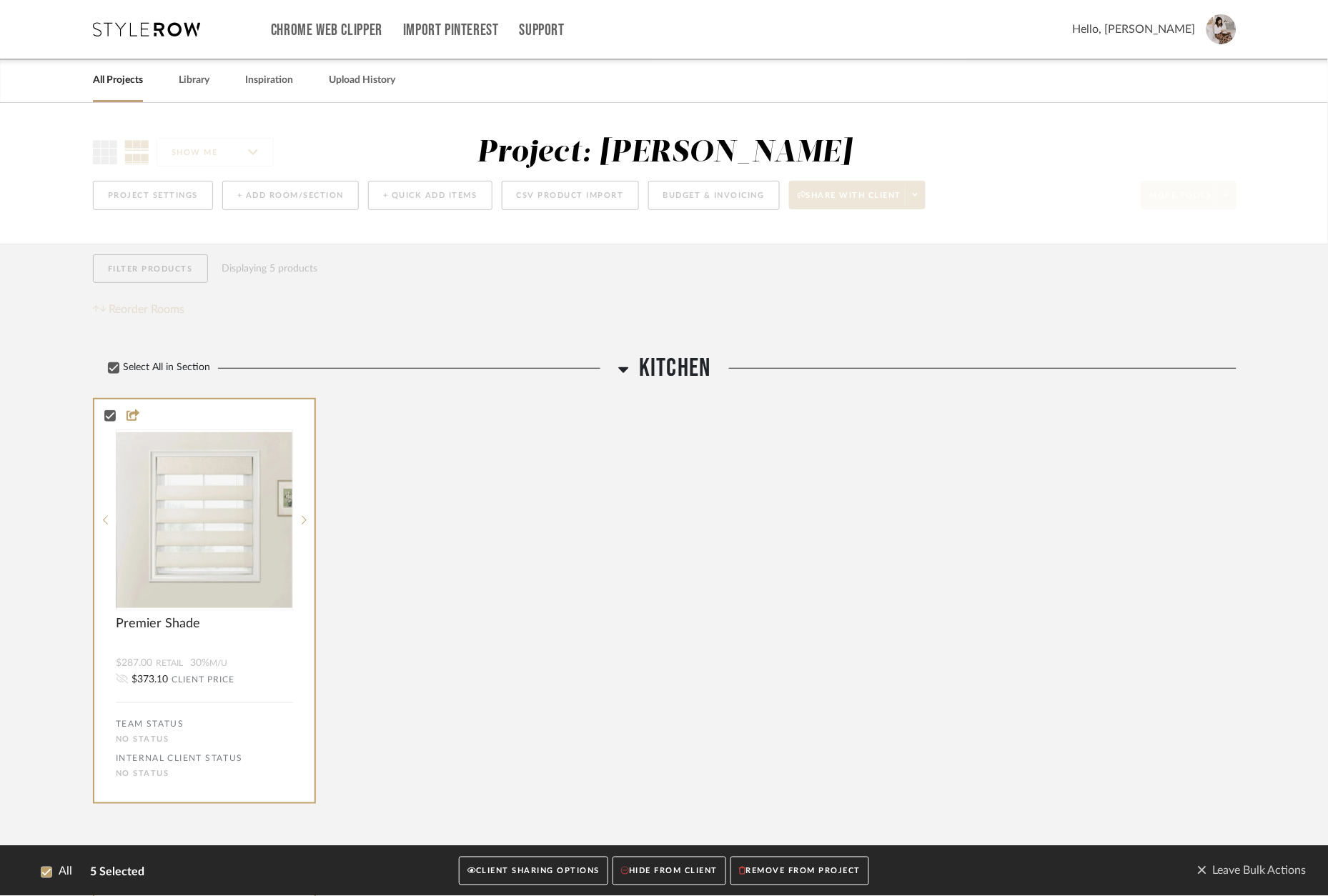
click at [521, 878] on button "CLIENT SHARING OPTIONS" at bounding box center [533, 871] width 149 height 30
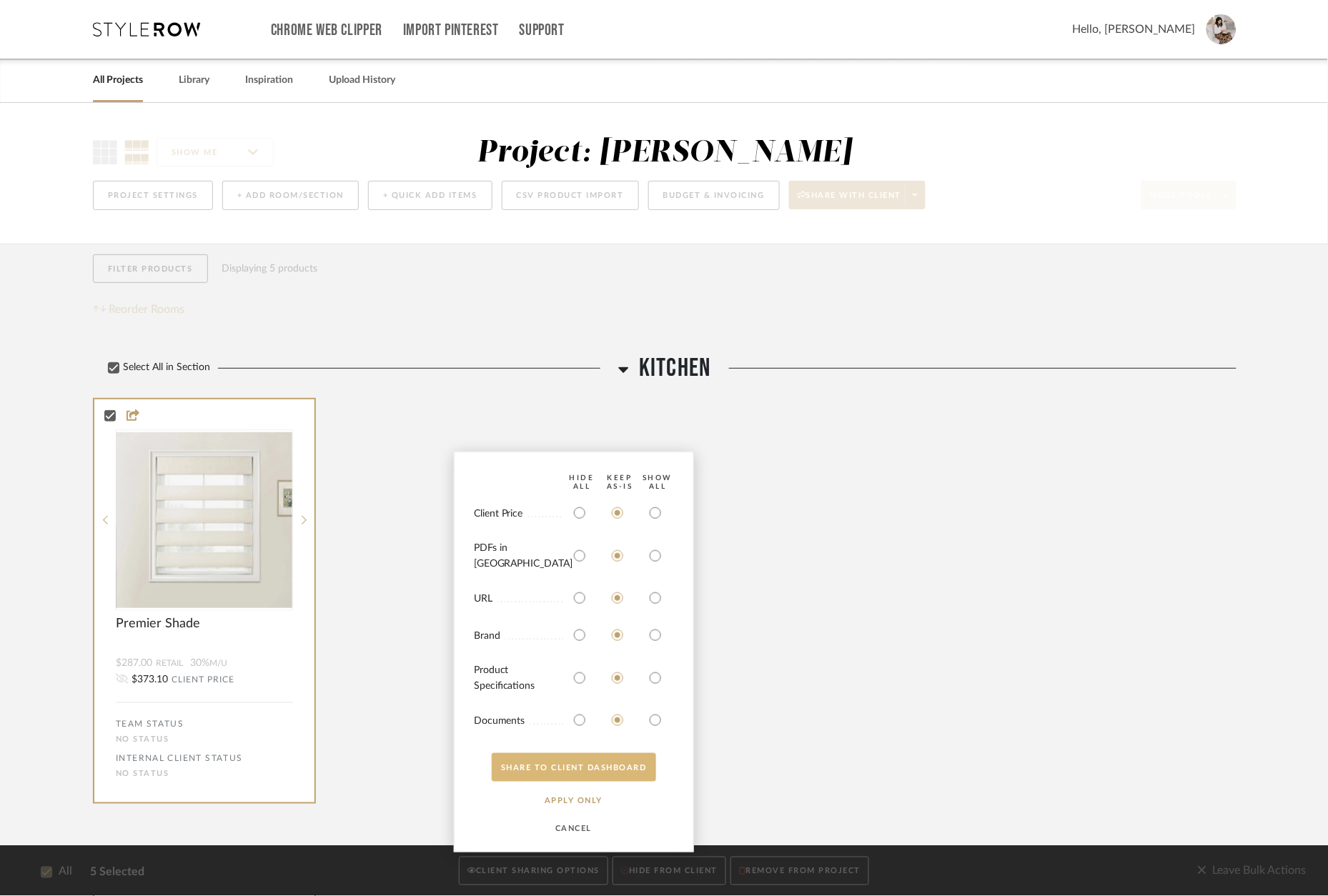
click at [592, 770] on button "SHARE TO CLIENT Dashboard" at bounding box center [574, 767] width 165 height 29
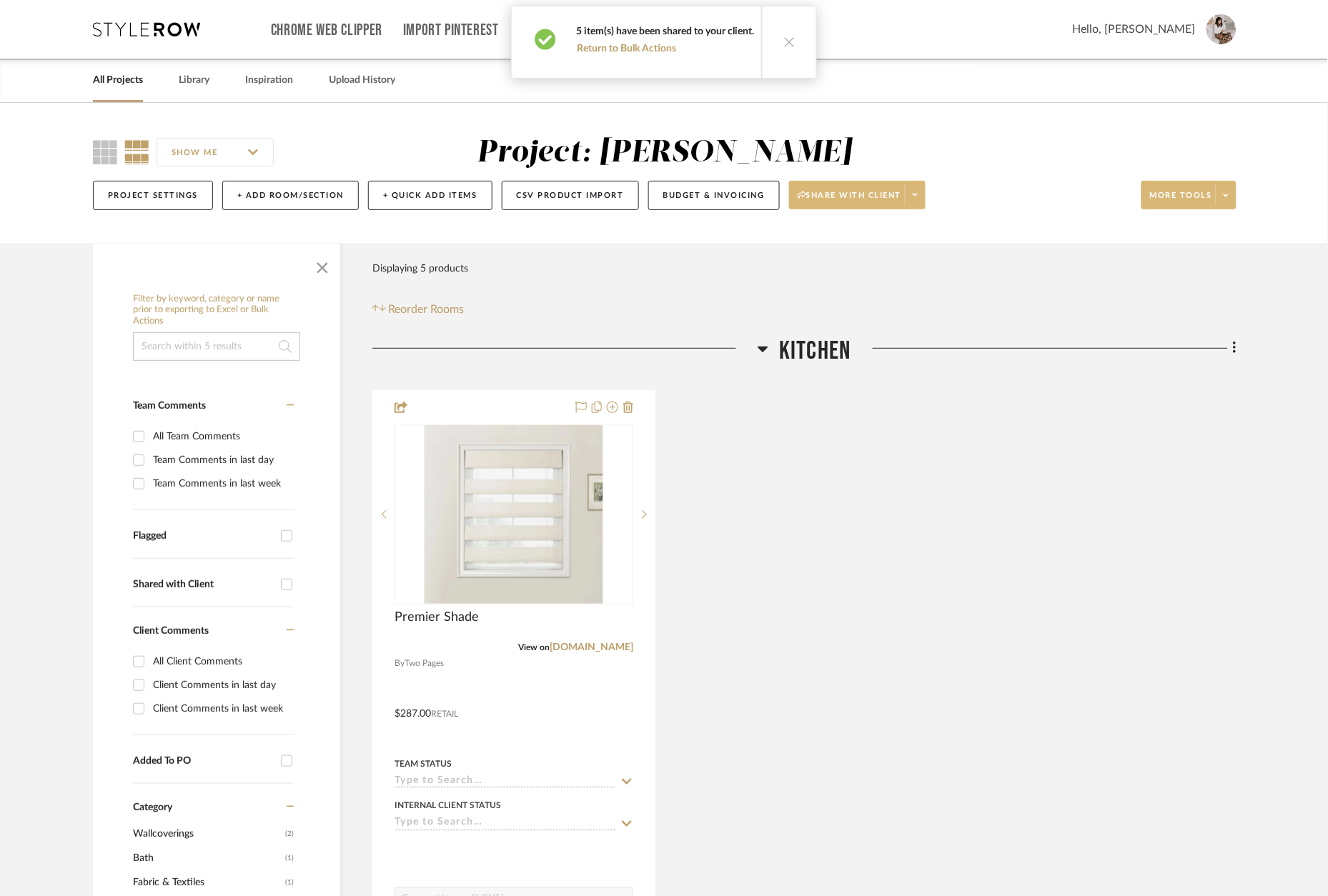
click at [917, 199] on icon at bounding box center [915, 194] width 5 height 8
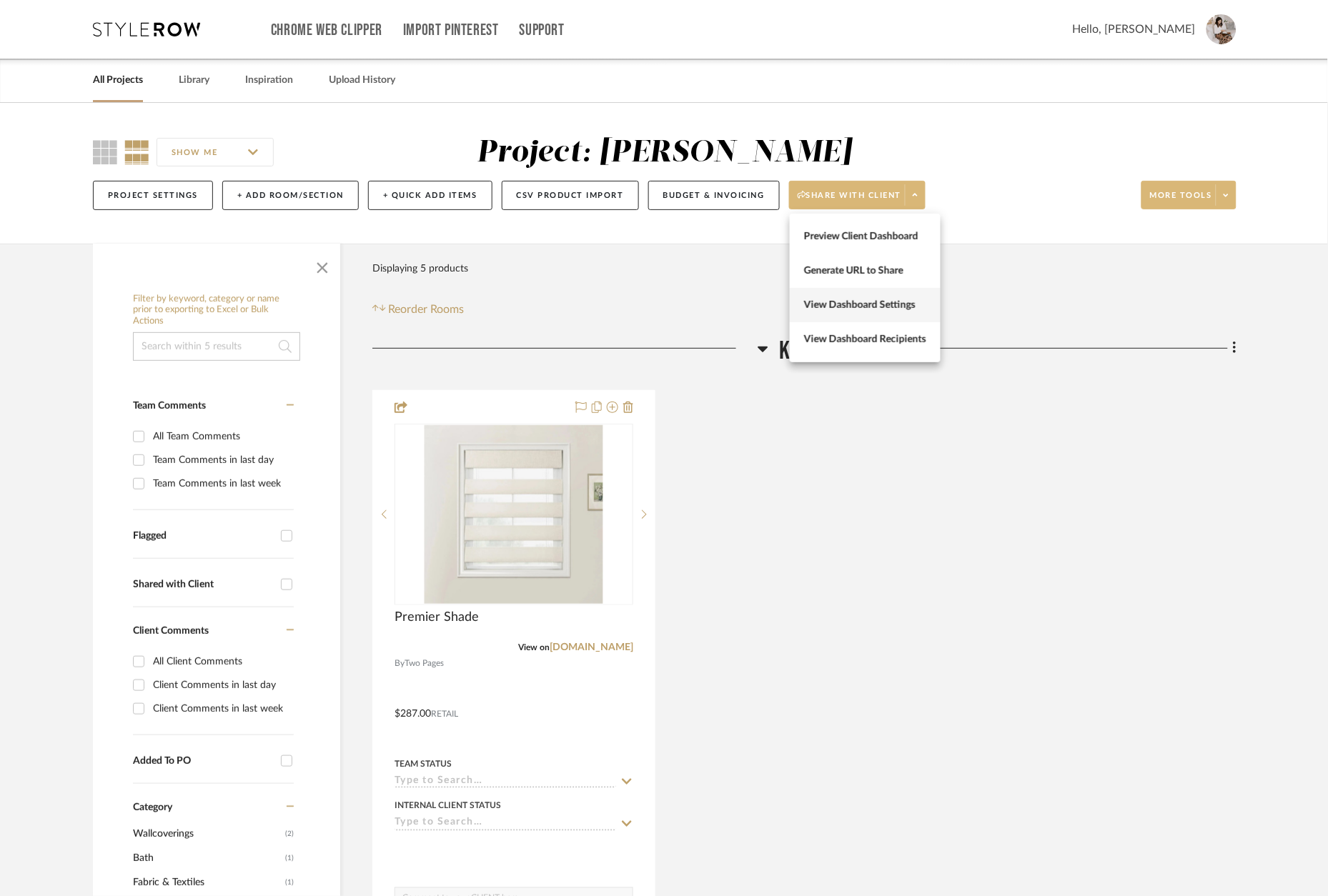
click at [867, 306] on span "View Dashboard Settings" at bounding box center [865, 305] width 122 height 13
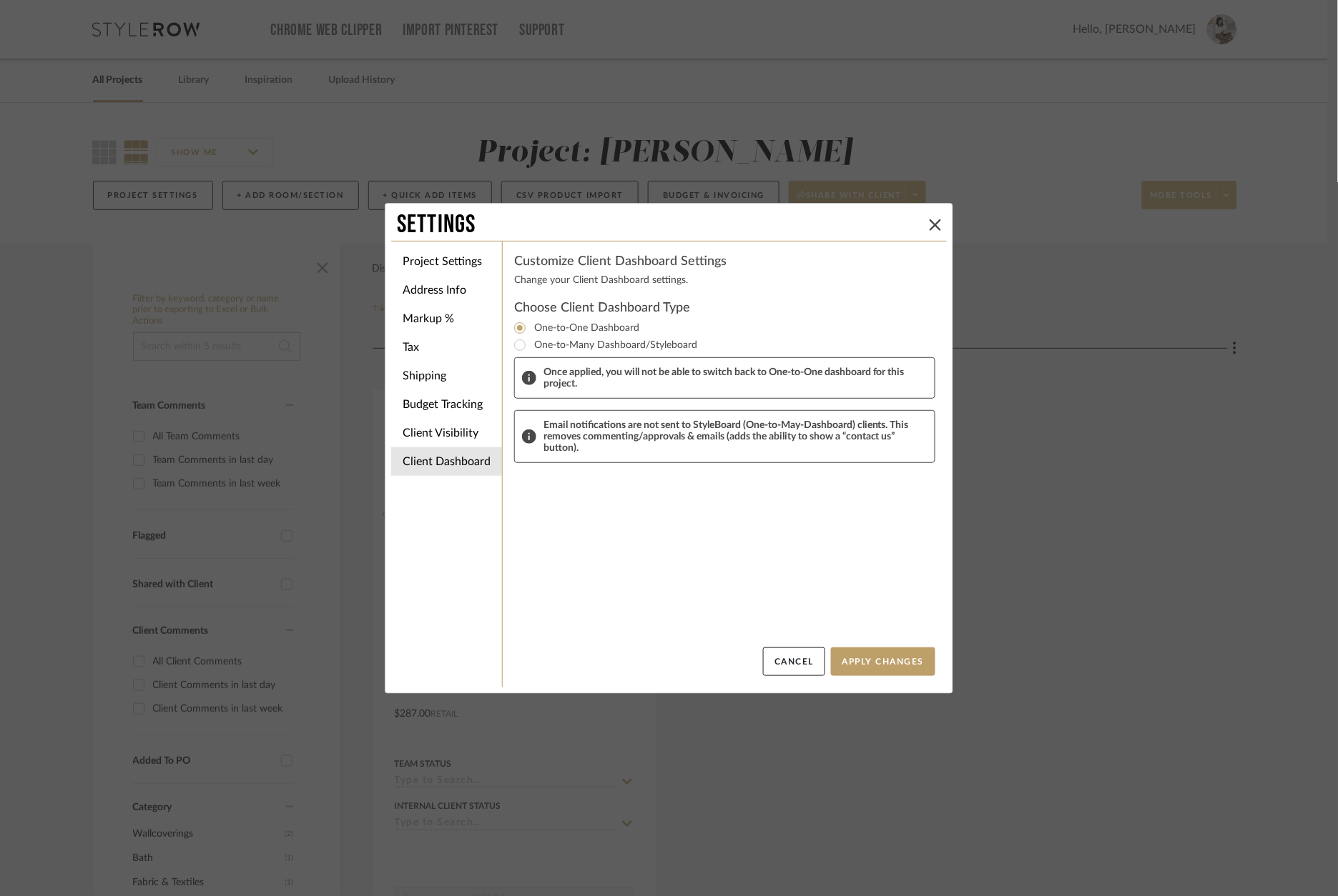
click at [1024, 340] on div "Settings Project Settings Address Info Markup % Tax Shipping Budget Tracking Cl…" at bounding box center [669, 448] width 1338 height 896
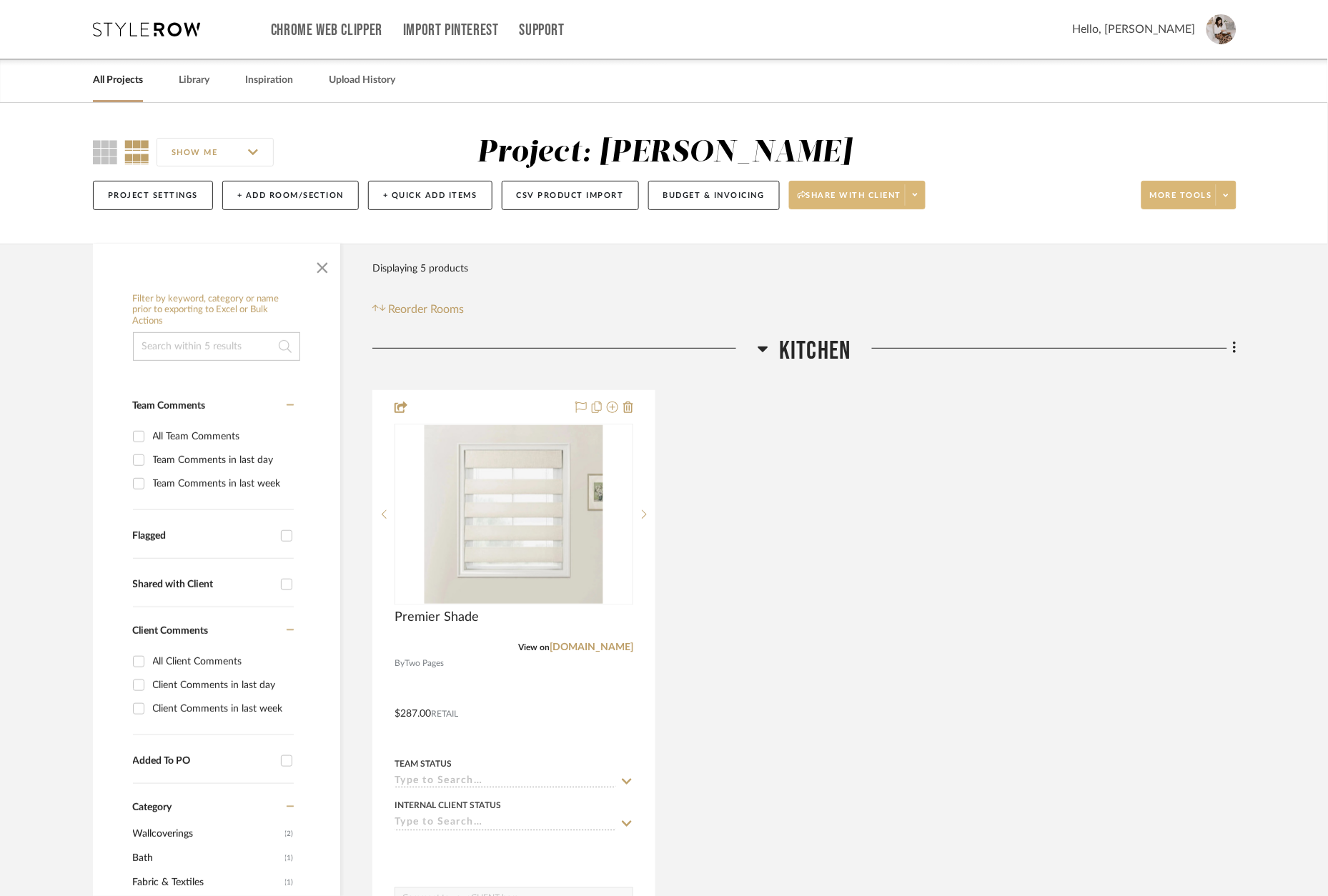
click at [932, 202] on div "Project Settings + Add Room/Section + Quick Add Items CSV Product Import Budget…" at bounding box center [664, 195] width 1144 height 48
click at [925, 202] on span at bounding box center [915, 195] width 20 height 22
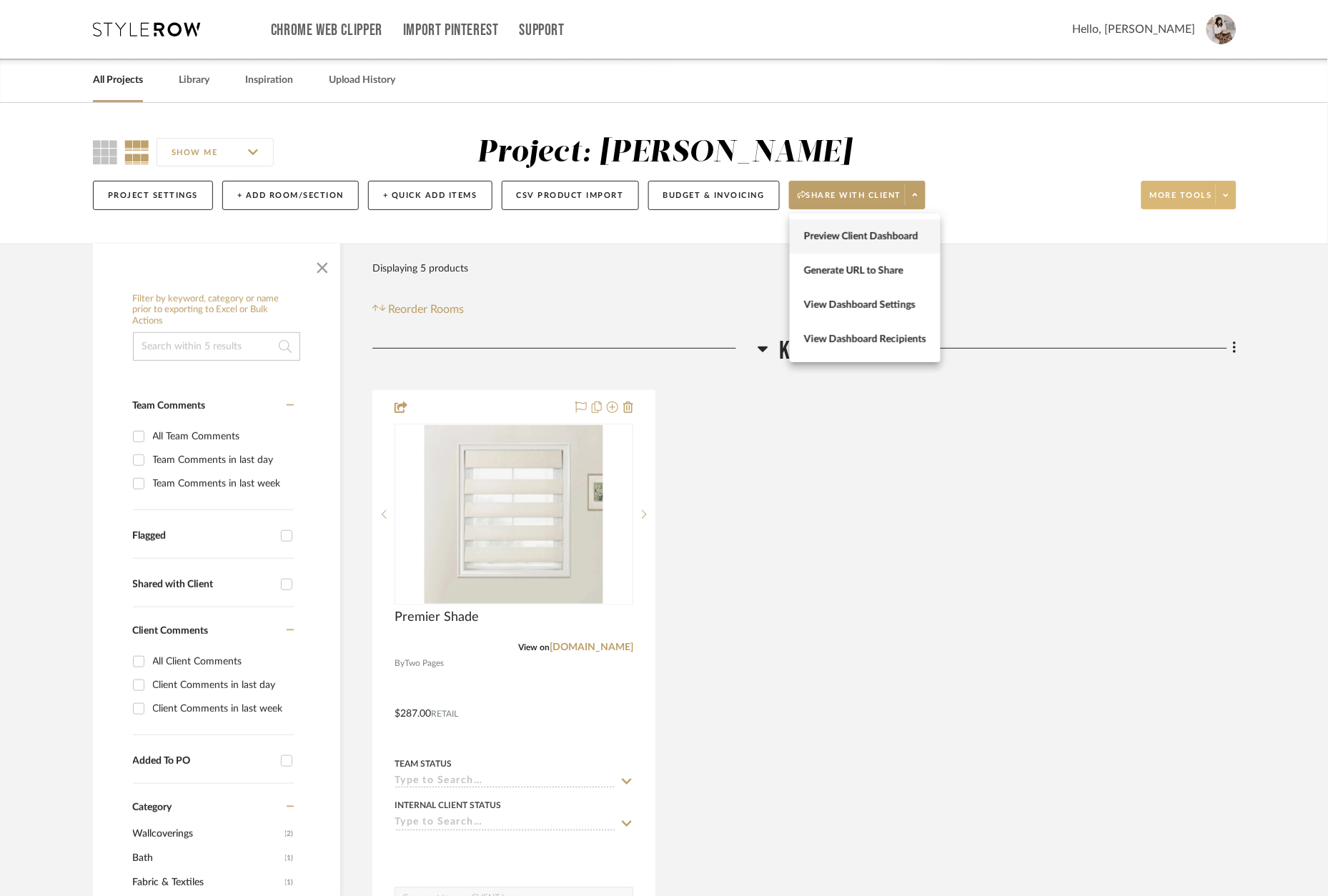
click at [888, 239] on span "Preview Client Dashboard" at bounding box center [865, 236] width 122 height 13
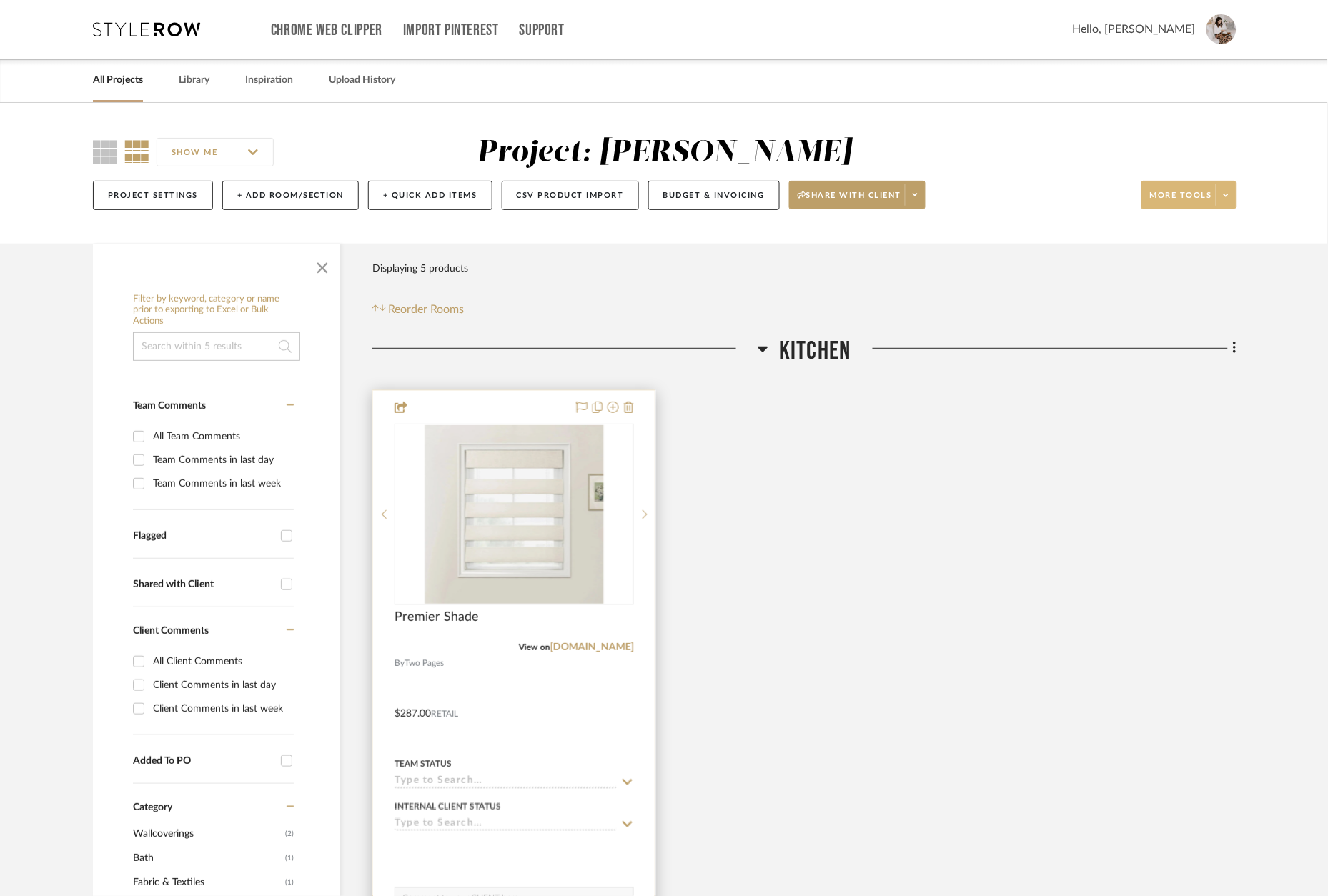
click at [496, 406] on div at bounding box center [513, 704] width 281 height 625
click at [495, 406] on div at bounding box center [513, 704] width 281 height 625
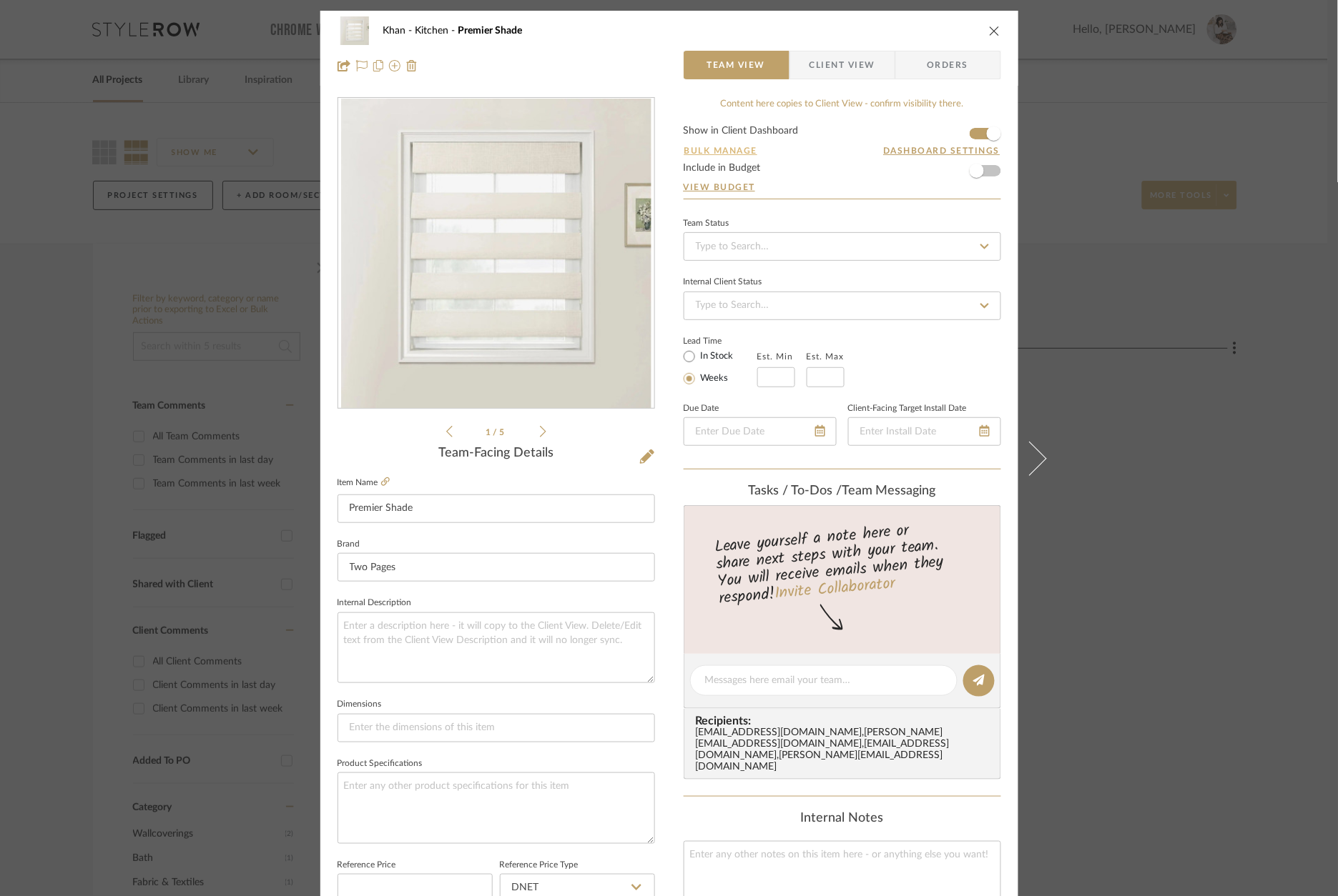
click at [713, 148] on button "Bulk Manage" at bounding box center [720, 151] width 75 height 13
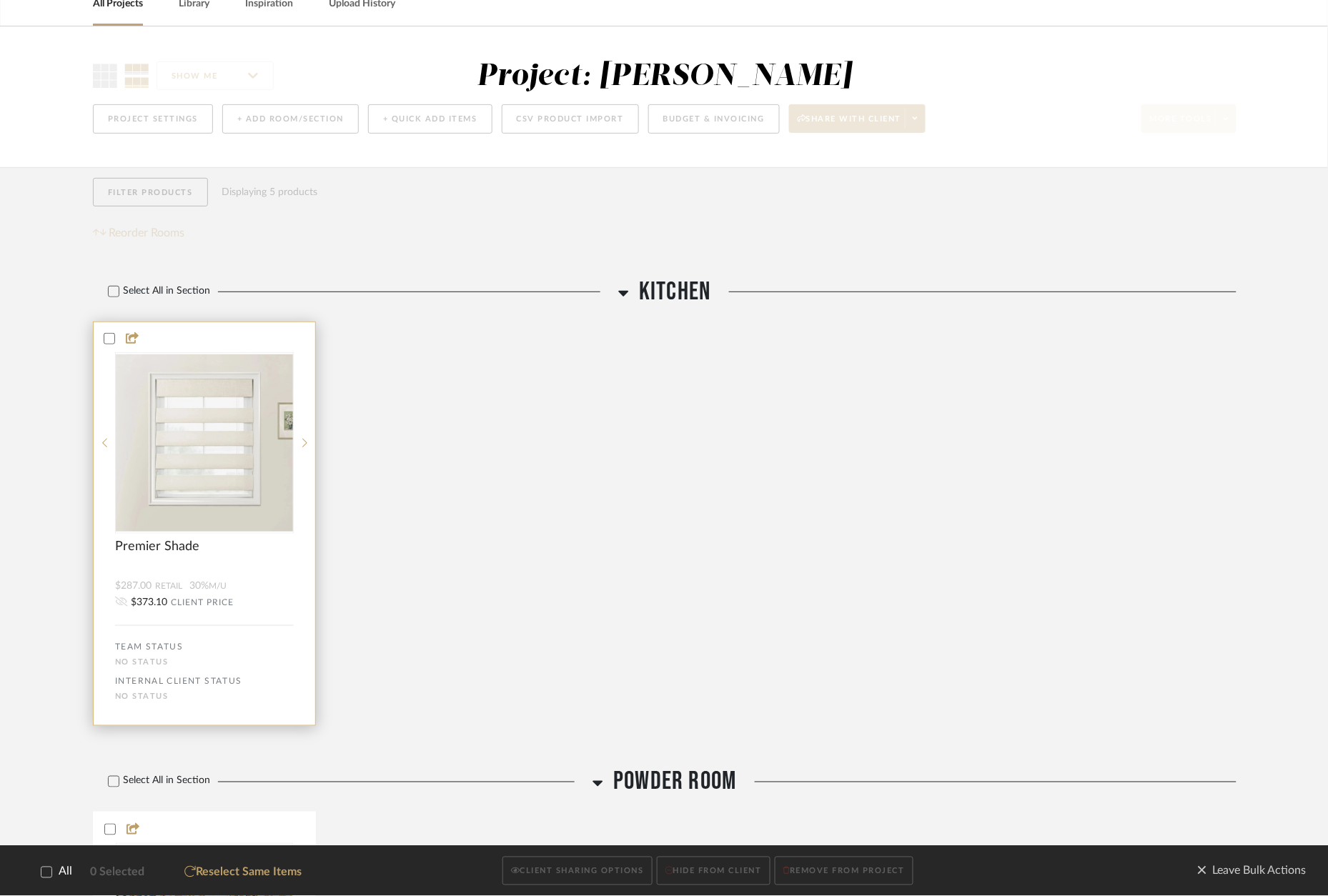
scroll to position [78, 0]
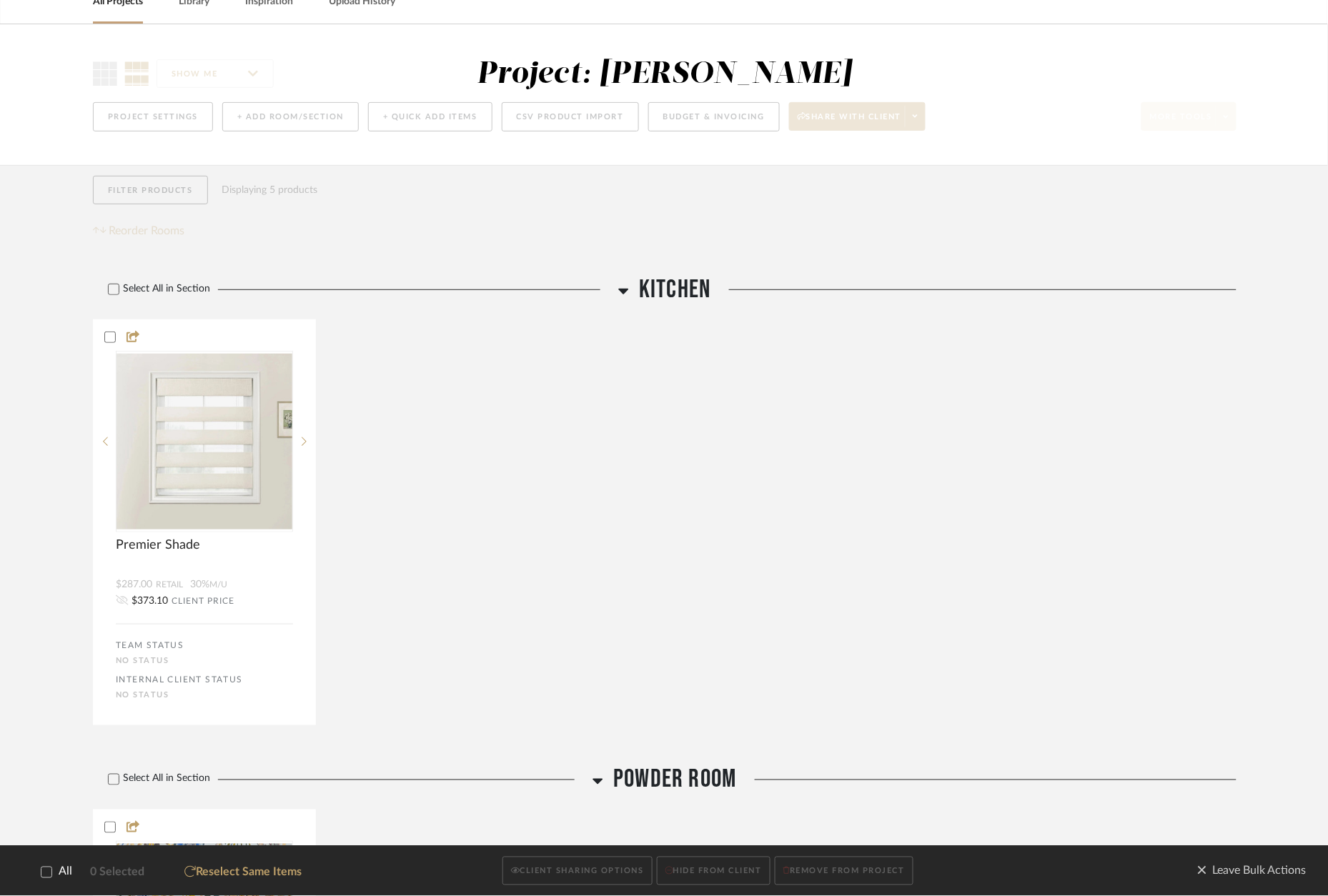
click at [48, 874] on icon at bounding box center [46, 871] width 10 height 10
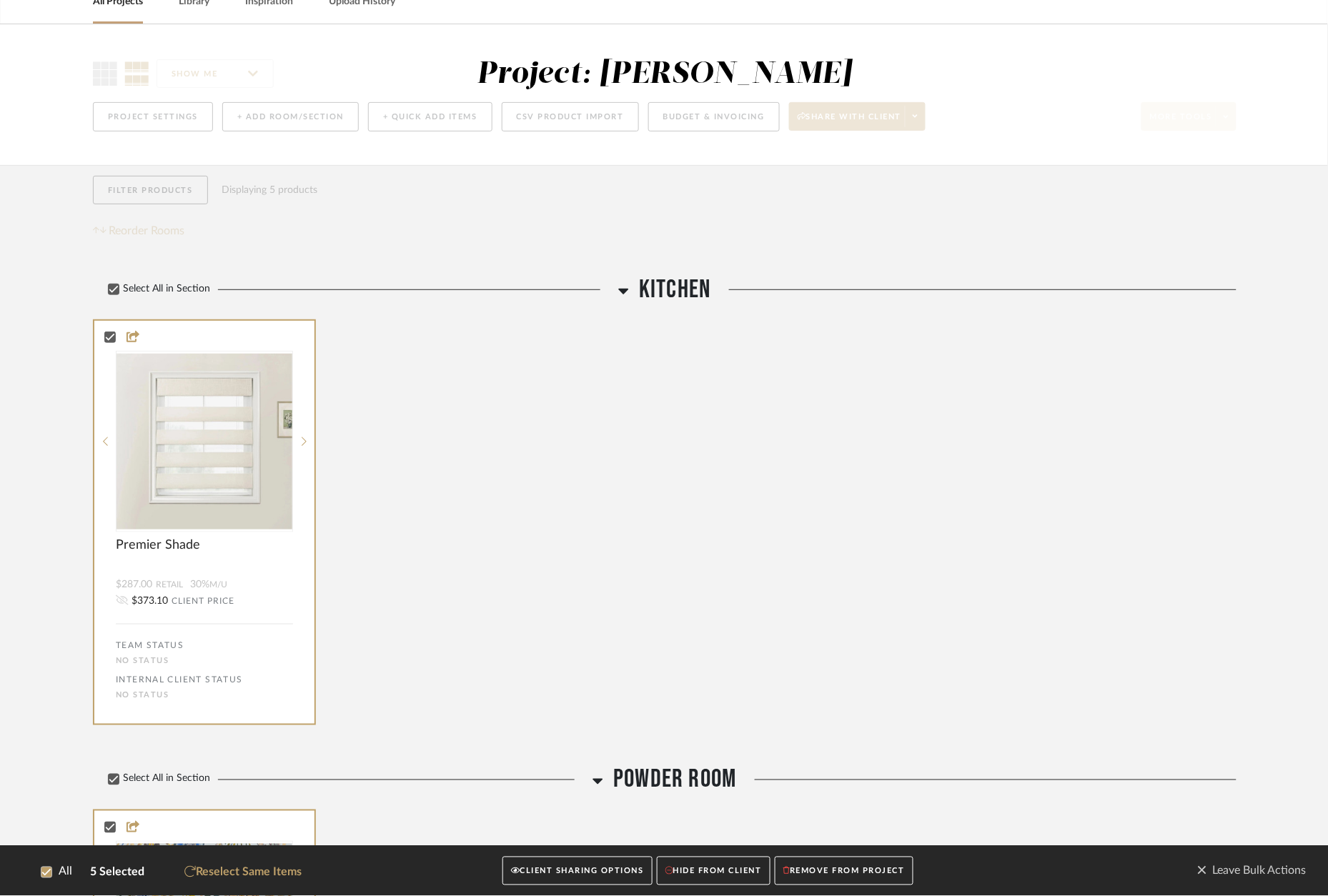
click at [549, 874] on button "CLIENT SHARING OPTIONS" at bounding box center [577, 871] width 149 height 30
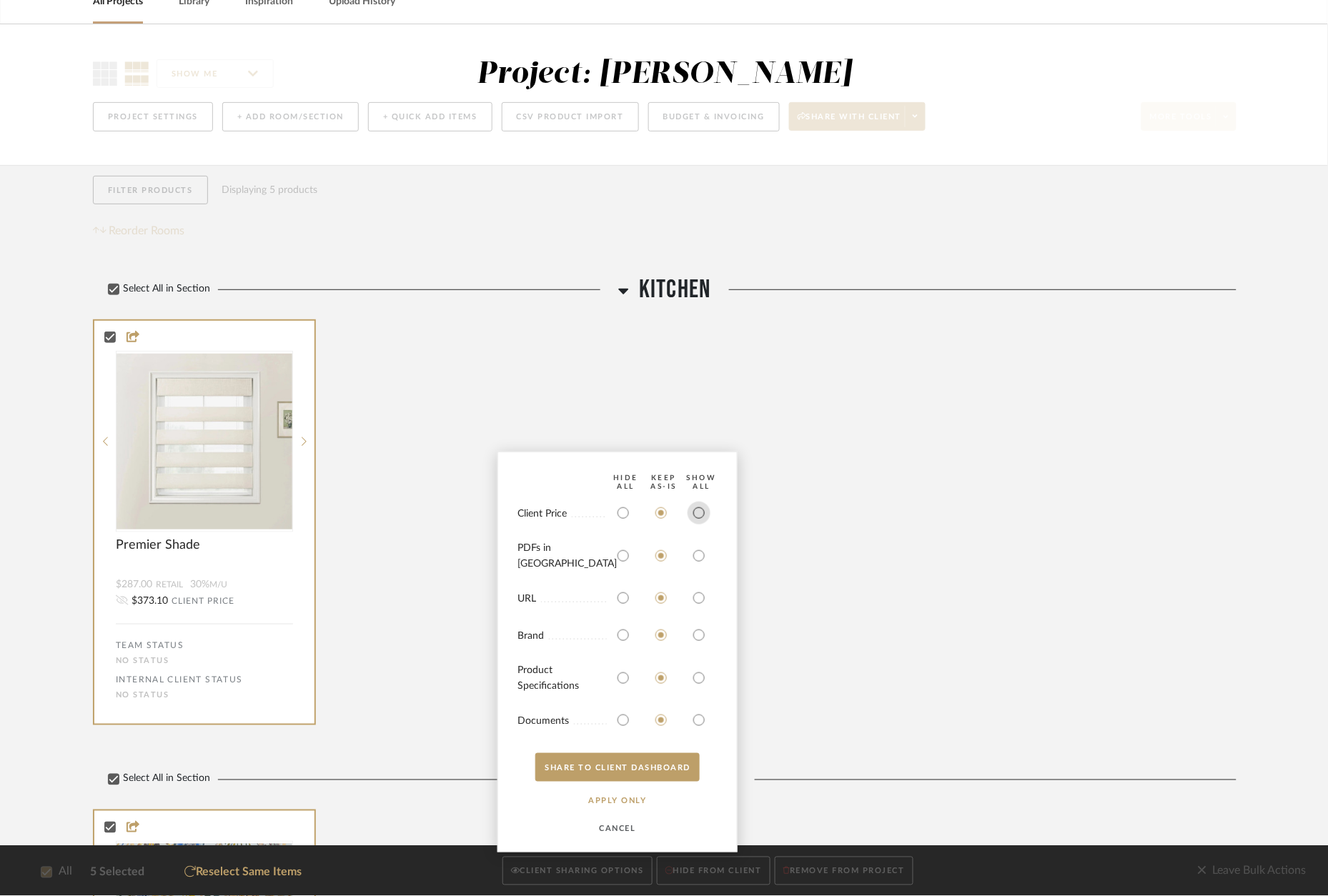
click at [702, 521] on input "radio" at bounding box center [699, 512] width 22 height 22
radio input "true"
click at [626, 801] on button "APPLY Only" at bounding box center [618, 801] width 89 height 29
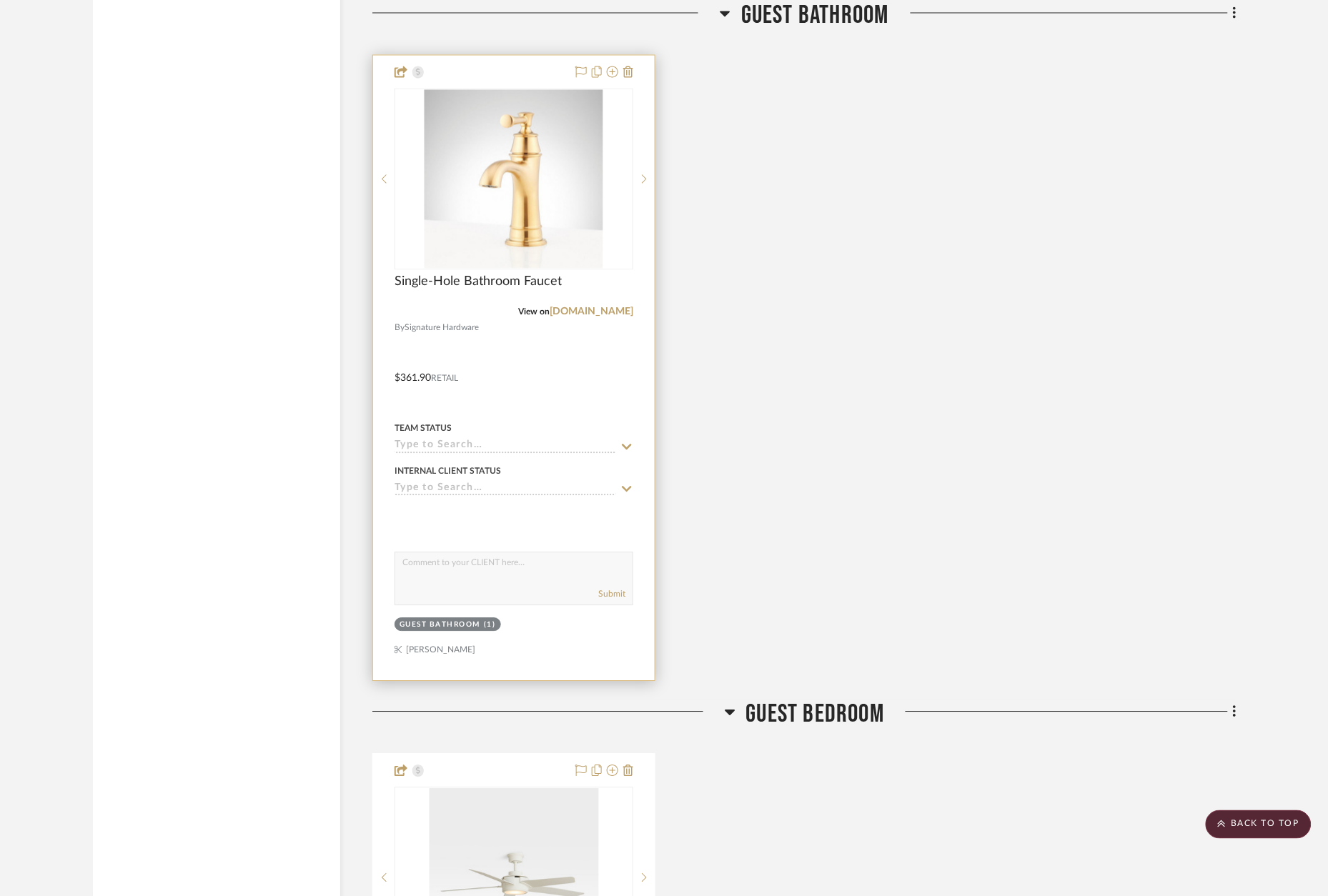
scroll to position [2435, 0]
click at [532, 68] on div at bounding box center [513, 366] width 281 height 625
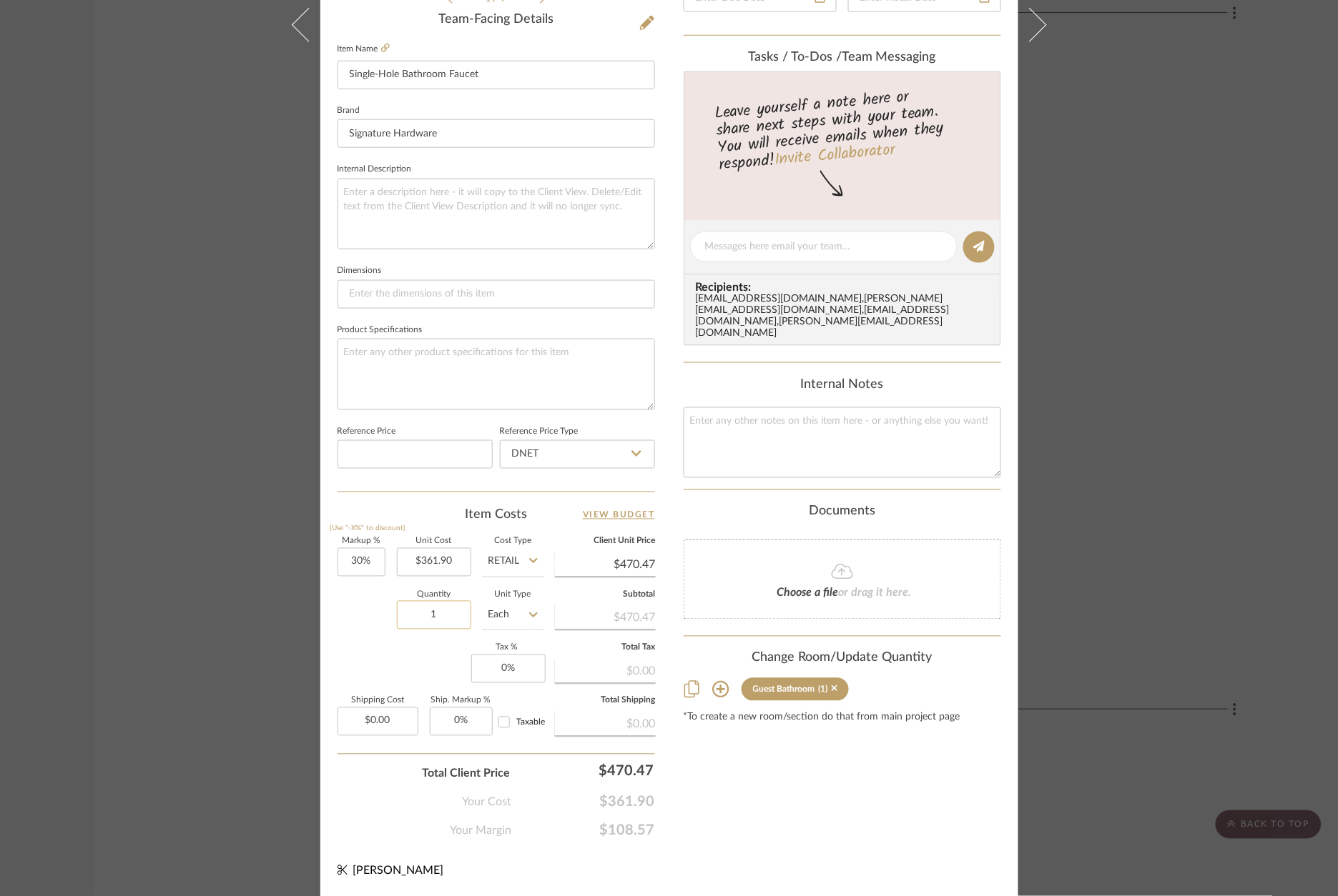
scroll to position [432, 0]
click at [384, 608] on div "Quantity 1 Unit Type Each" at bounding box center [440, 618] width 206 height 50
type input "2"
click at [396, 664] on div "Markup % (Use "-X%" to discount) 30% Unit Cost $361.90 Cost Type Retail Client …" at bounding box center [495, 643] width 317 height 208
click at [1125, 702] on div "Khan Guest Bathroom Single-Hole Bathroom Faucet Team View Client View Orders 1 …" at bounding box center [669, 448] width 1338 height 896
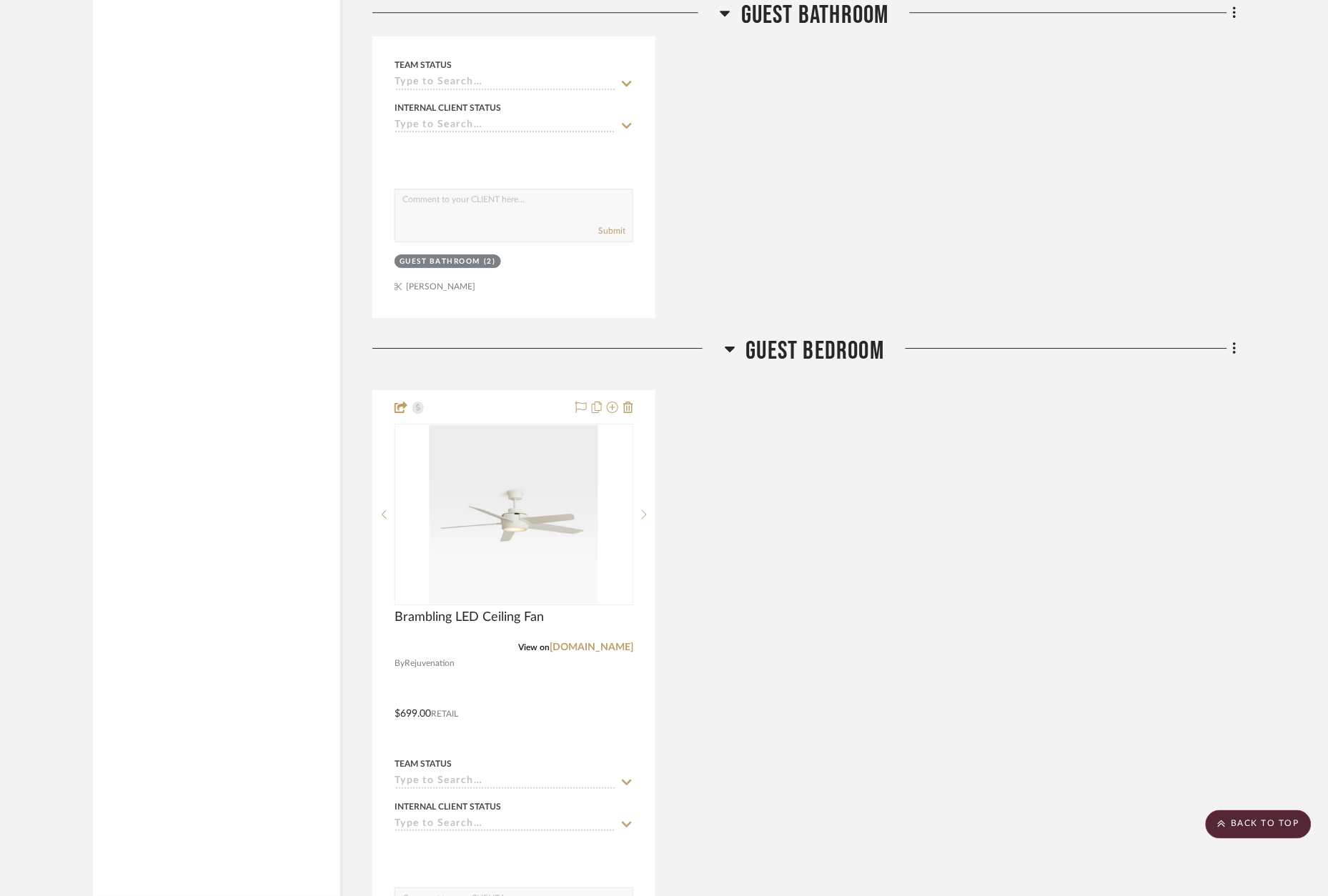
scroll to position [2890, 0]
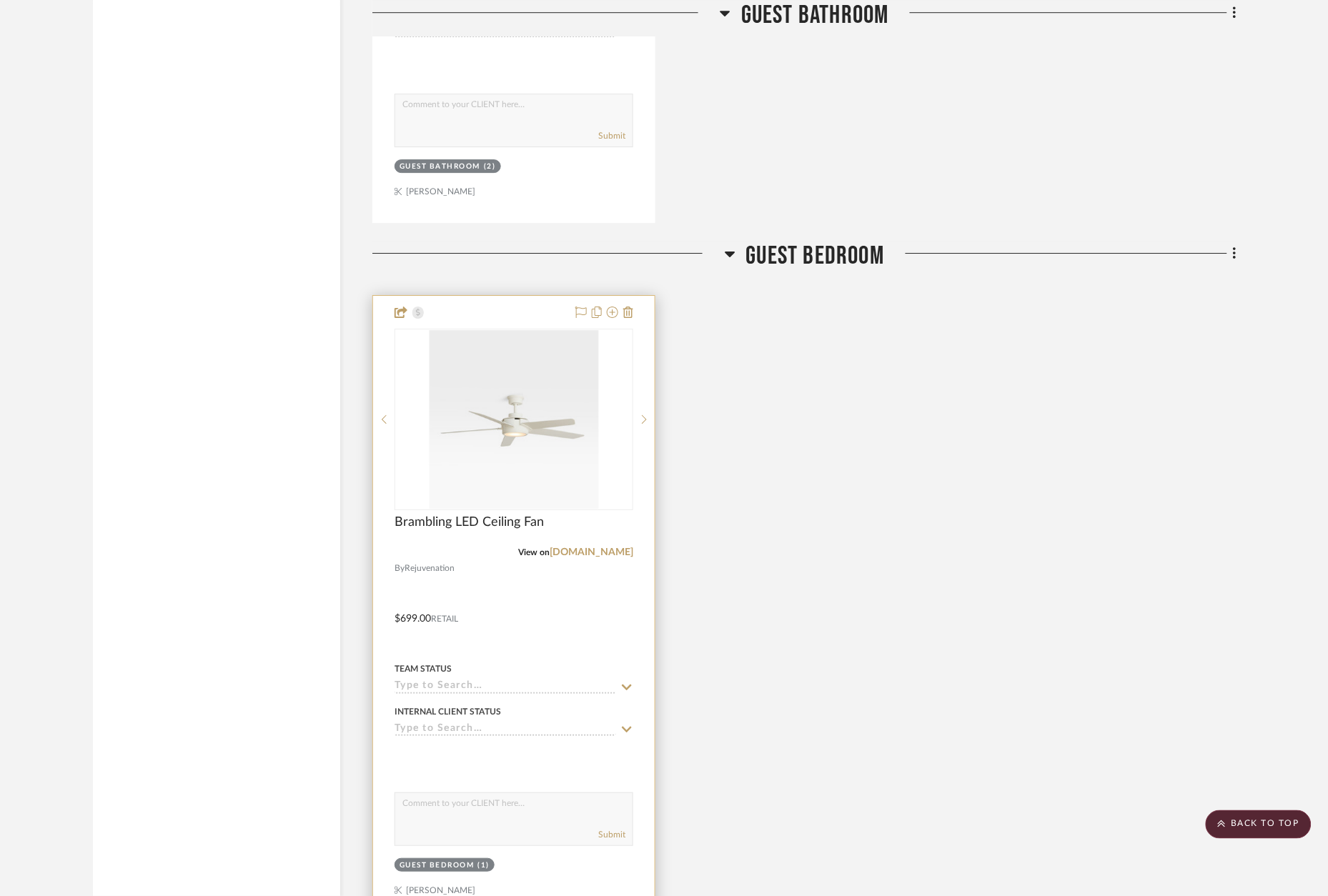
click at [496, 307] on div at bounding box center [513, 608] width 281 height 625
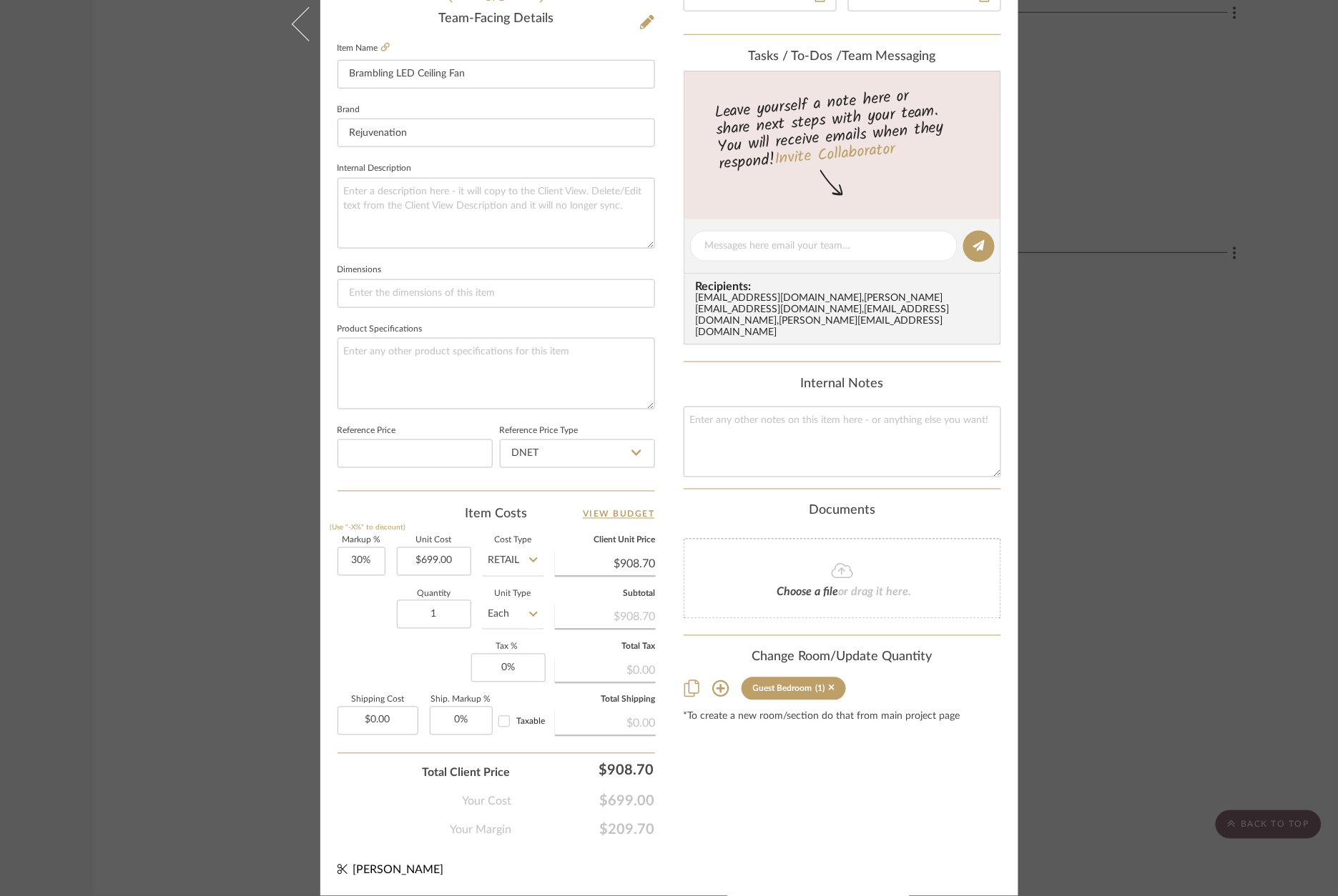
scroll to position [432, 0]
drag, startPoint x: 427, startPoint y: 612, endPoint x: 397, endPoint y: 612, distance: 30.0
click at [372, 606] on div "Quantity 1 Unit Type Each" at bounding box center [440, 618] width 206 height 50
type input "2"
click at [711, 755] on div "Content here copies to Client View - confirm visibility there. Show in Client D…" at bounding box center [842, 253] width 317 height 1176
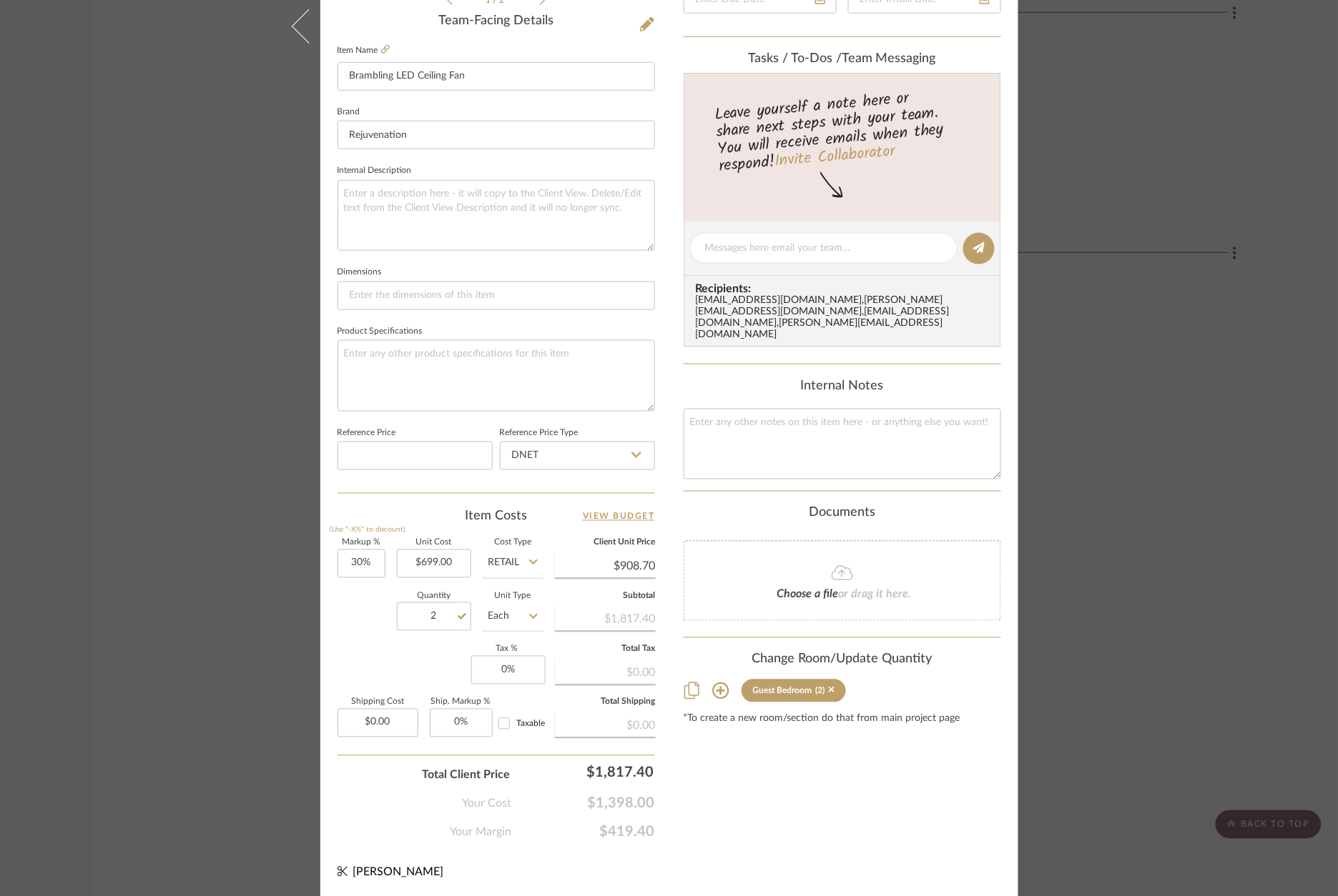
click at [1223, 555] on div "Khan Guest Bedroom Brambling LED Ceiling Fan Team View Client View Orders 1 / 2…" at bounding box center [669, 448] width 1338 height 896
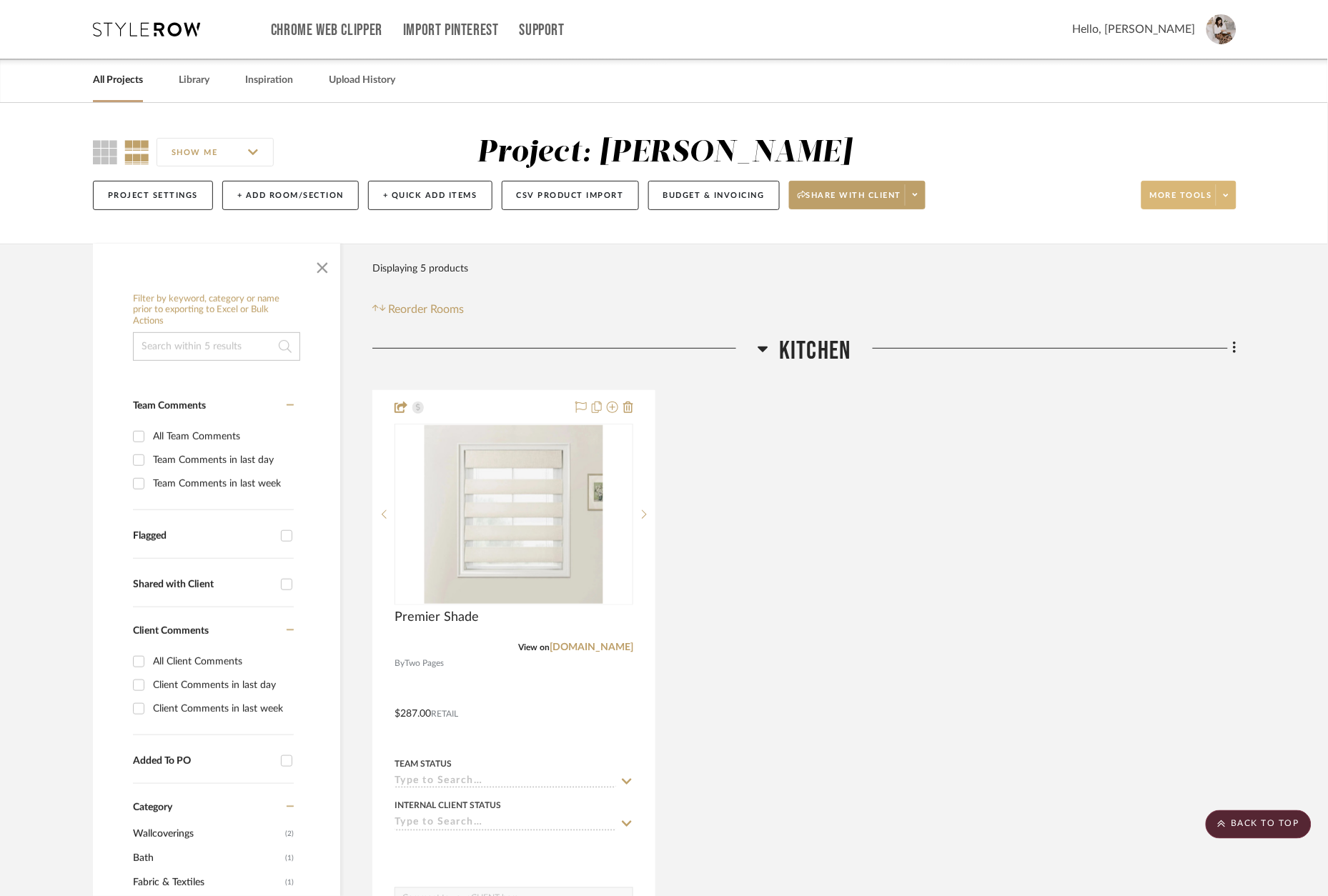
scroll to position [0, 0]
click at [922, 200] on span at bounding box center [915, 195] width 20 height 22
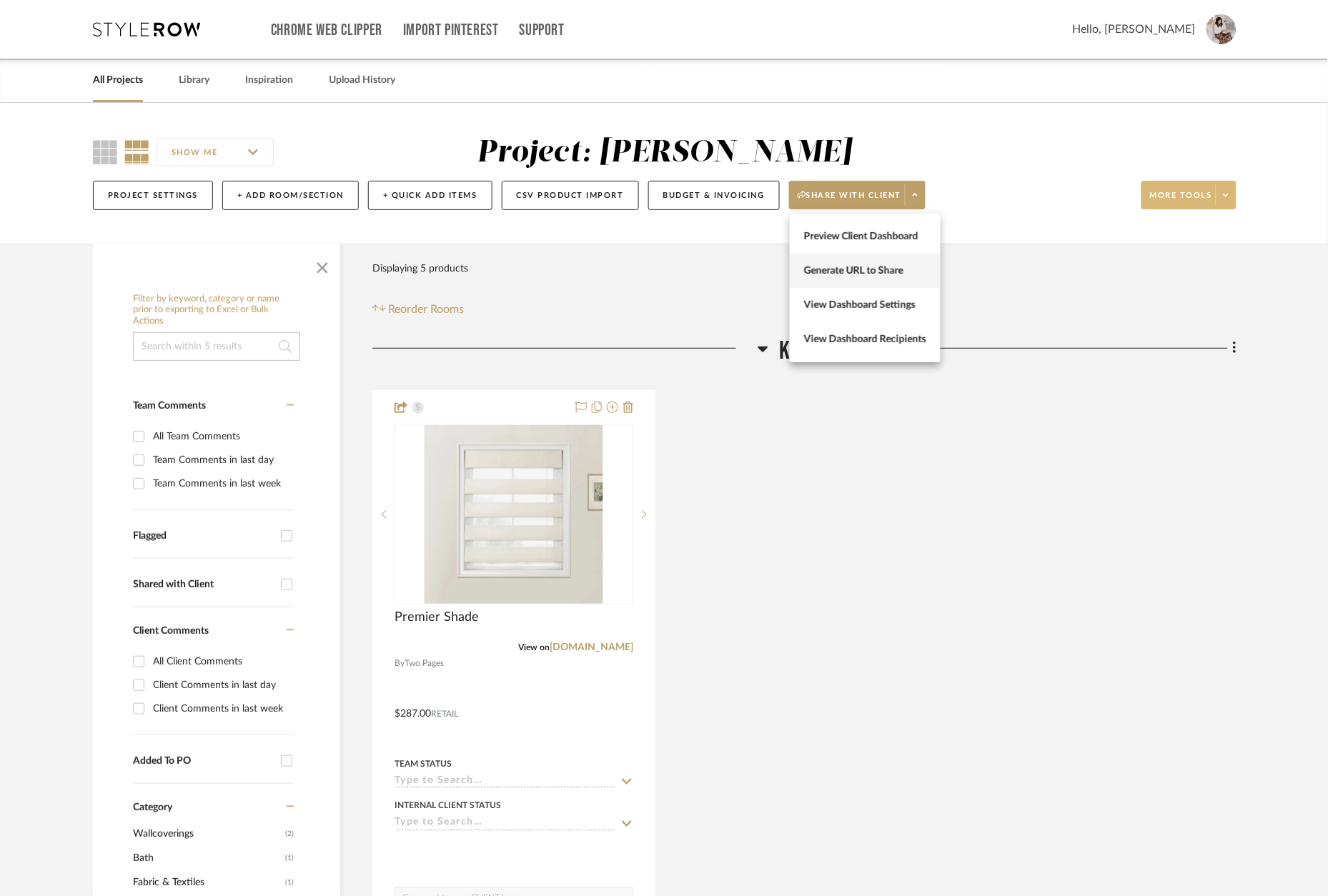
click at [883, 270] on span "Generate URL to Share" at bounding box center [865, 271] width 122 height 13
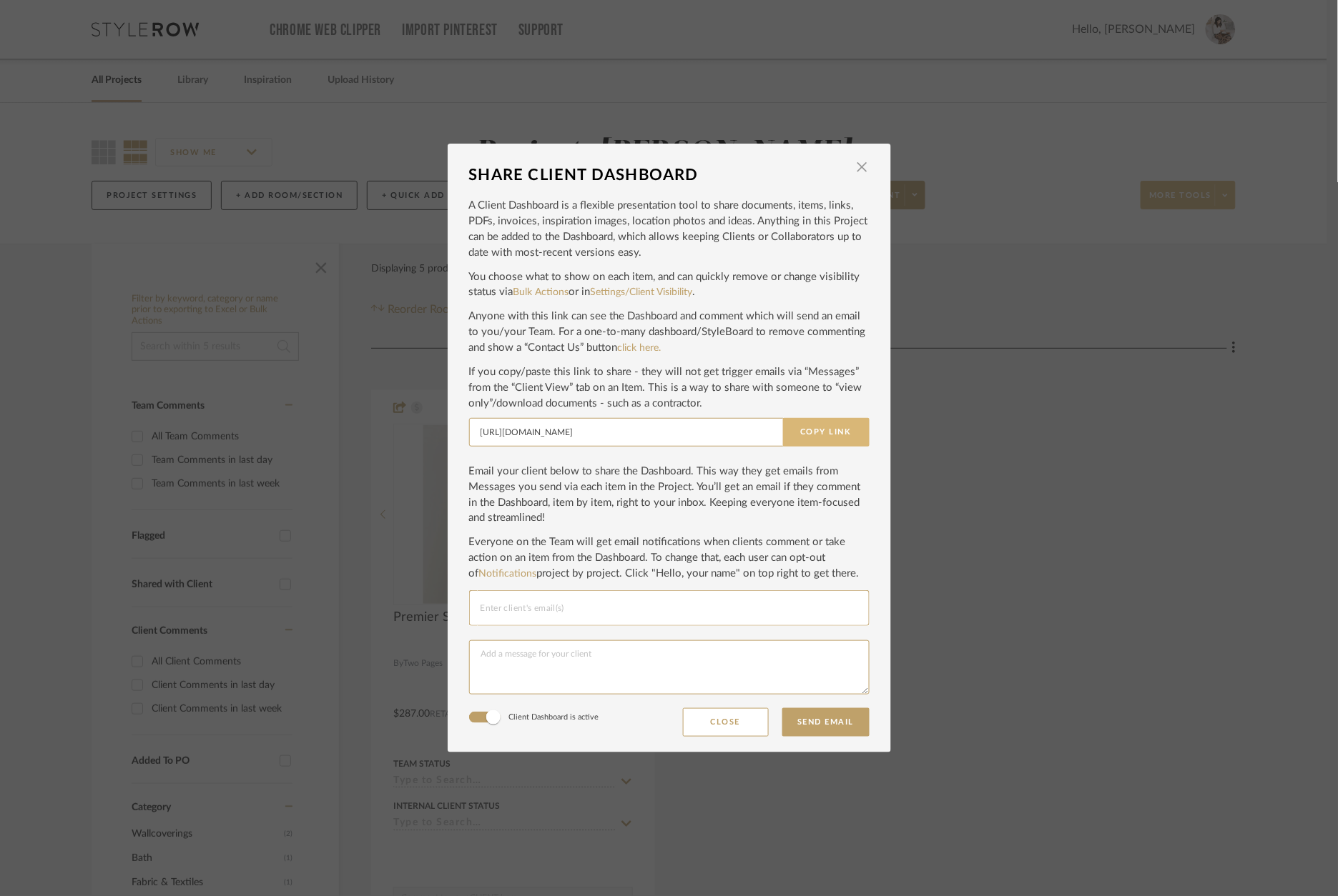
scroll to position [2, 0]
click at [824, 430] on button "Copy Link" at bounding box center [826, 432] width 86 height 29
click at [728, 716] on button "Close" at bounding box center [725, 723] width 85 height 29
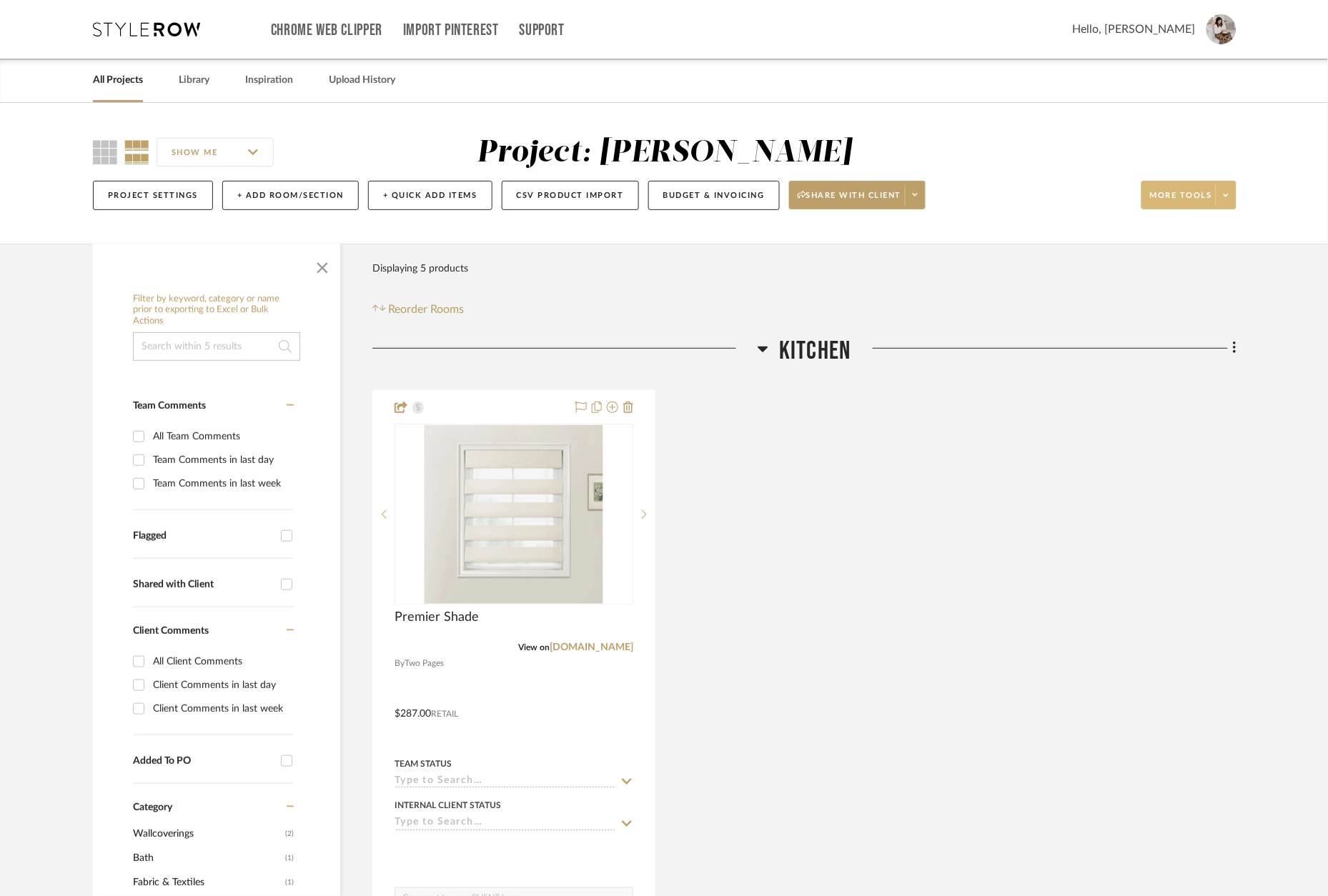
scroll to position [0, 0]
